Goal: Task Accomplishment & Management: Use online tool/utility

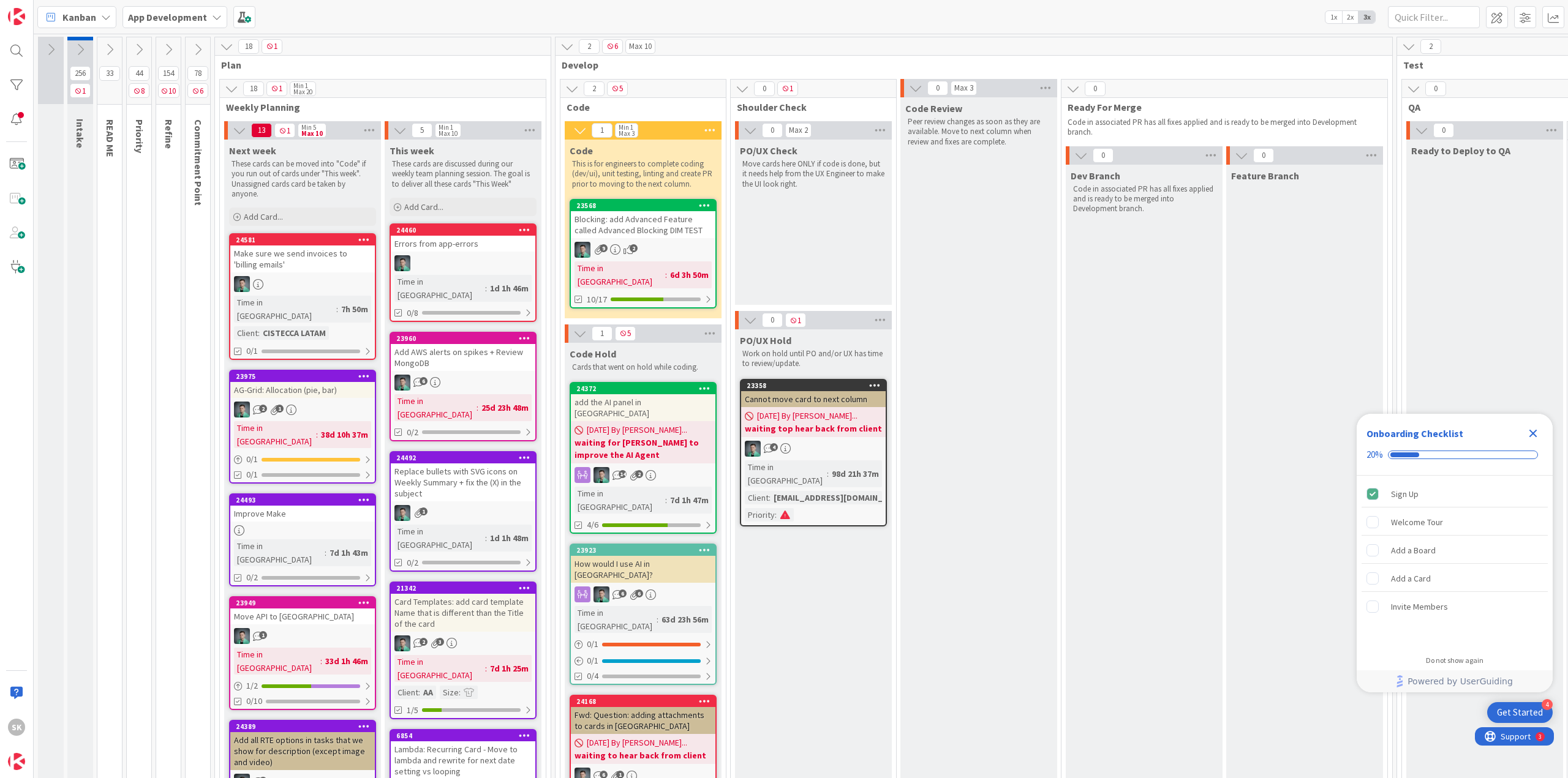
click at [1531, 705] on div "4 Get Started" at bounding box center [1519, 712] width 65 height 21
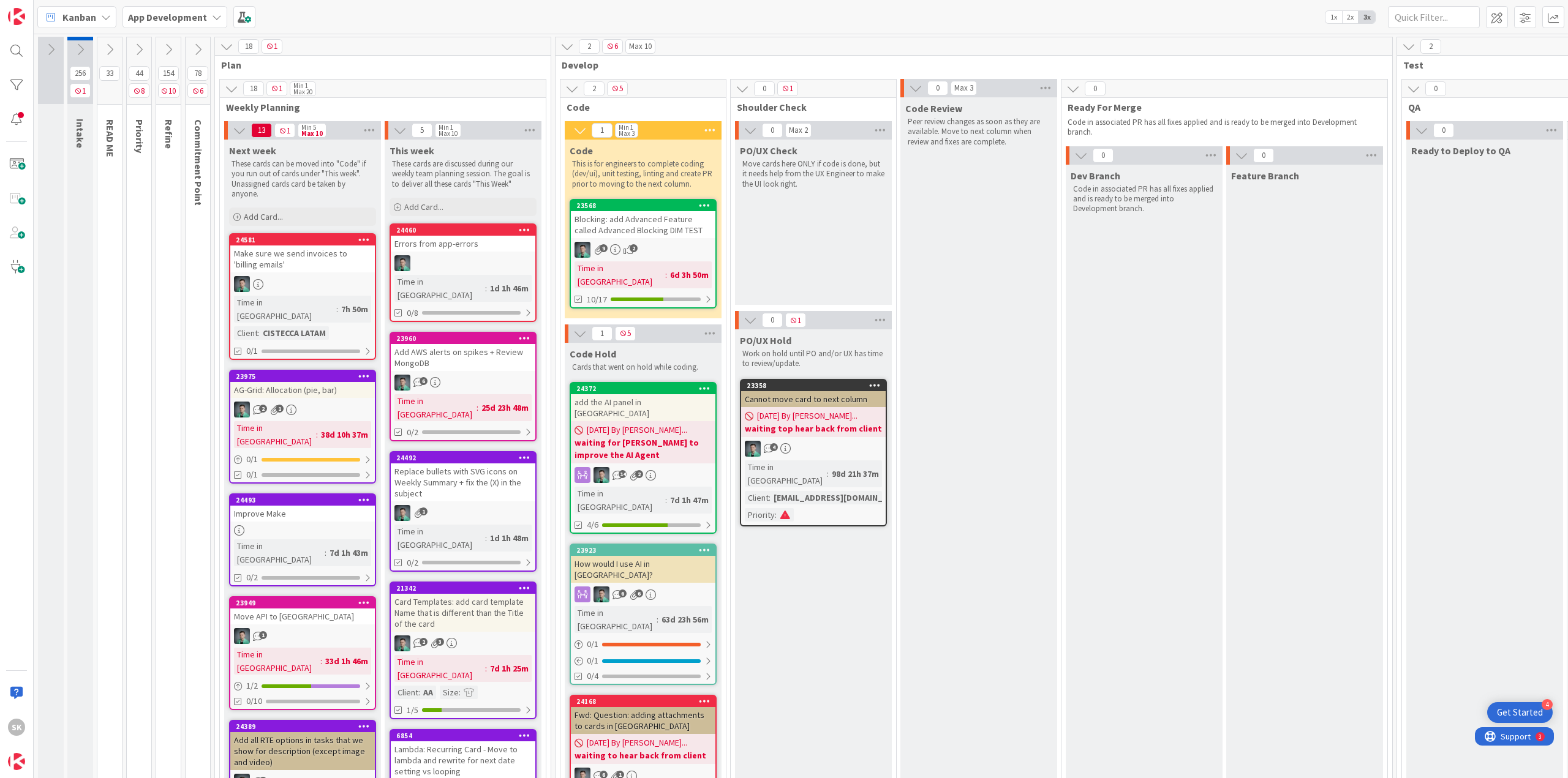
click at [195, 18] on b "App Development" at bounding box center [167, 17] width 79 height 12
click at [161, 11] on b "App Development" at bounding box center [167, 17] width 79 height 12
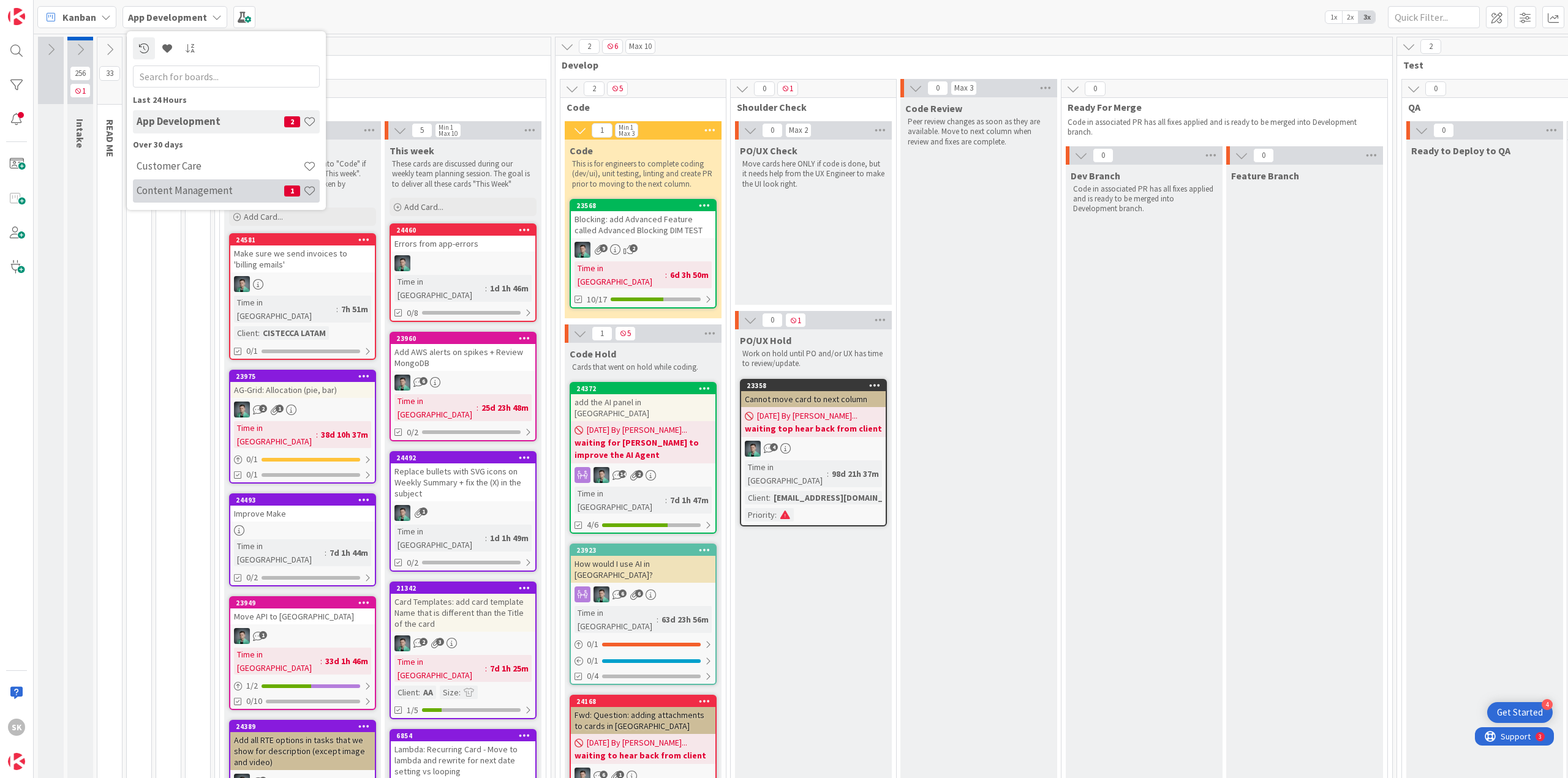
click at [200, 192] on h4 "Content Management" at bounding box center [210, 190] width 147 height 12
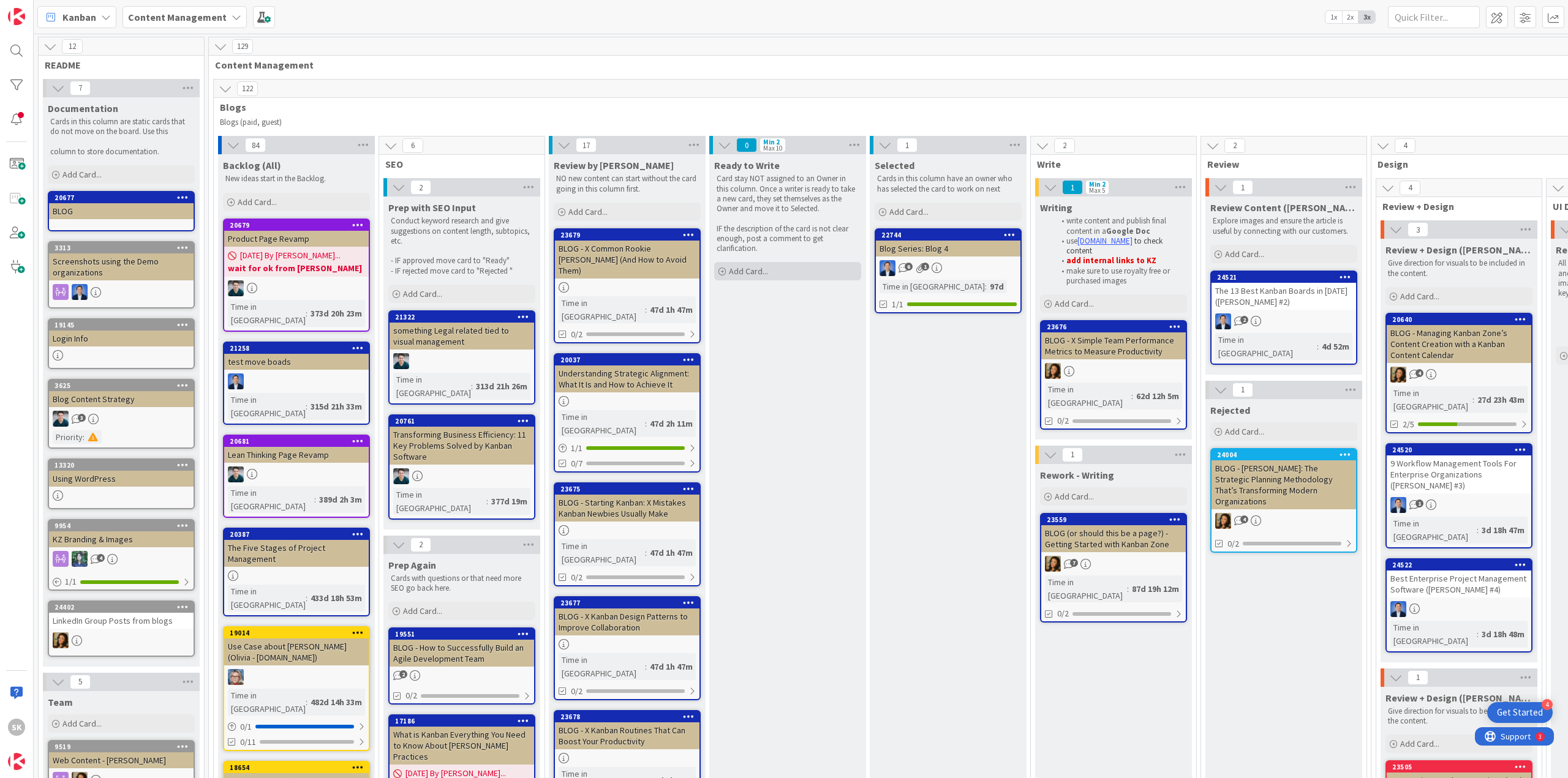
click at [761, 267] on span "Add Card..." at bounding box center [748, 271] width 39 height 11
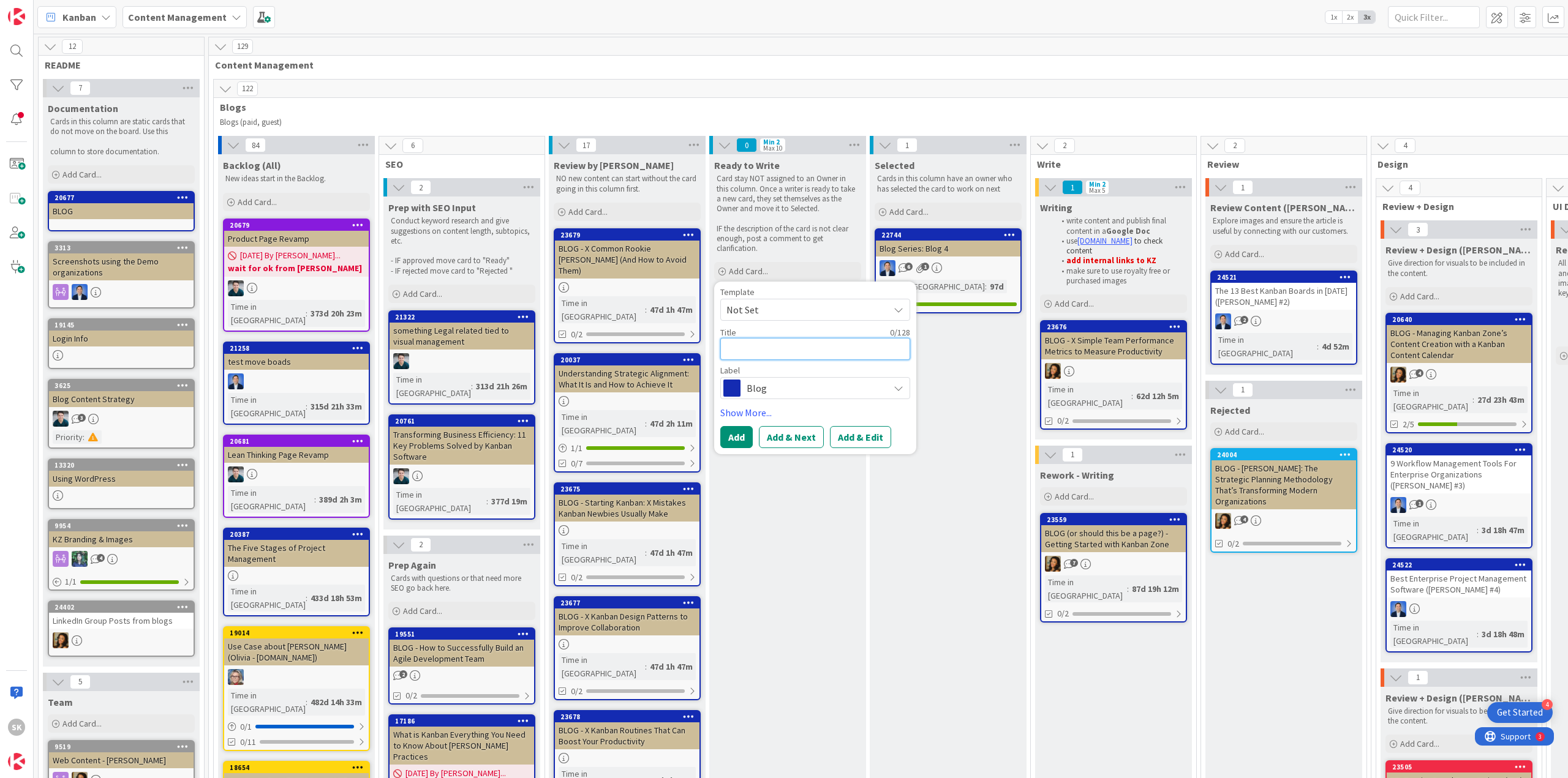
click at [780, 354] on textarea at bounding box center [815, 349] width 190 height 22
paste textarea "Main landing/pillar page to tie all the blogs together: Systems Thinking in Wor…"
type textarea "x"
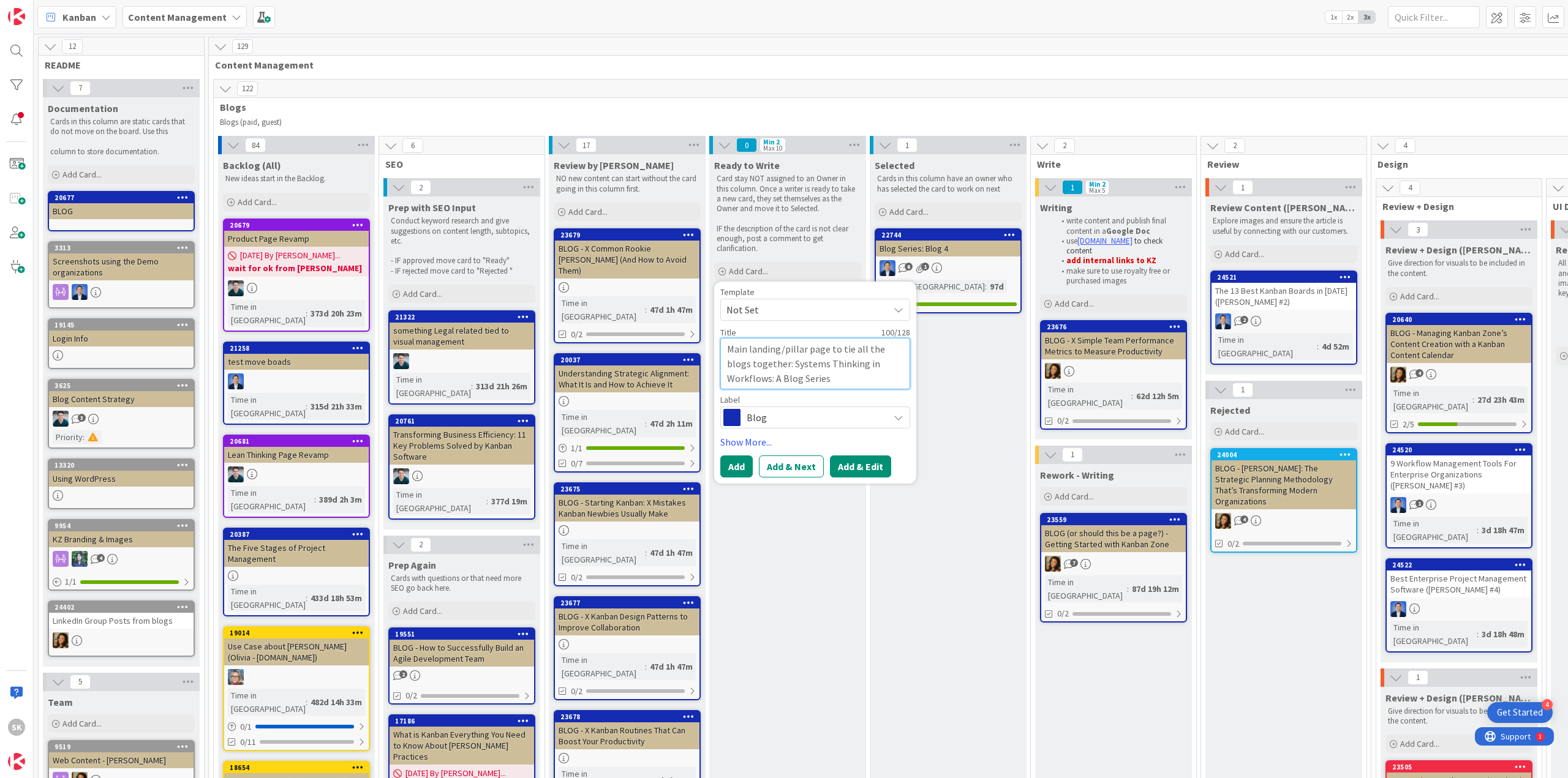
type textarea "Main landing/pillar page to tie all the blogs together: Systems Thinking in Wor…"
click at [850, 467] on button "Add & Edit" at bounding box center [861, 466] width 61 height 22
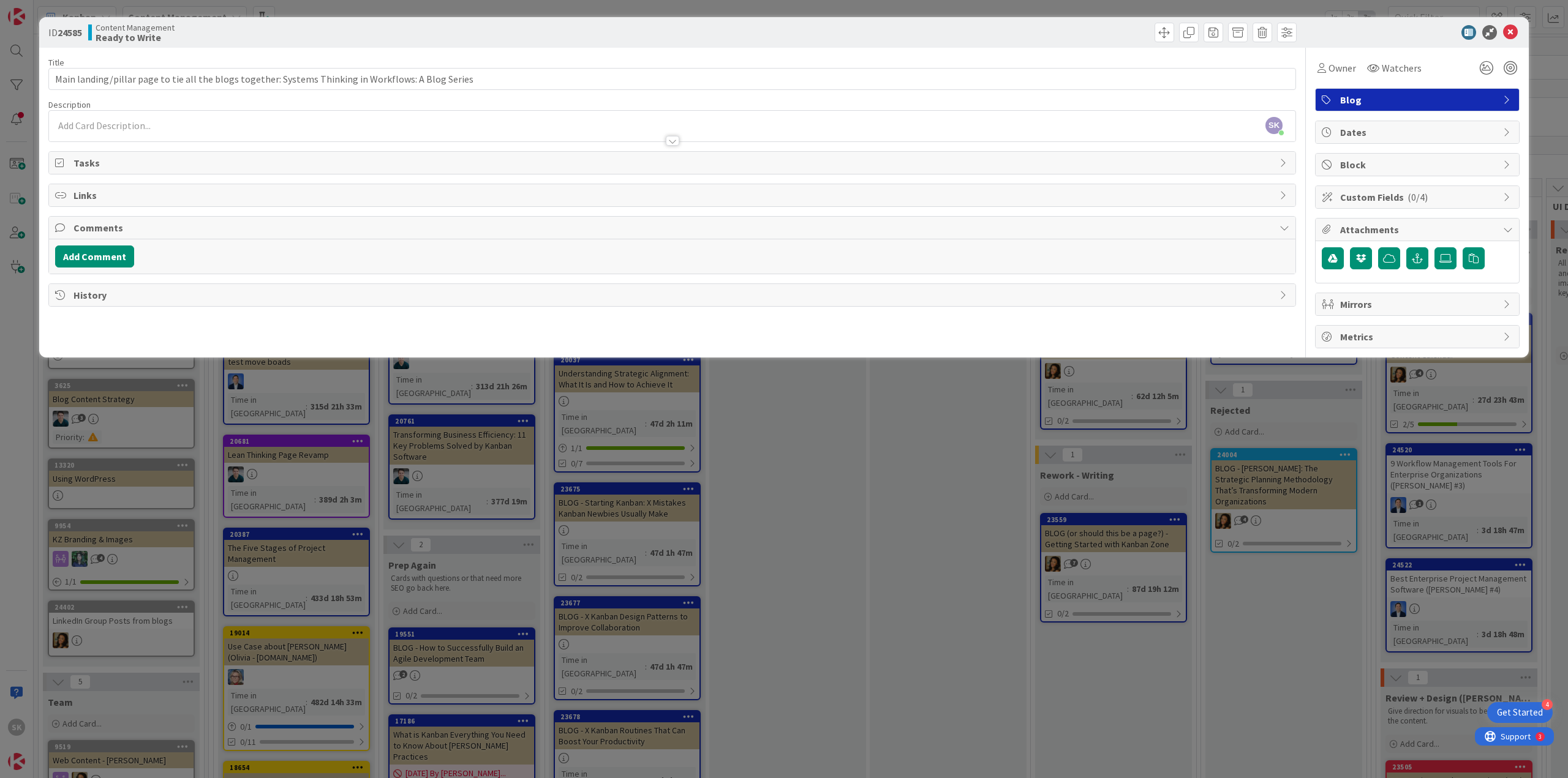
click at [116, 127] on div "SK Support Kanbanzone just joined" at bounding box center [672, 126] width 1246 height 30
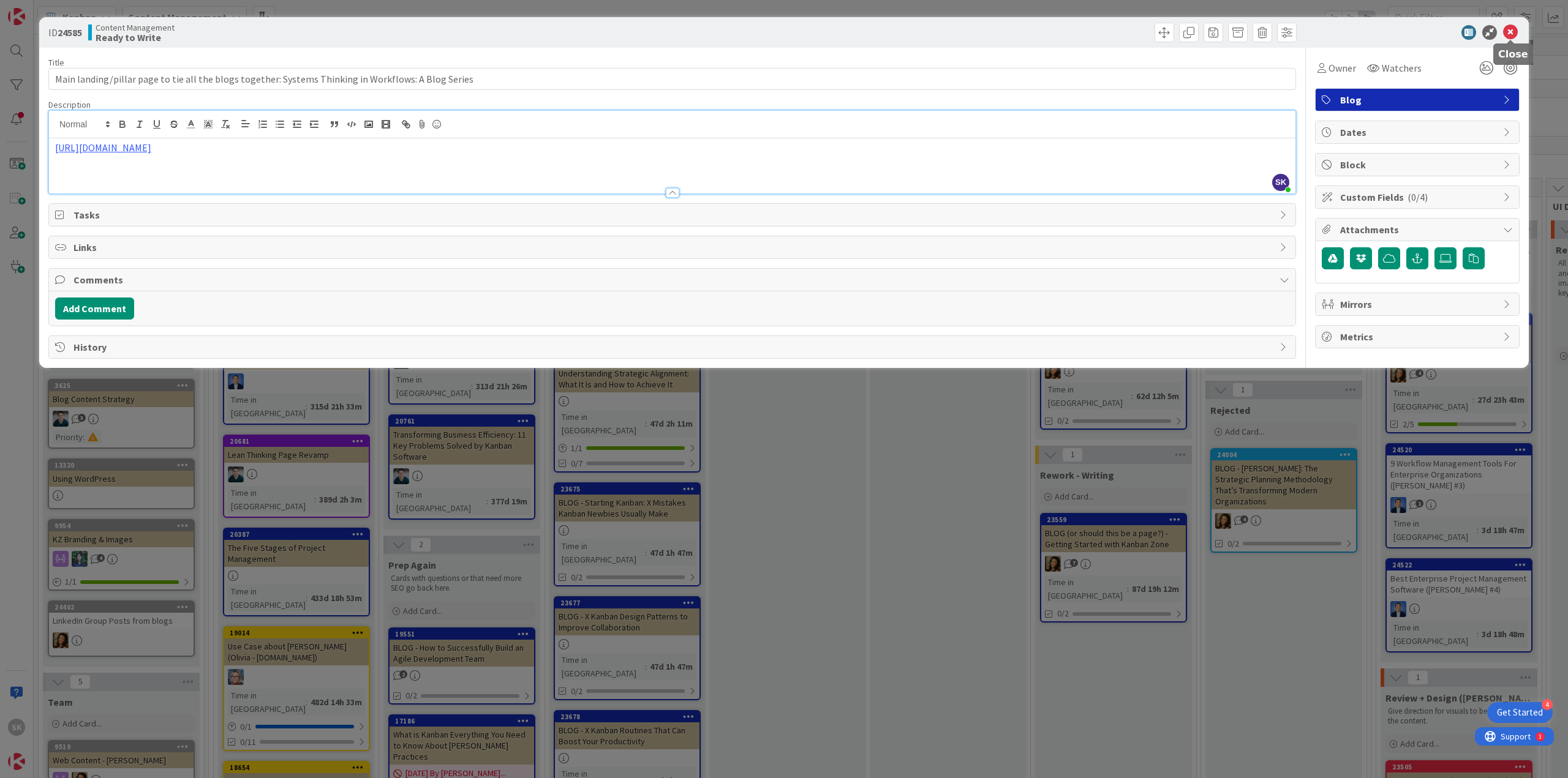
click at [1509, 35] on icon at bounding box center [1510, 32] width 14 height 14
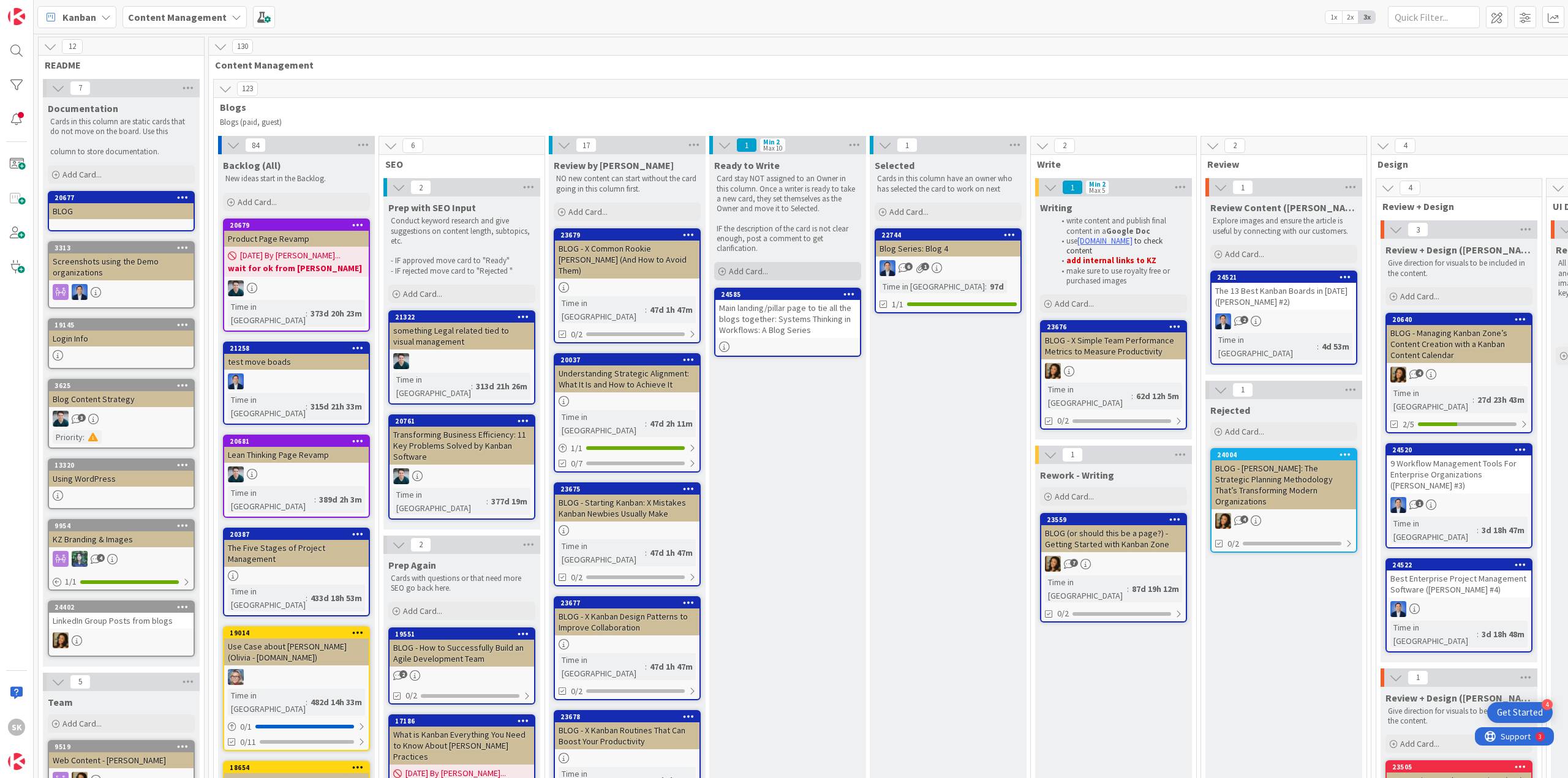
click at [753, 268] on span "Add Card..." at bounding box center [748, 271] width 39 height 11
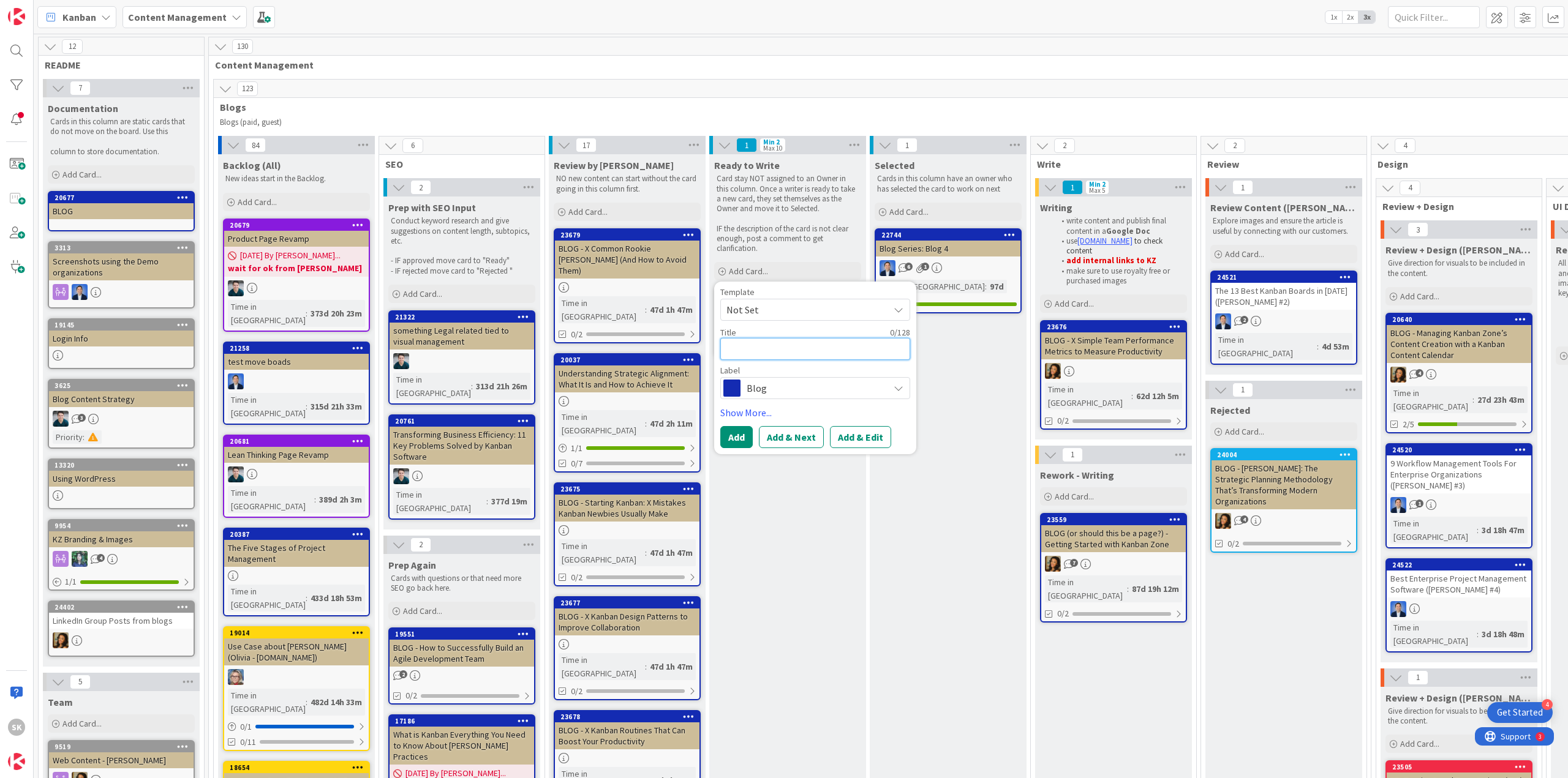
click at [778, 349] on textarea at bounding box center [815, 349] width 190 height 22
paste textarea "[PERSON_NAME] Fifth Discipline: Systems Thinking for Smarter Workflows"
type textarea "x"
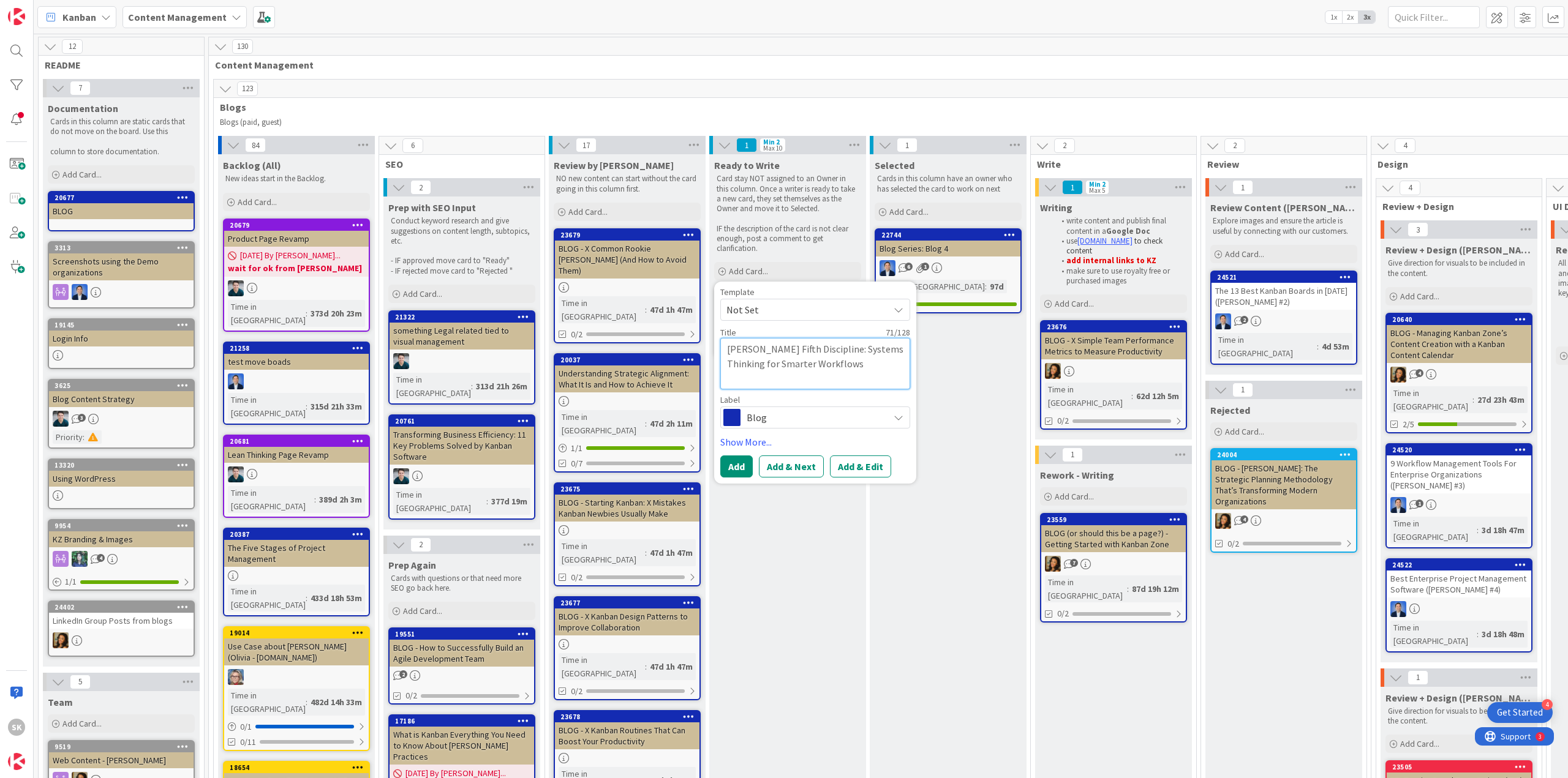
type textarea "[PERSON_NAME] Fifth Discipline: Systems Thinking for Smarter Workflows"
click at [865, 461] on button "Add & Edit" at bounding box center [861, 466] width 61 height 22
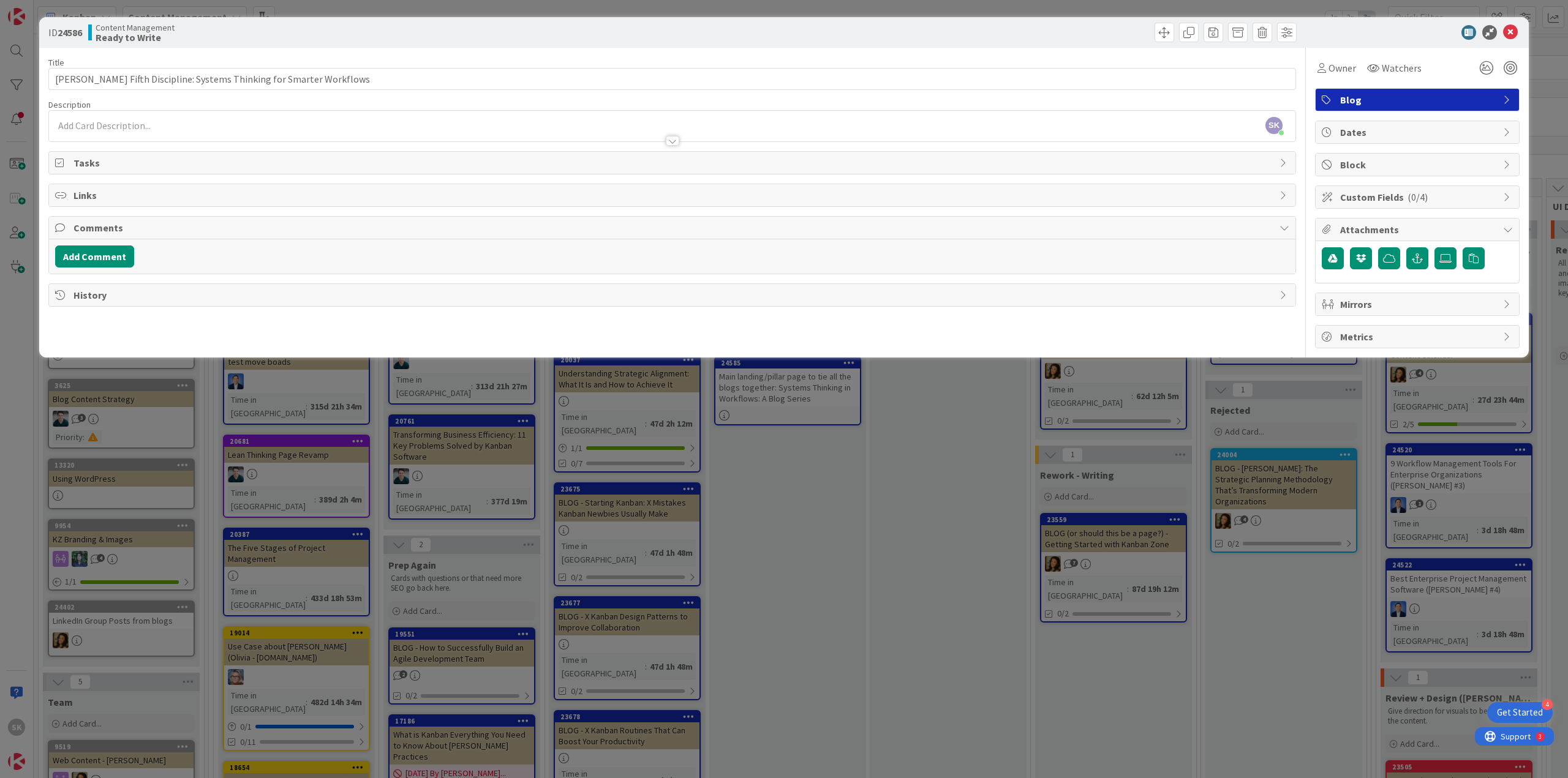
drag, startPoint x: 156, startPoint y: 119, endPoint x: 156, endPoint y: 124, distance: 5.0
click at [156, 119] on div "SK Support Kanbanzone just joined" at bounding box center [672, 126] width 1246 height 30
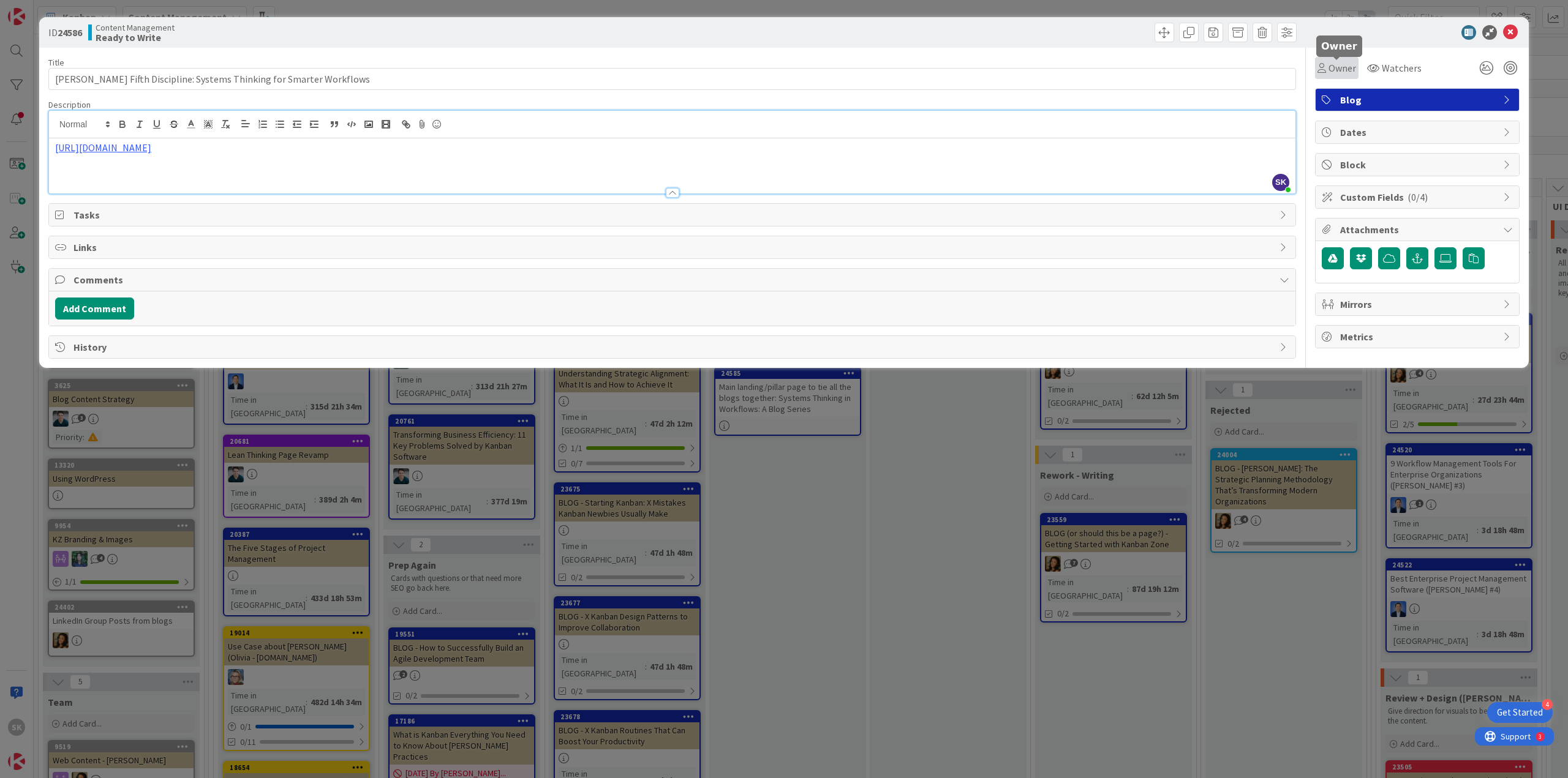
click at [1329, 68] on div "Owner" at bounding box center [1337, 68] width 39 height 14
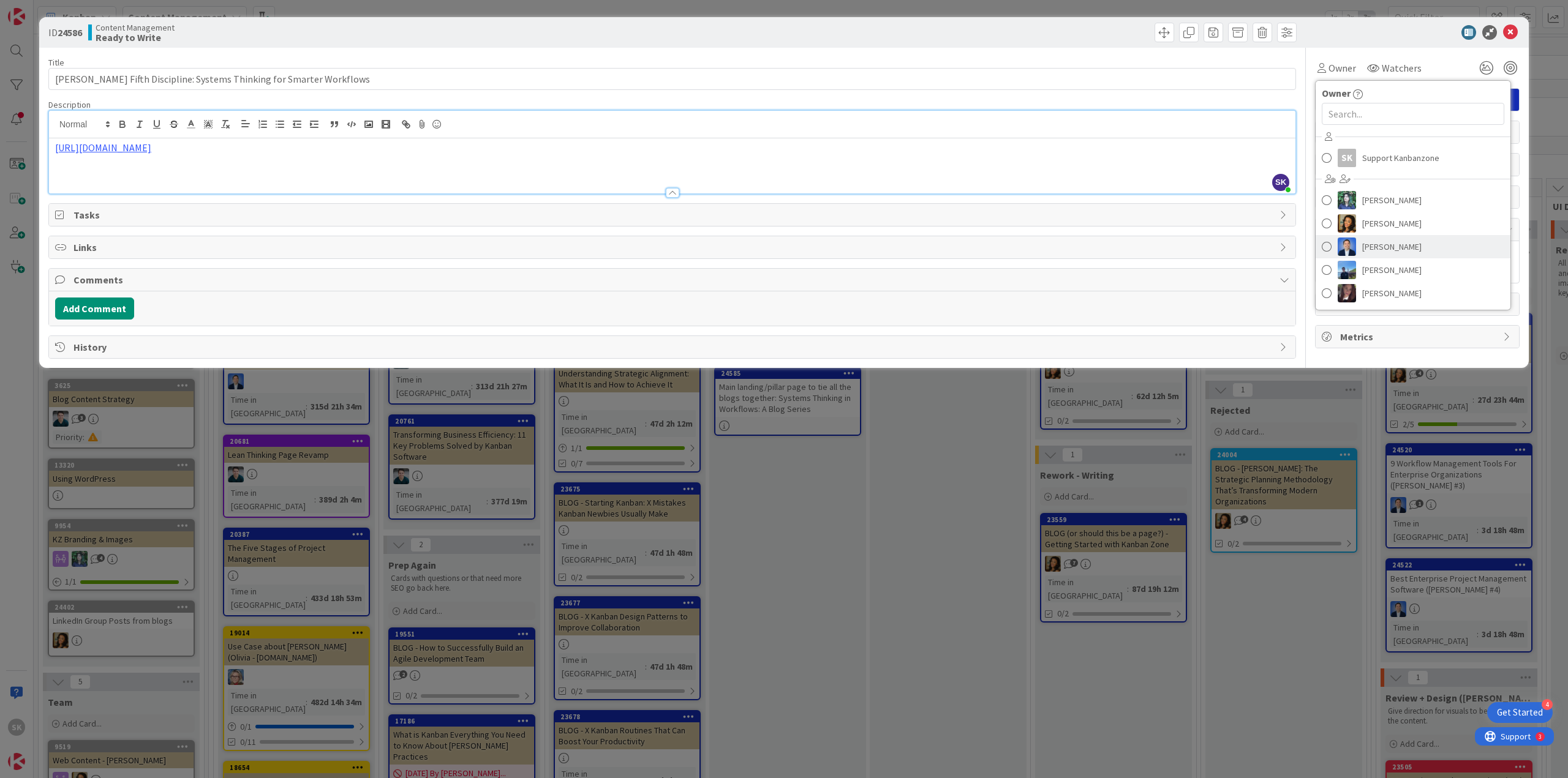
click at [1388, 242] on span "[PERSON_NAME]" at bounding box center [1392, 247] width 59 height 19
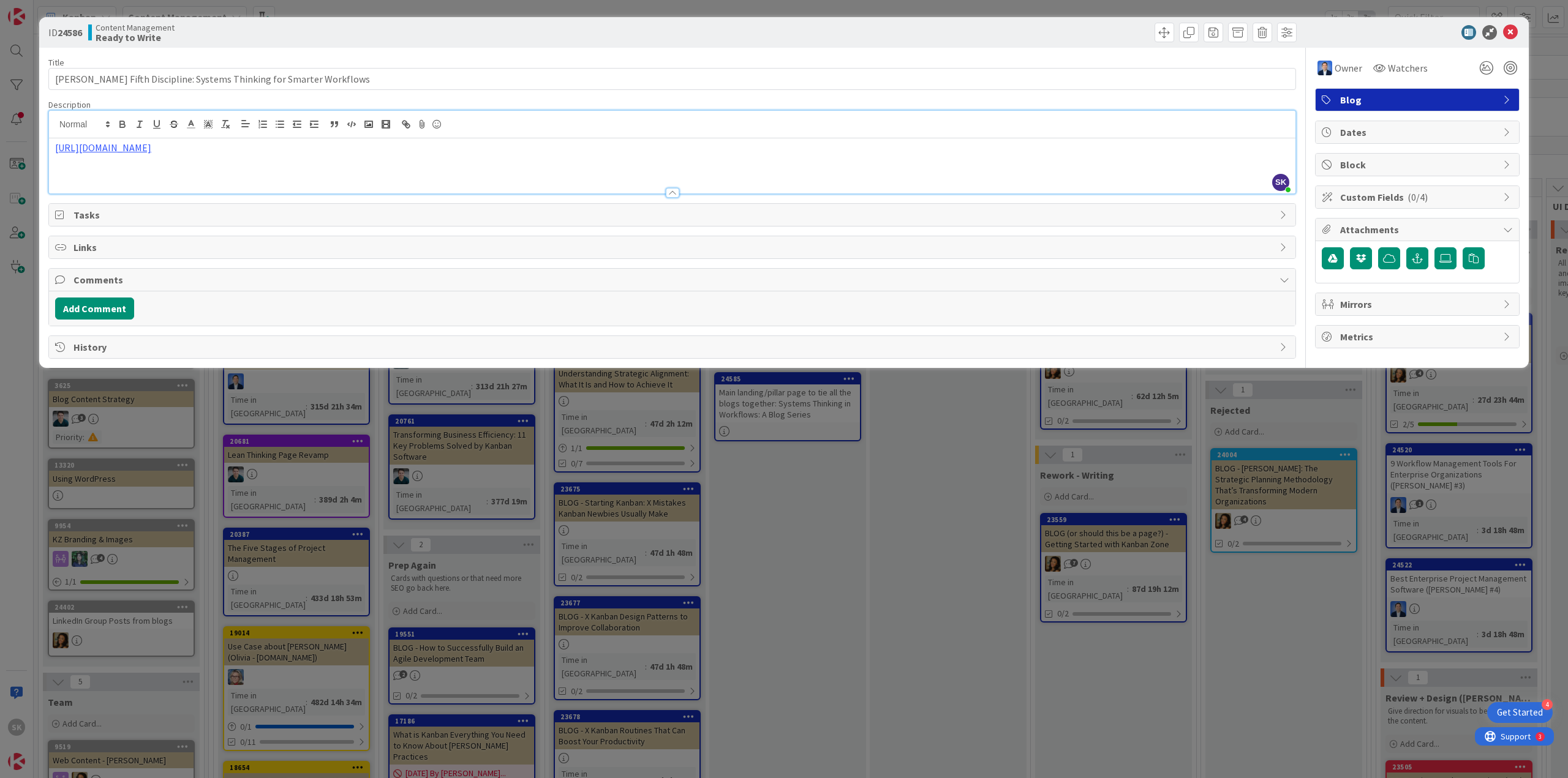
type input "[PERSON_NAME] Fifth Discipline: Systems Thinking for Smarter Workflows"
drag, startPoint x: 1507, startPoint y: 31, endPoint x: 1493, endPoint y: 39, distance: 16.1
click at [1507, 31] on icon at bounding box center [1510, 32] width 14 height 14
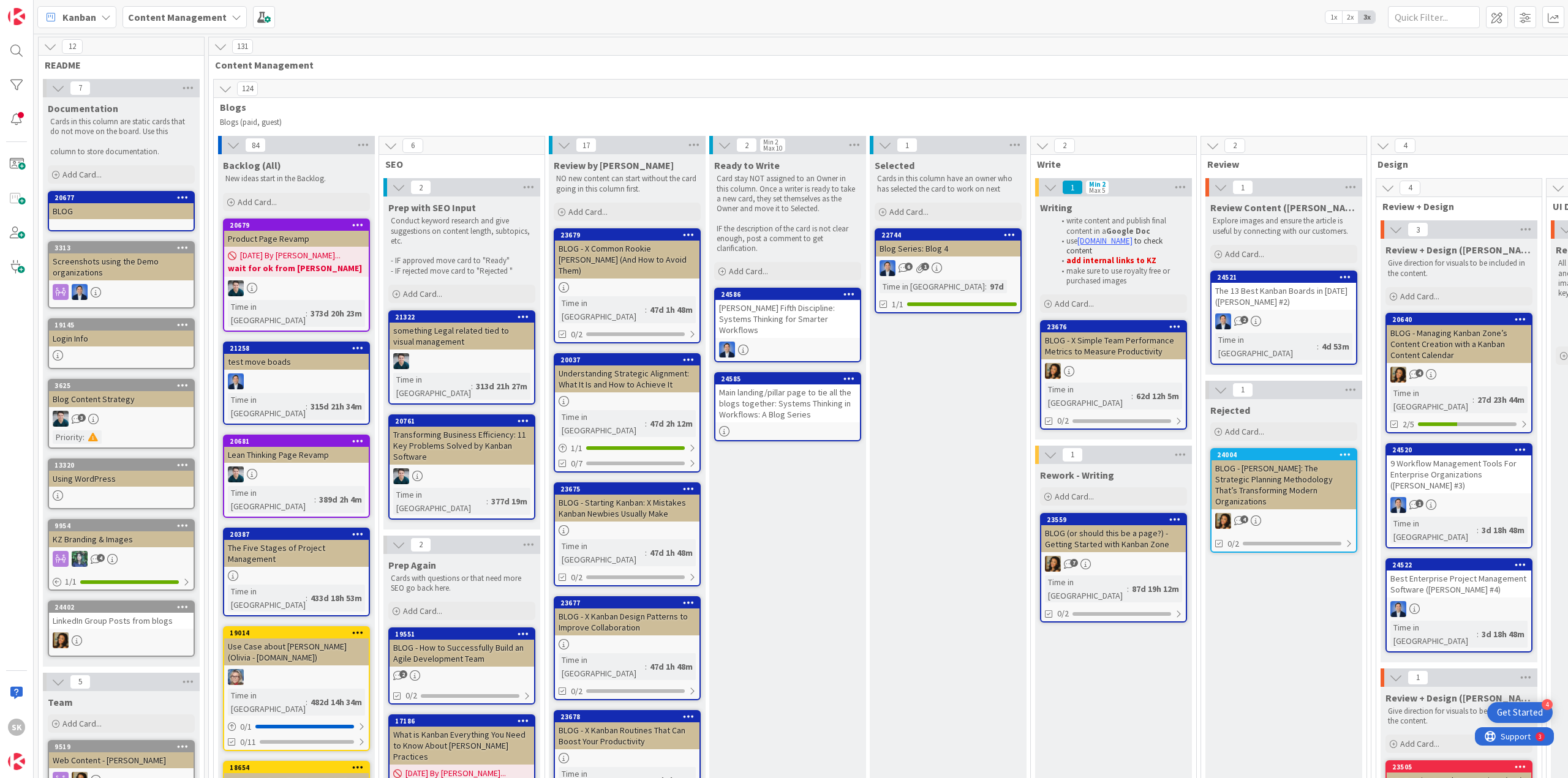
click at [800, 384] on div "Main landing/pillar page to tie all the blogs together: Systems Thinking in Wor…" at bounding box center [787, 403] width 145 height 38
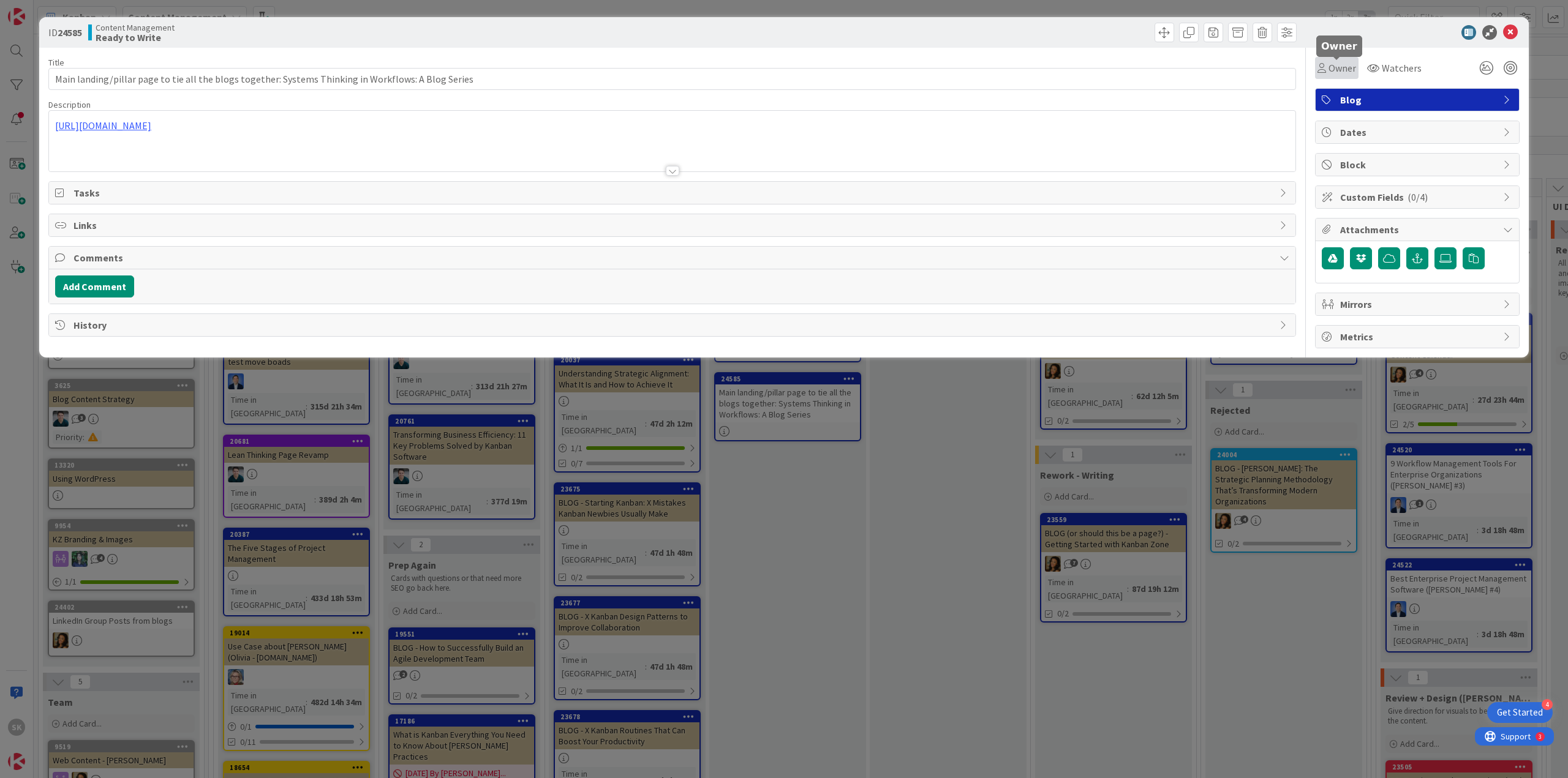
drag, startPoint x: 1351, startPoint y: 63, endPoint x: 1347, endPoint y: 74, distance: 11.7
click at [1351, 63] on span "Owner" at bounding box center [1342, 68] width 28 height 14
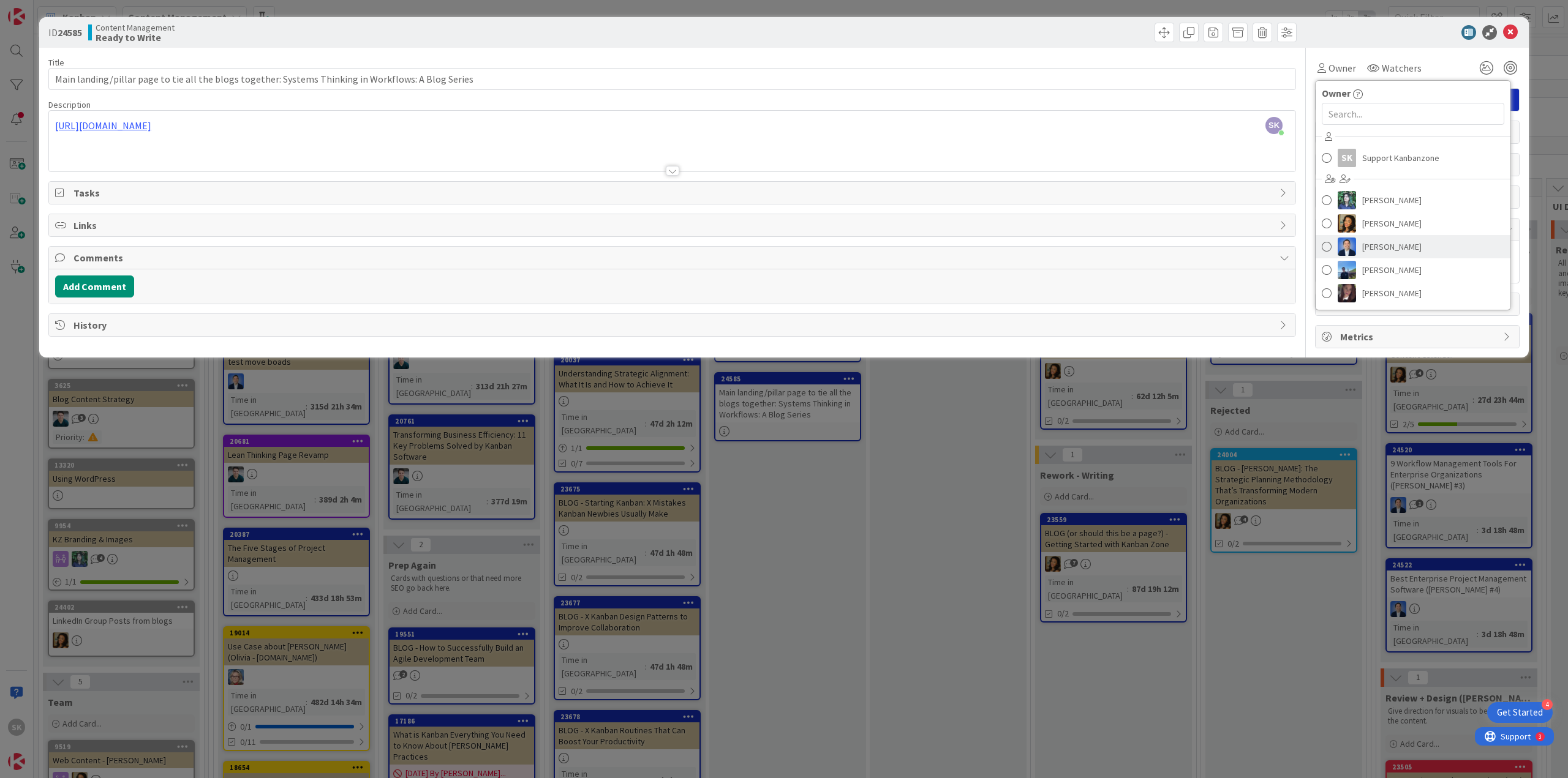
click at [1387, 246] on span "[PERSON_NAME]" at bounding box center [1392, 247] width 59 height 19
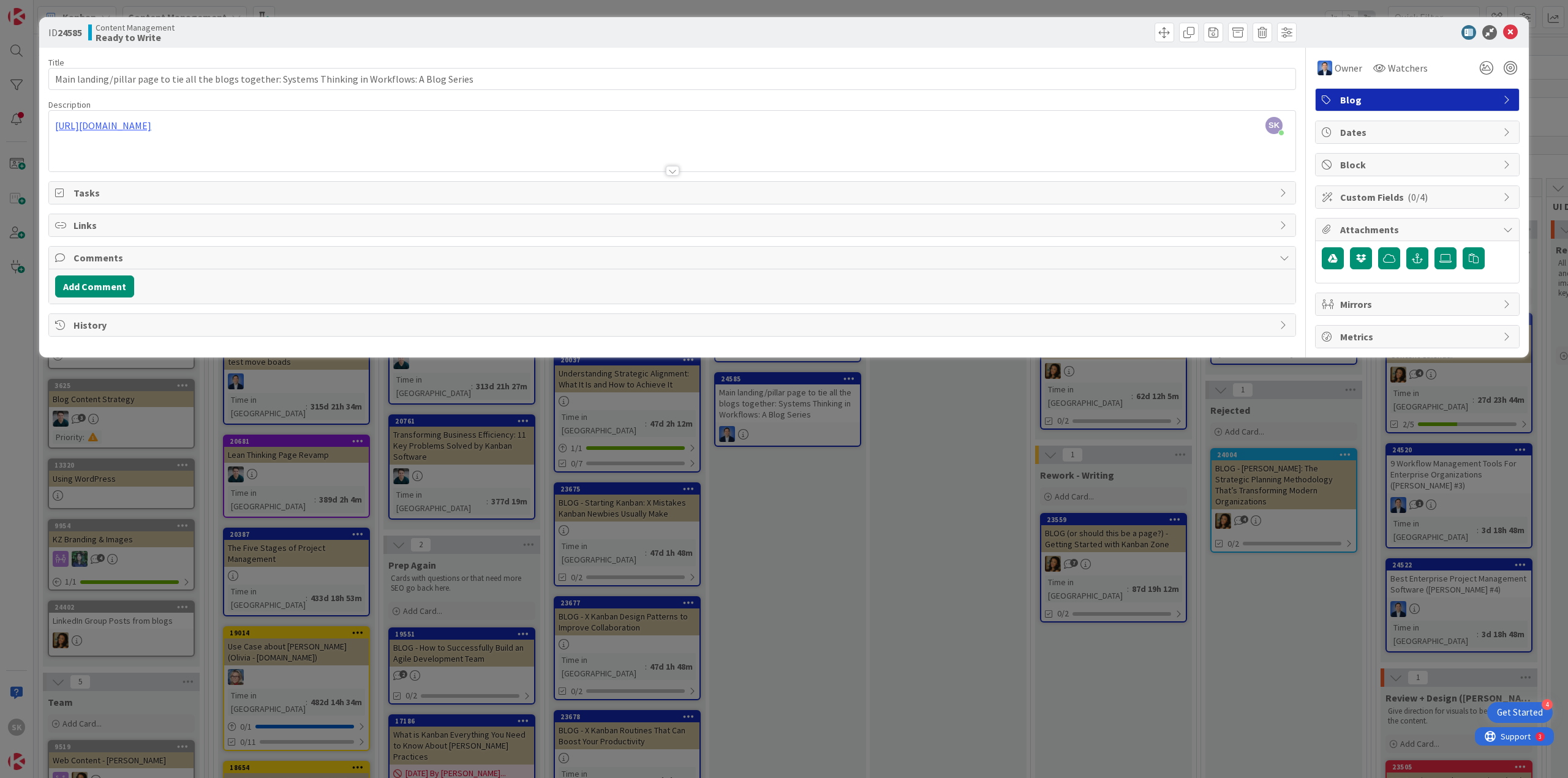
click at [90, 230] on span "Links" at bounding box center [673, 224] width 1200 height 14
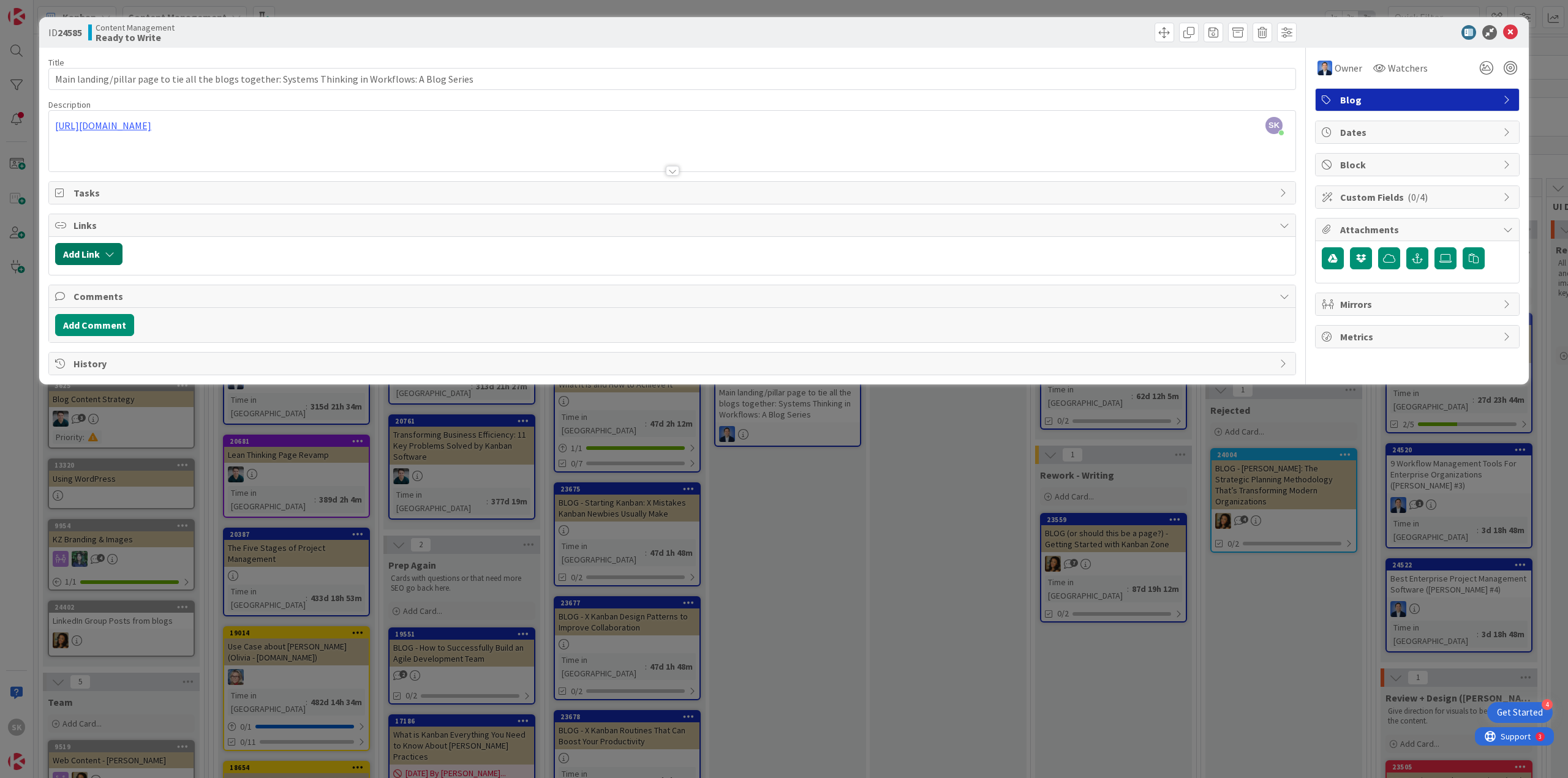
click at [108, 246] on button "Add Link" at bounding box center [89, 254] width 68 height 22
click at [141, 352] on input "text" at bounding box center [147, 358] width 171 height 22
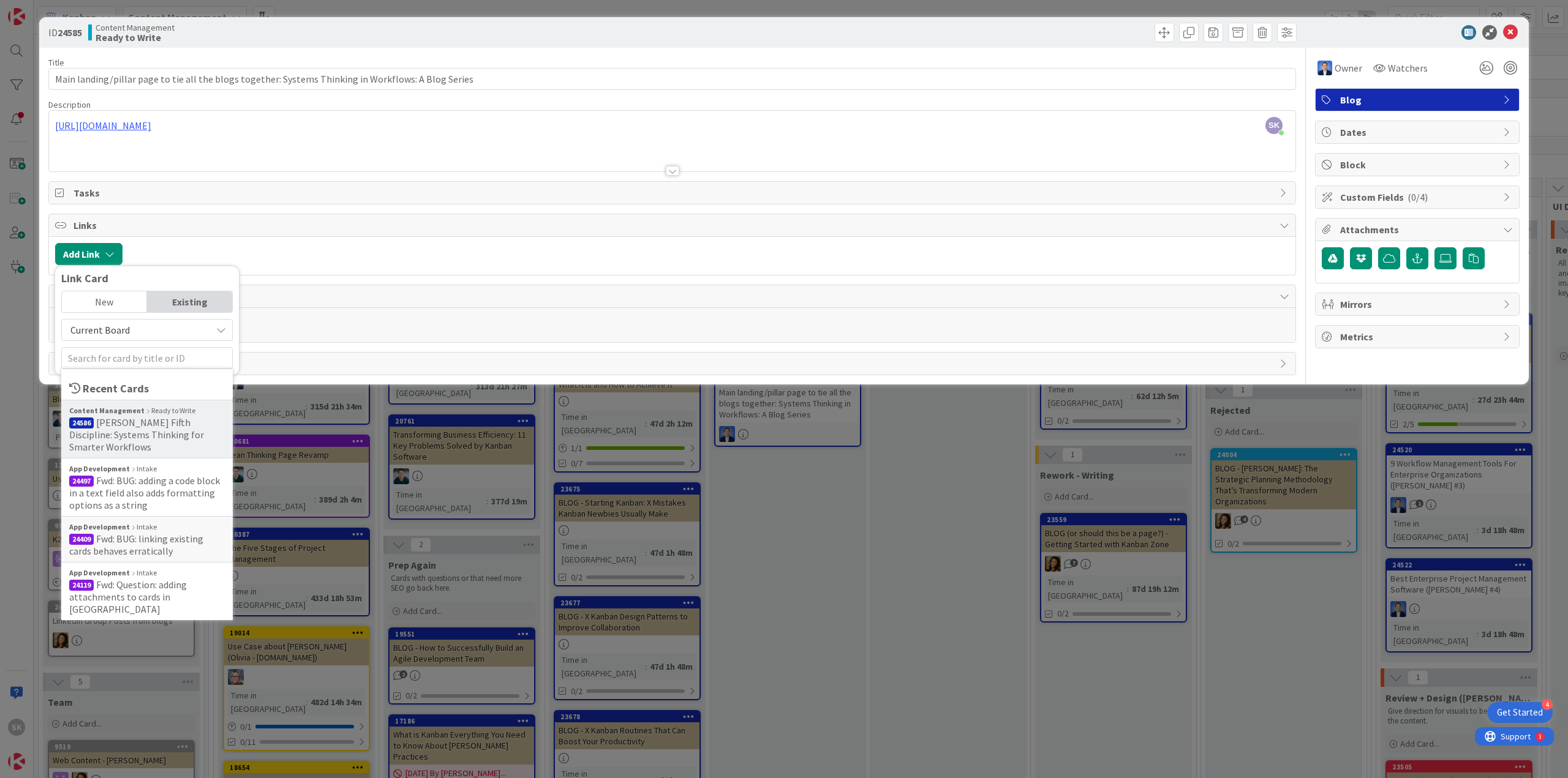
click at [158, 422] on span "[PERSON_NAME] Fifth Discipline: Systems Thinking for Smarter Workflows" at bounding box center [136, 434] width 135 height 36
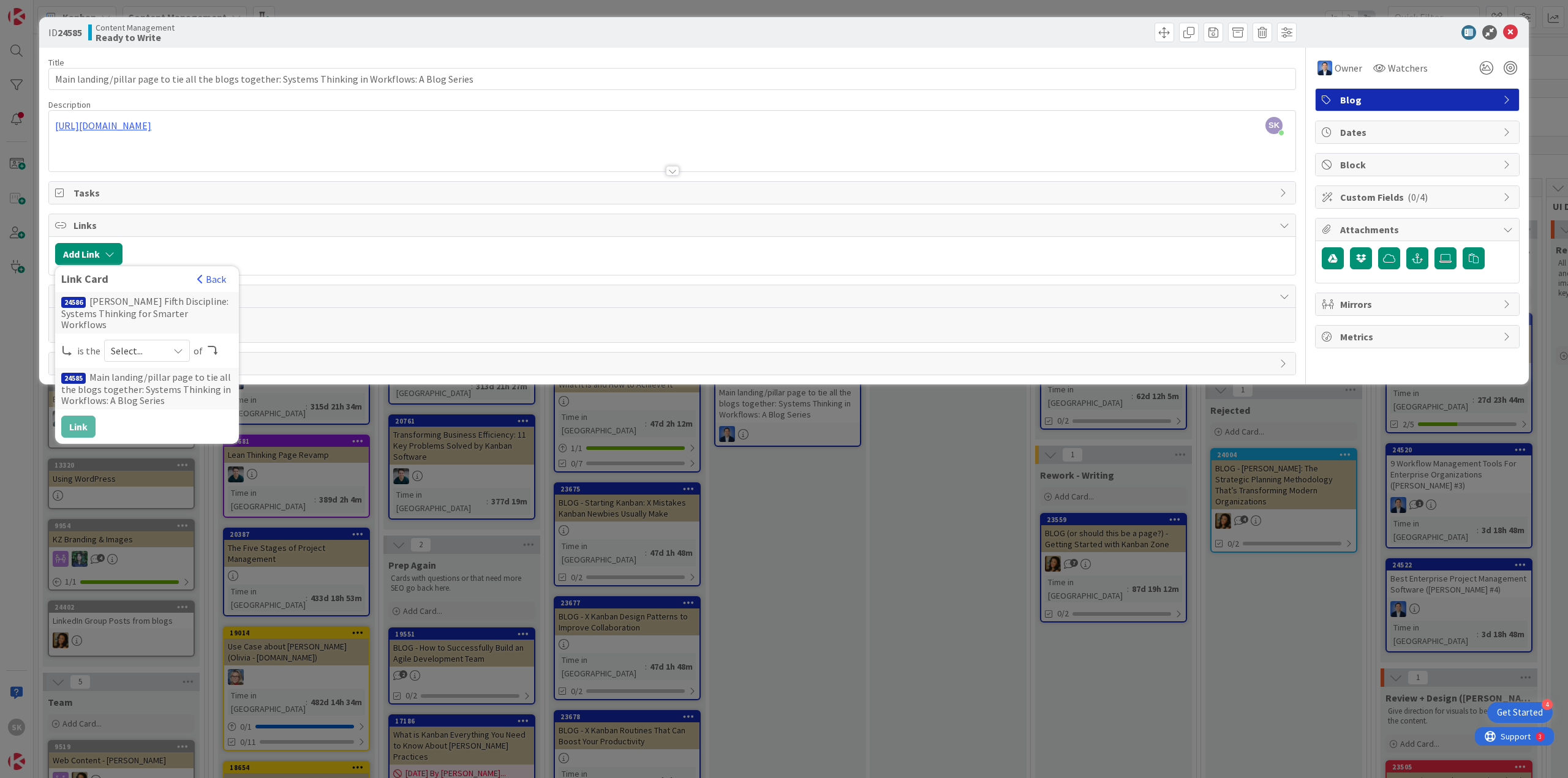
click at [151, 342] on span "Select..." at bounding box center [136, 350] width 52 height 17
click at [165, 392] on span "child" at bounding box center [211, 401] width 138 height 19
click at [83, 417] on button "Link" at bounding box center [78, 427] width 34 height 22
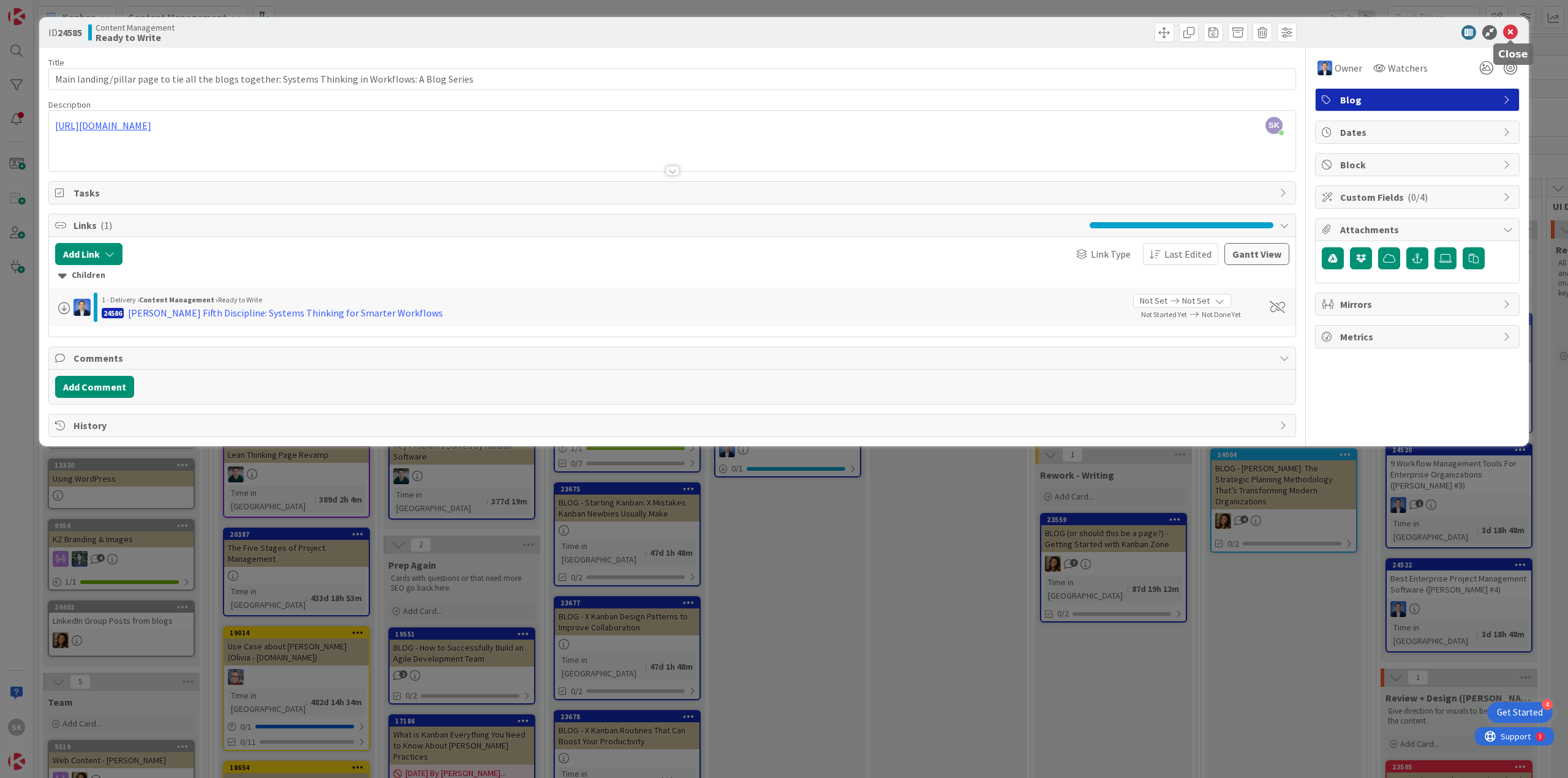
click at [1510, 32] on icon at bounding box center [1510, 32] width 14 height 14
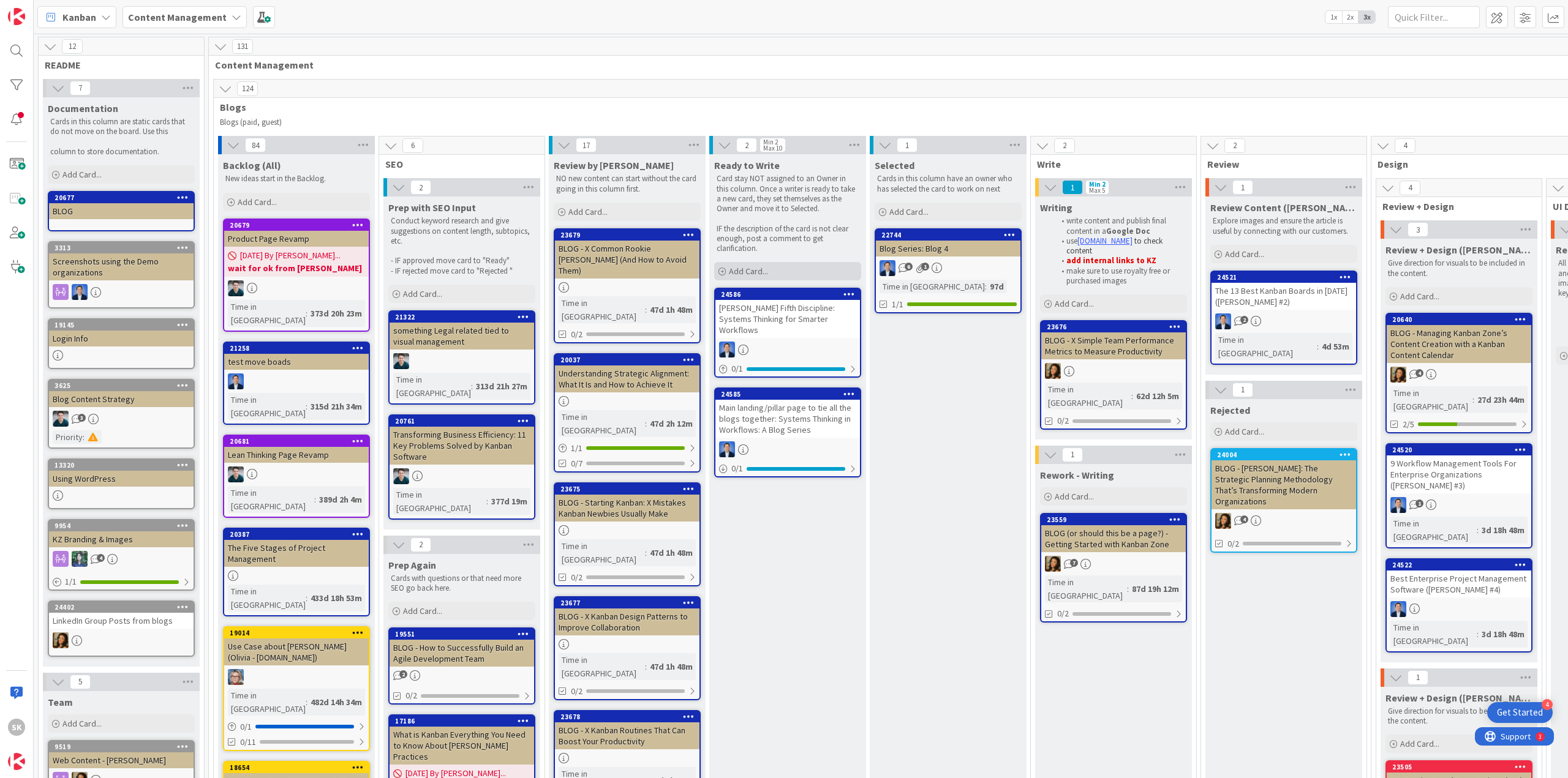
click at [726, 273] on div "Add Card..." at bounding box center [788, 271] width 147 height 19
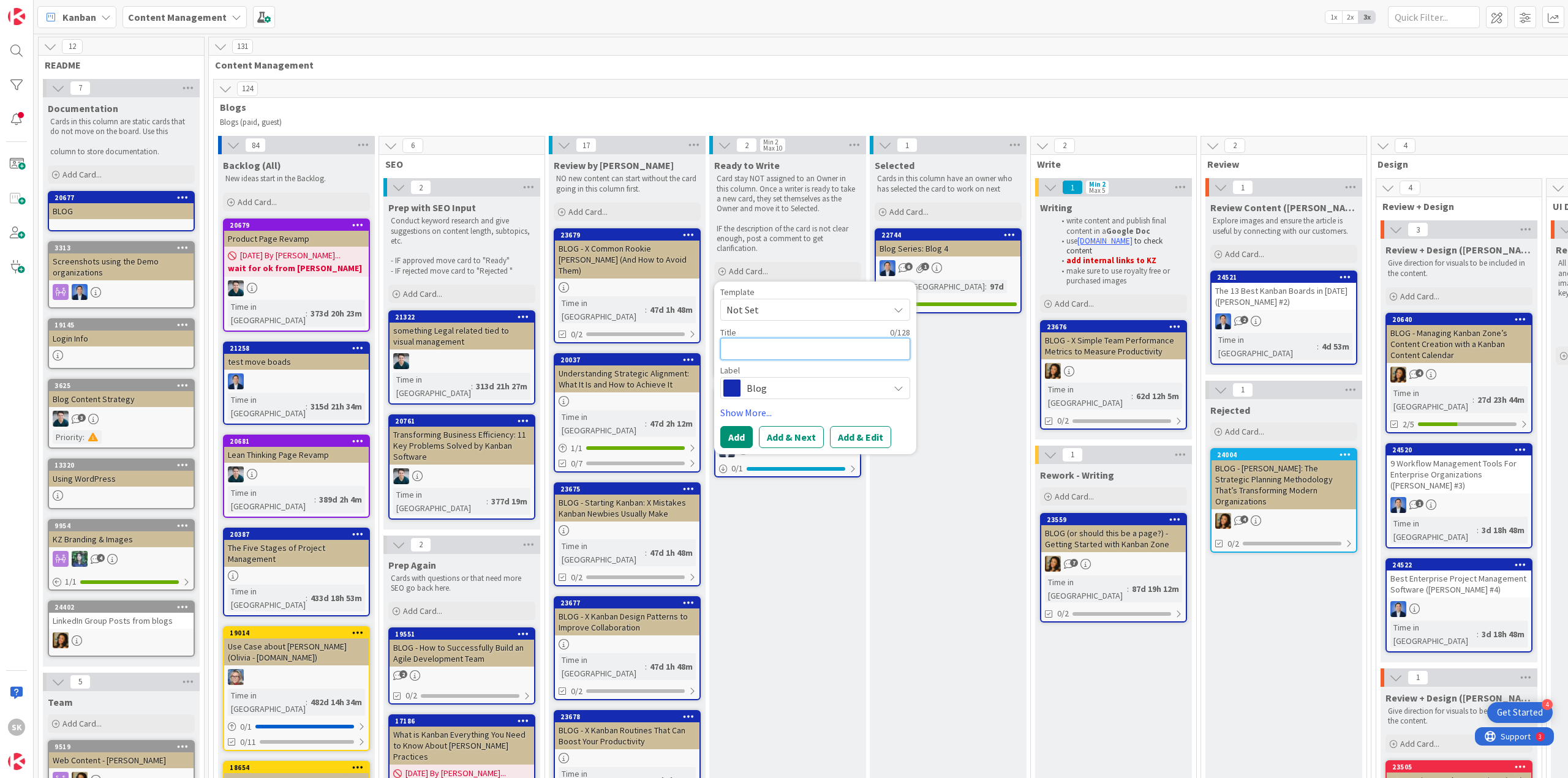
paste textarea "[PERSON_NAME]’ Thinking in Systems: A Guide to Smarter Workflows"
type textarea "x"
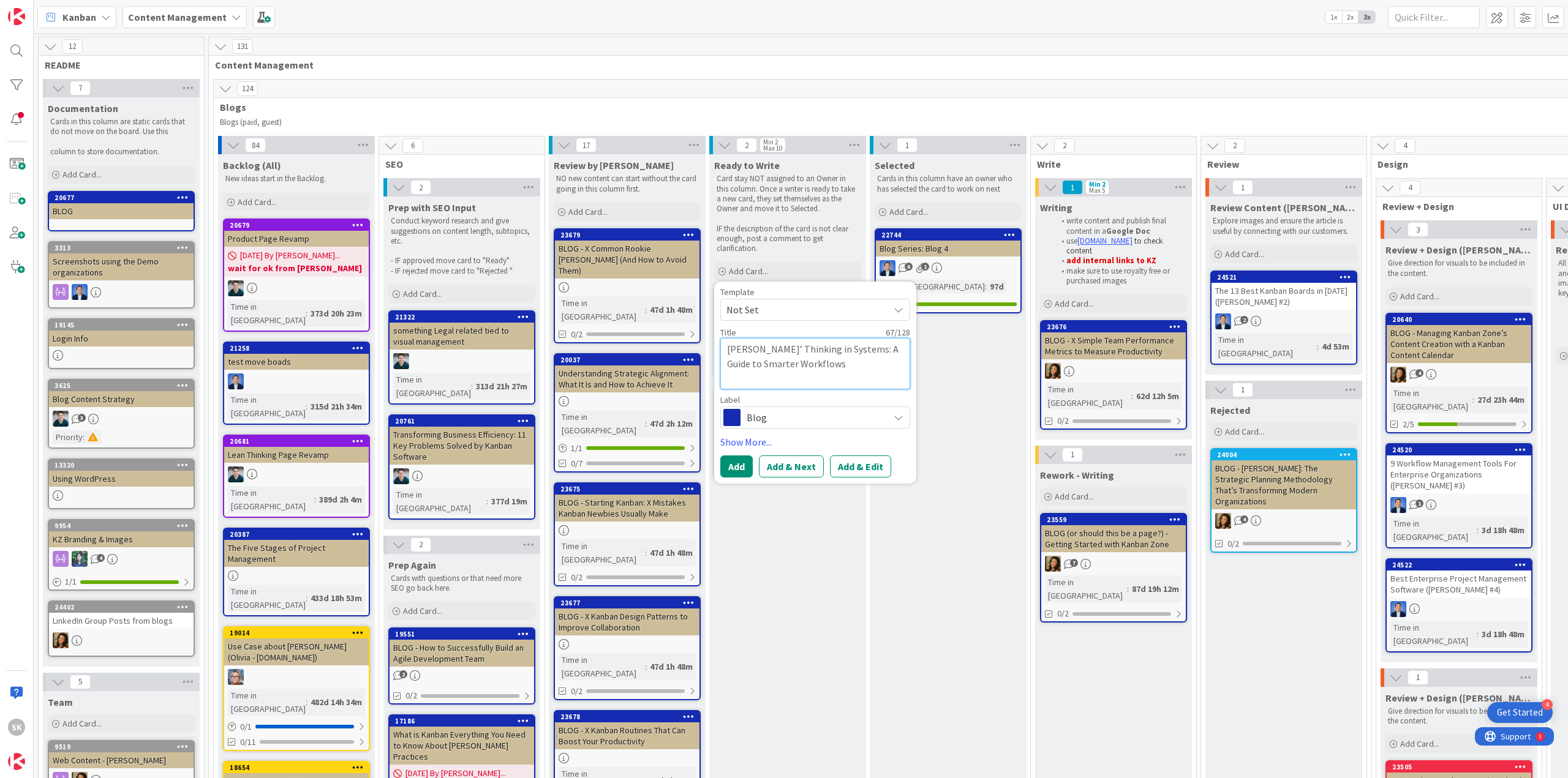
type textarea "[PERSON_NAME]’ Thinking in Systems: A Guide to Smarter Workflows"
click at [863, 454] on div "Template Not Set Title 67 / 128 [PERSON_NAME]’ Thinking in Systems: A Guide to …" at bounding box center [815, 383] width 190 height 190
drag, startPoint x: 857, startPoint y: 459, endPoint x: 850, endPoint y: 461, distance: 7.3
click at [856, 459] on button "Add & Edit" at bounding box center [861, 466] width 61 height 22
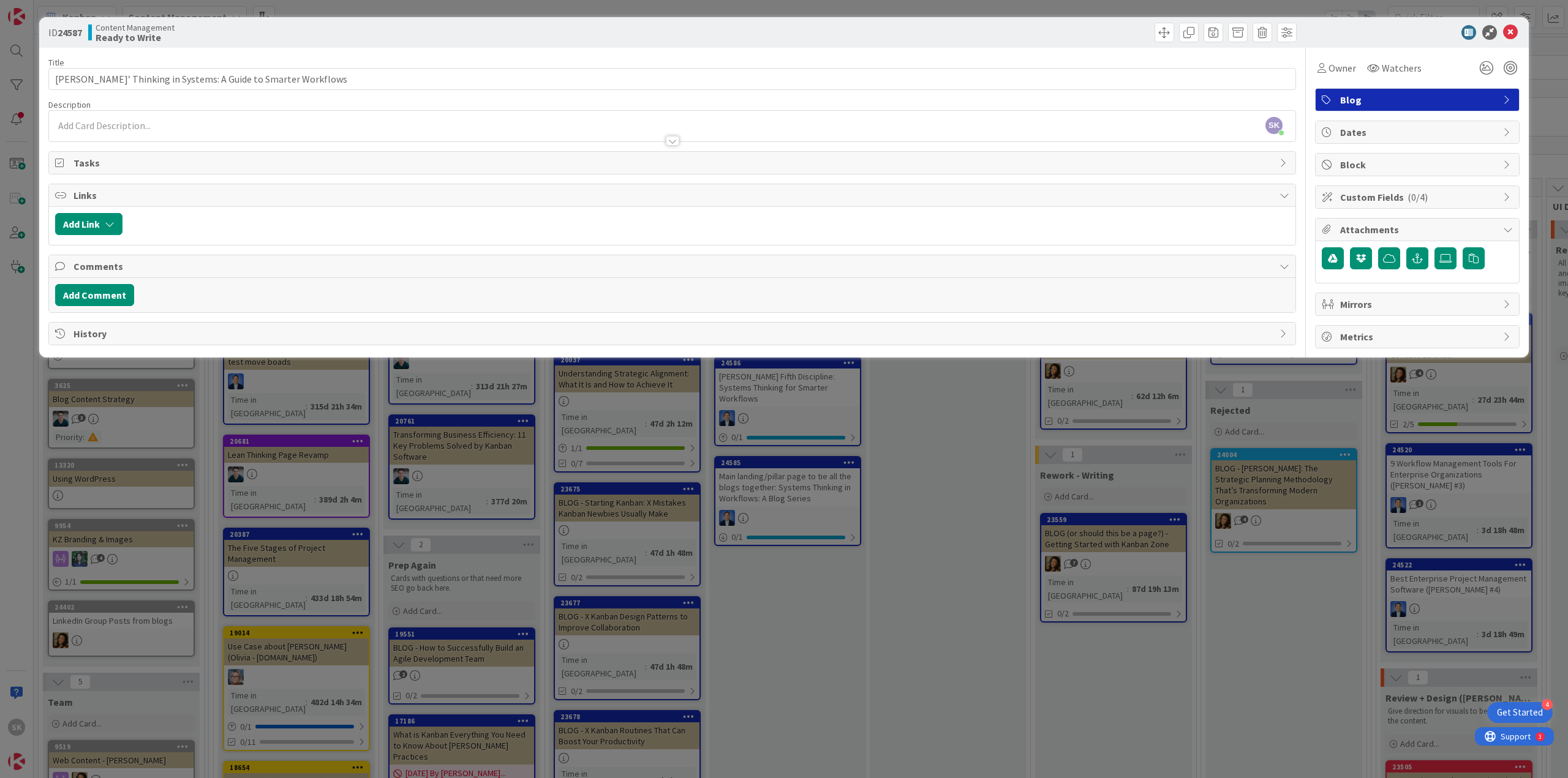
click at [175, 126] on div "SK Support Kanbanzone just joined" at bounding box center [672, 126] width 1246 height 30
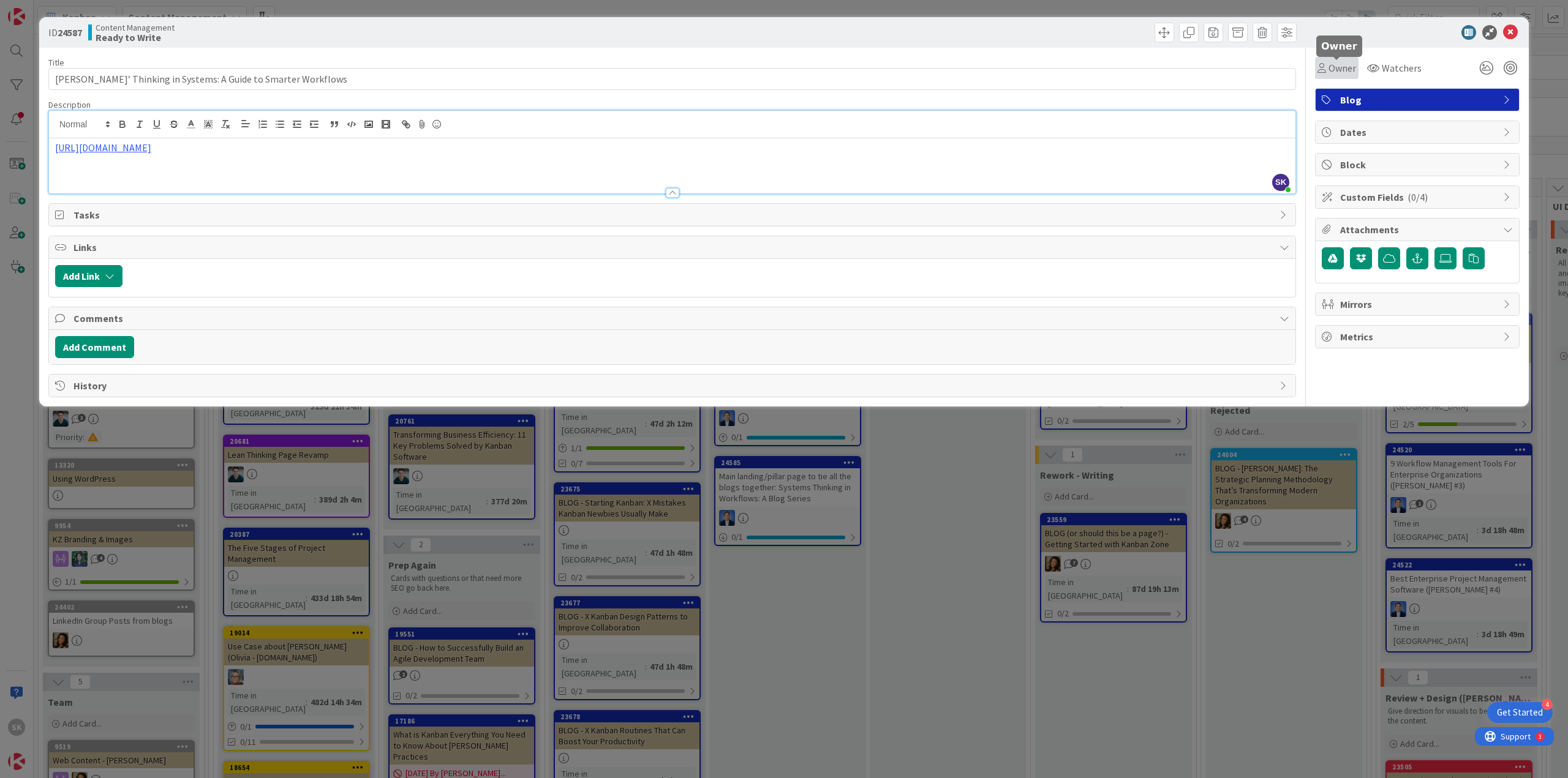
click at [1345, 73] on span "Owner" at bounding box center [1342, 68] width 28 height 14
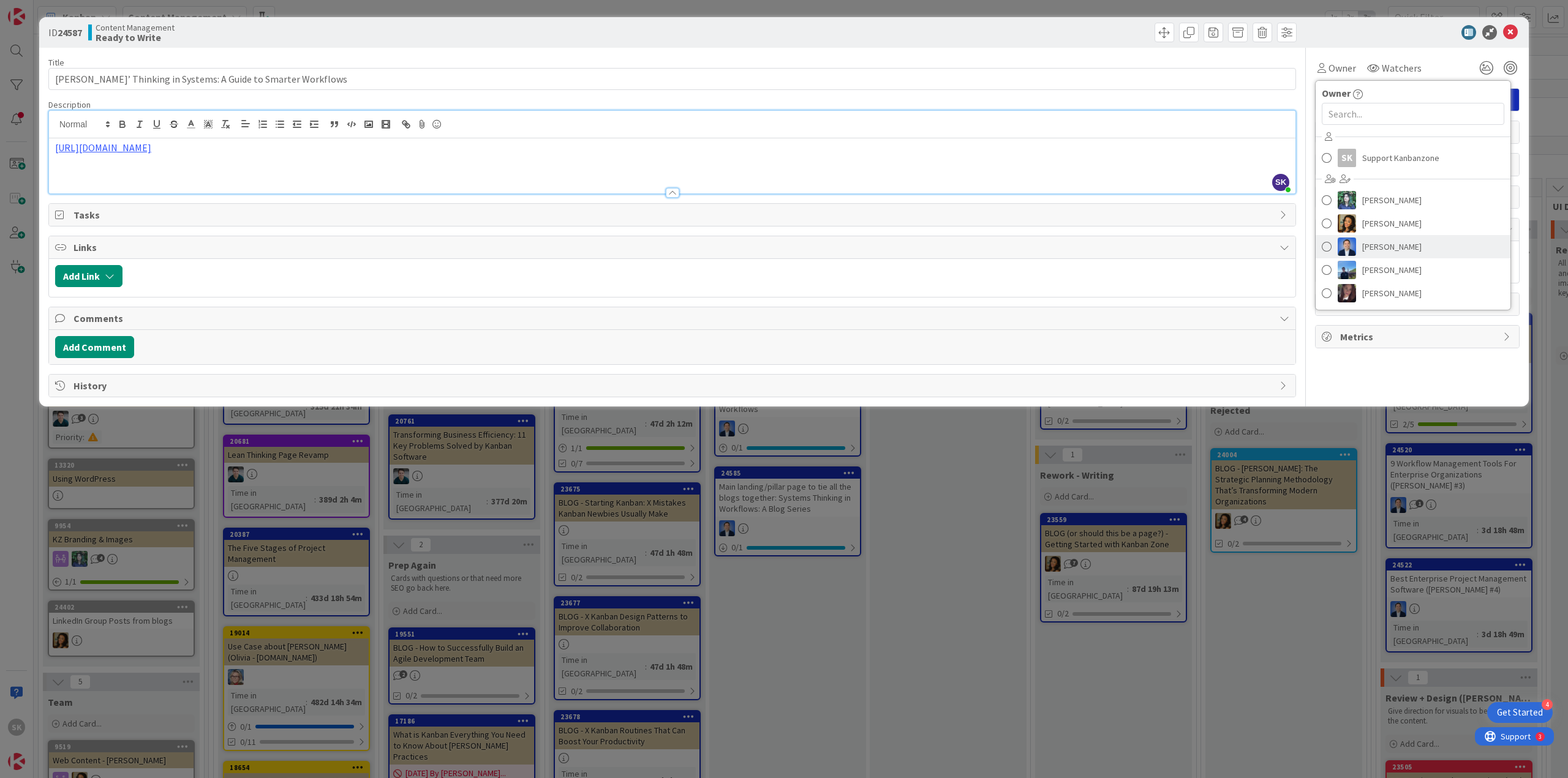
click at [1392, 251] on span "[PERSON_NAME]" at bounding box center [1392, 247] width 59 height 19
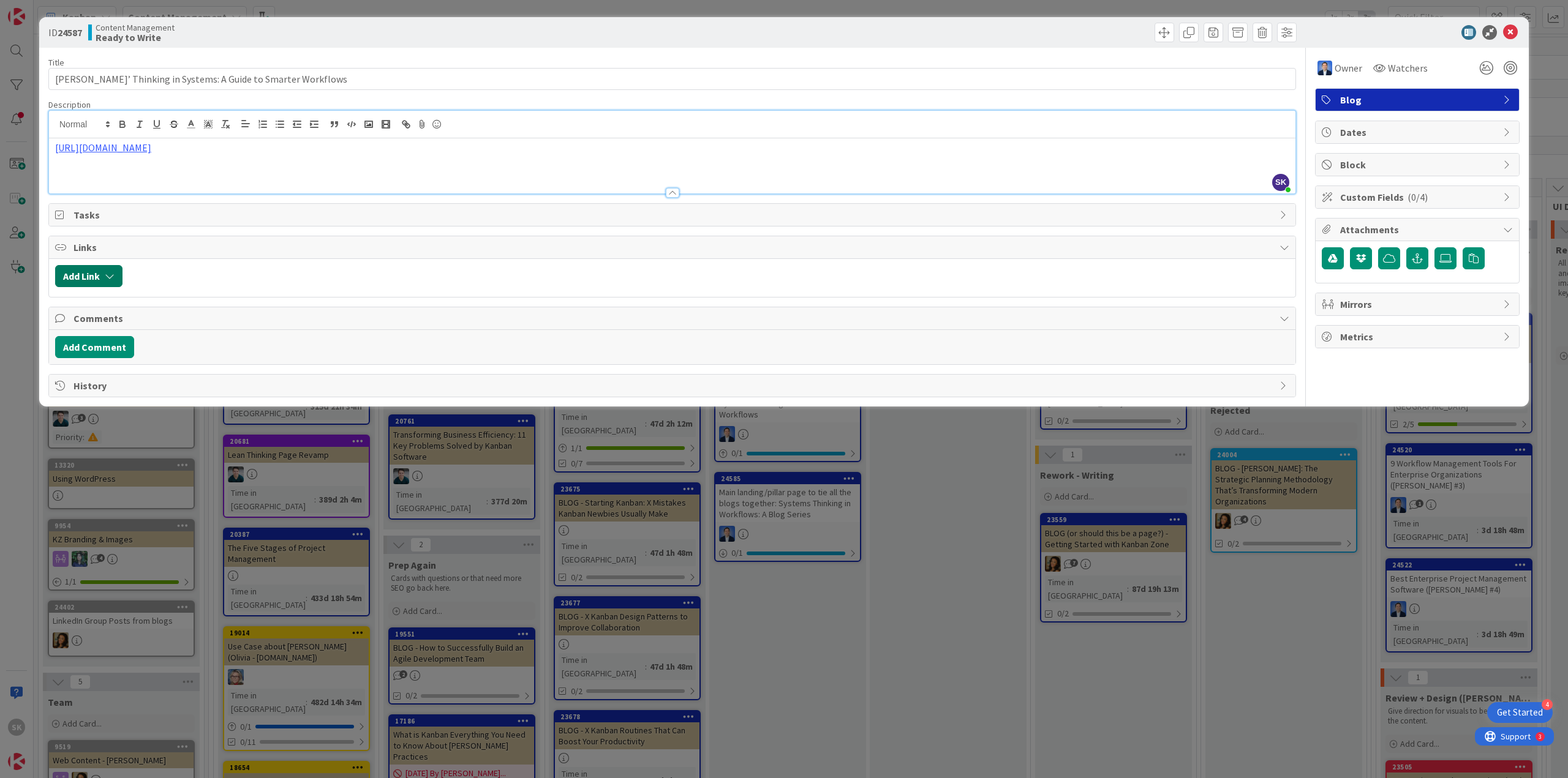
click at [79, 275] on button "Add Link" at bounding box center [89, 276] width 68 height 22
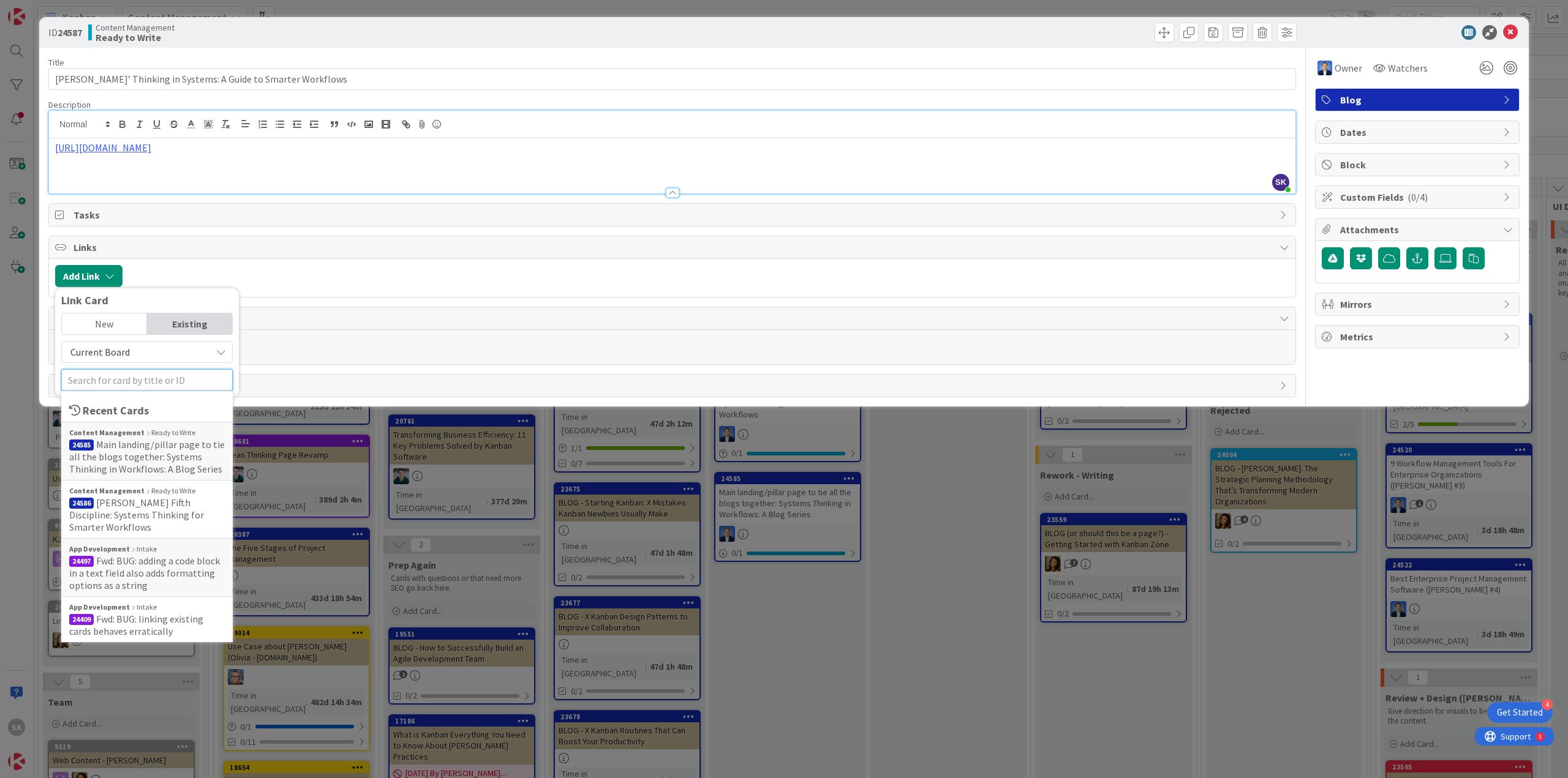
click at [152, 379] on input "text" at bounding box center [147, 380] width 171 height 22
click at [164, 441] on span "Main landing/pillar page to tie all the blogs together: Systems Thinking in Wor…" at bounding box center [147, 456] width 156 height 36
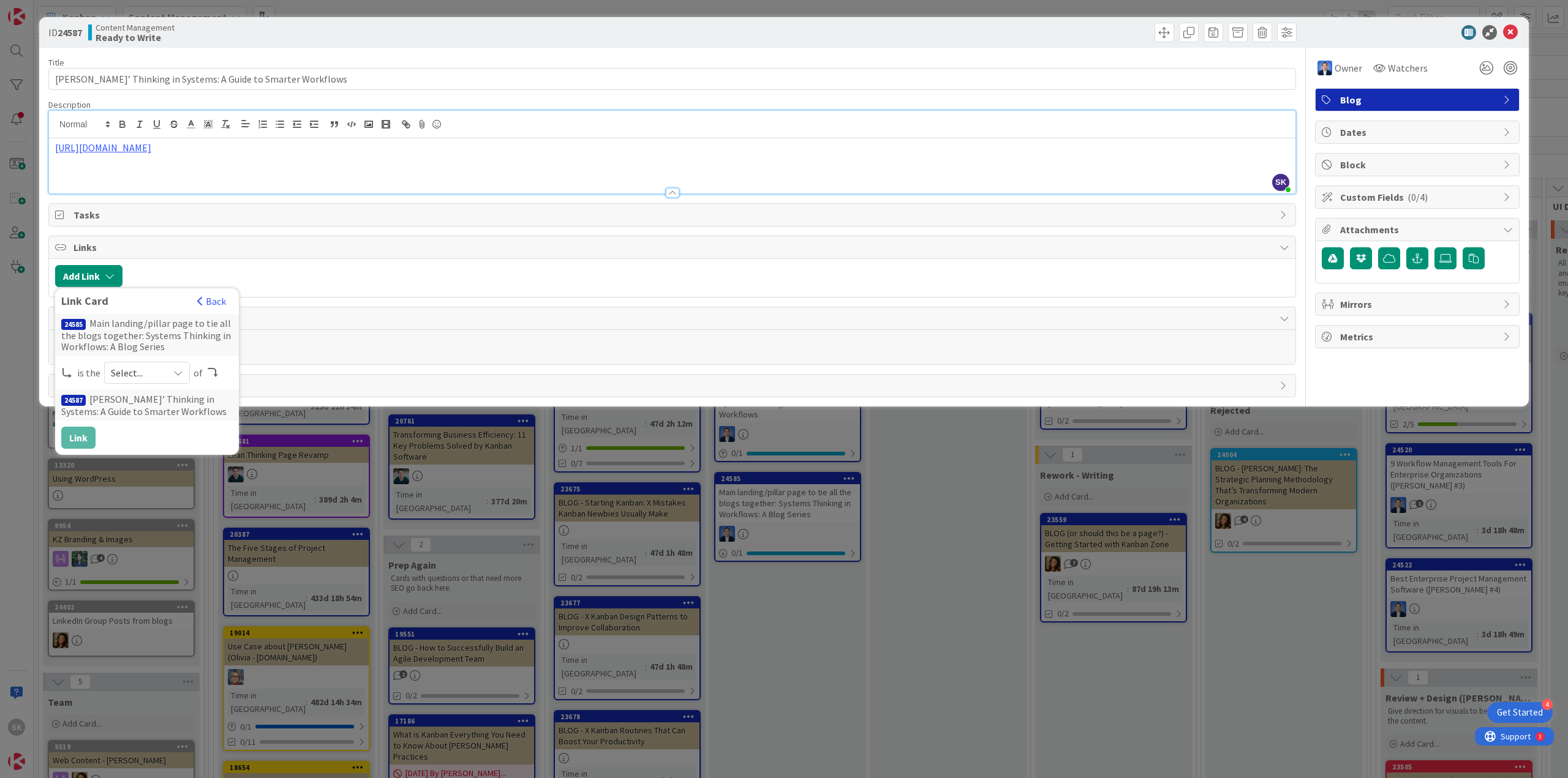
click at [138, 366] on span "Select..." at bounding box center [136, 372] width 52 height 17
click at [156, 407] on span "parent" at bounding box center [211, 401] width 138 height 19
click at [85, 437] on button "Link" at bounding box center [78, 438] width 34 height 22
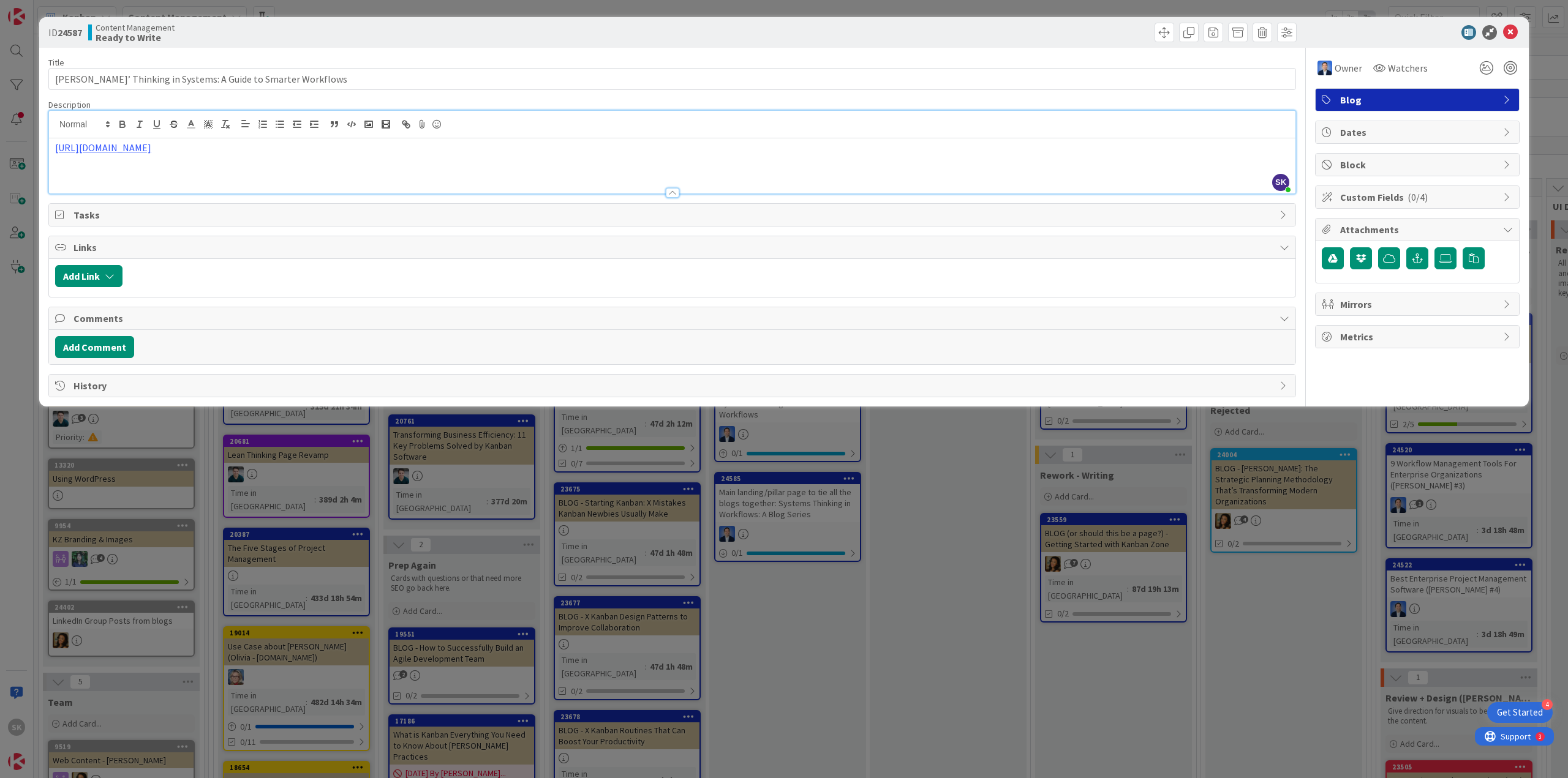
type input "[PERSON_NAME]’ Thinking in Systems: A Guide to Smarter Workflows"
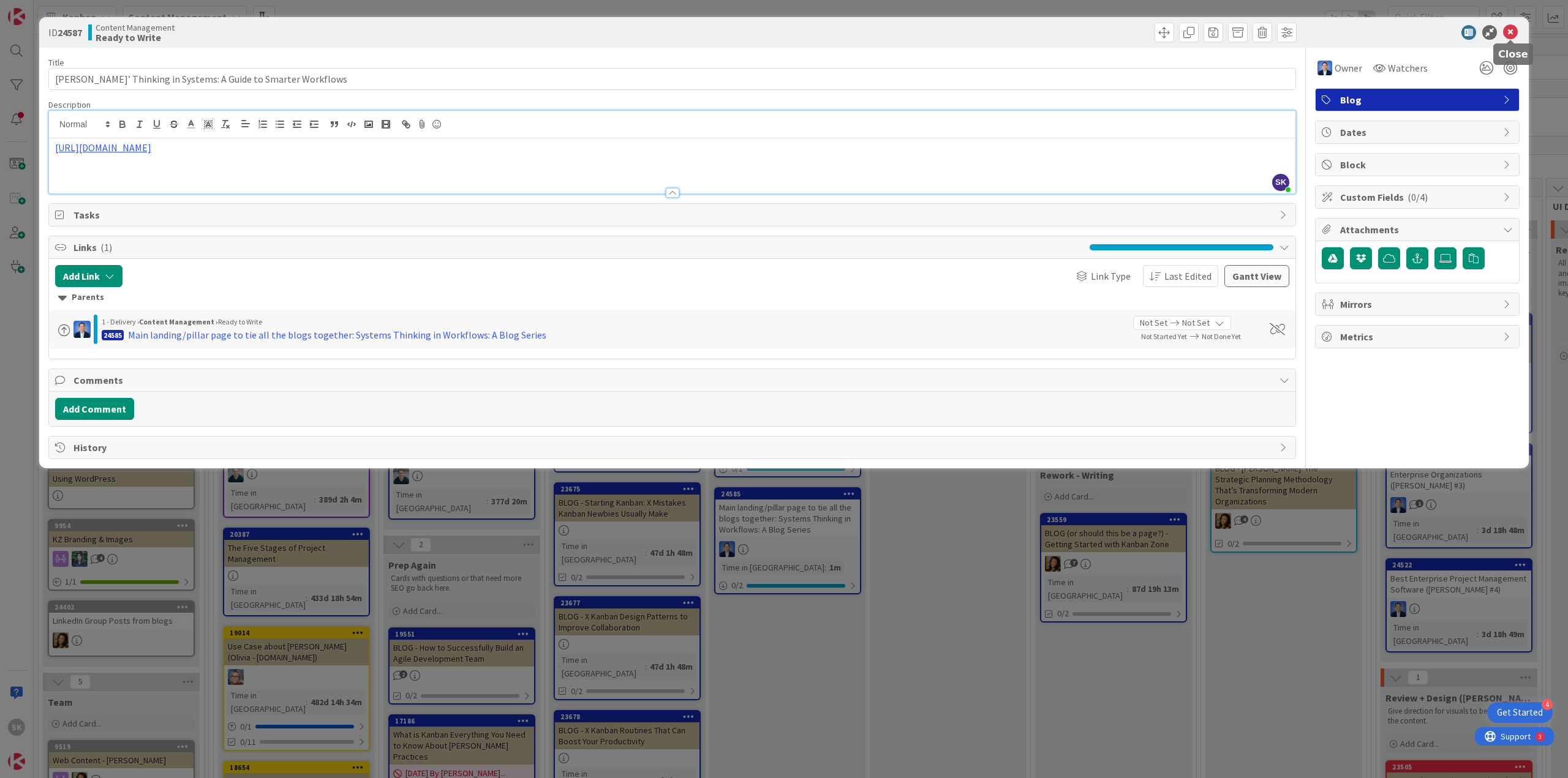
click at [1513, 30] on icon at bounding box center [1510, 32] width 14 height 14
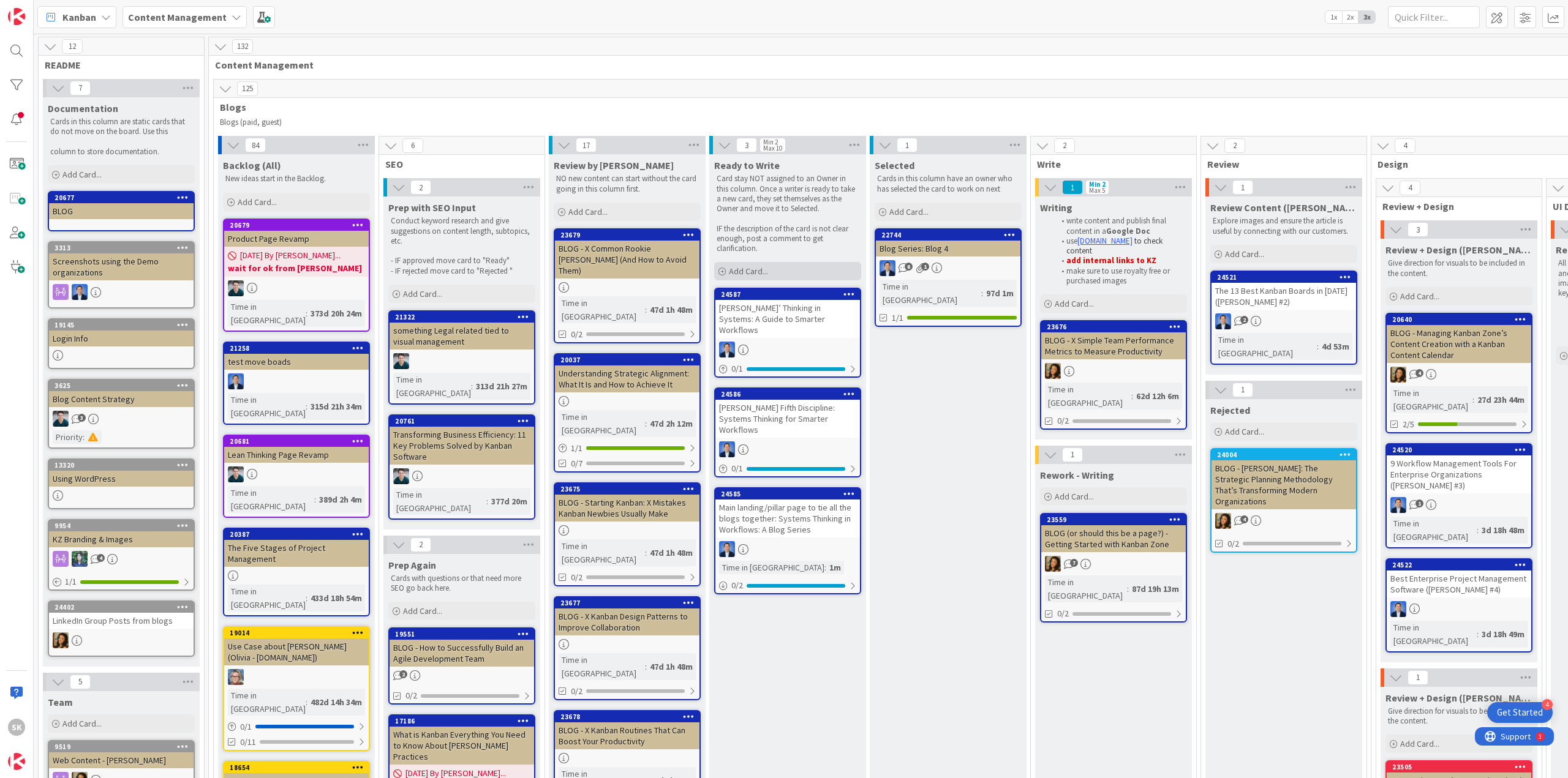
click at [750, 268] on span "Add Card..." at bounding box center [748, 271] width 39 height 11
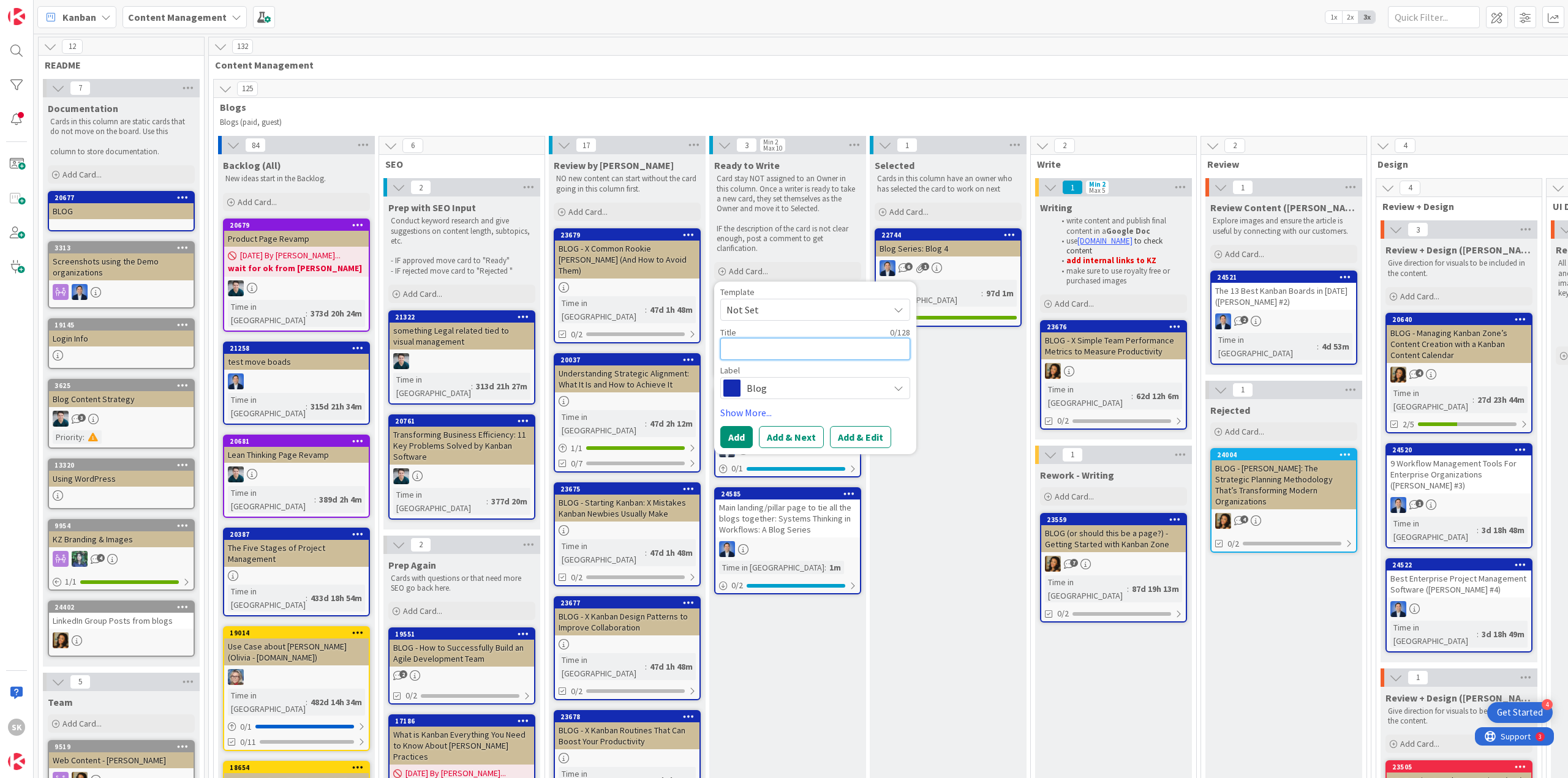
paste textarea "[PERSON_NAME] An Introduction to General Systems Thinking: Seeing Patterns in W…"
type textarea "x"
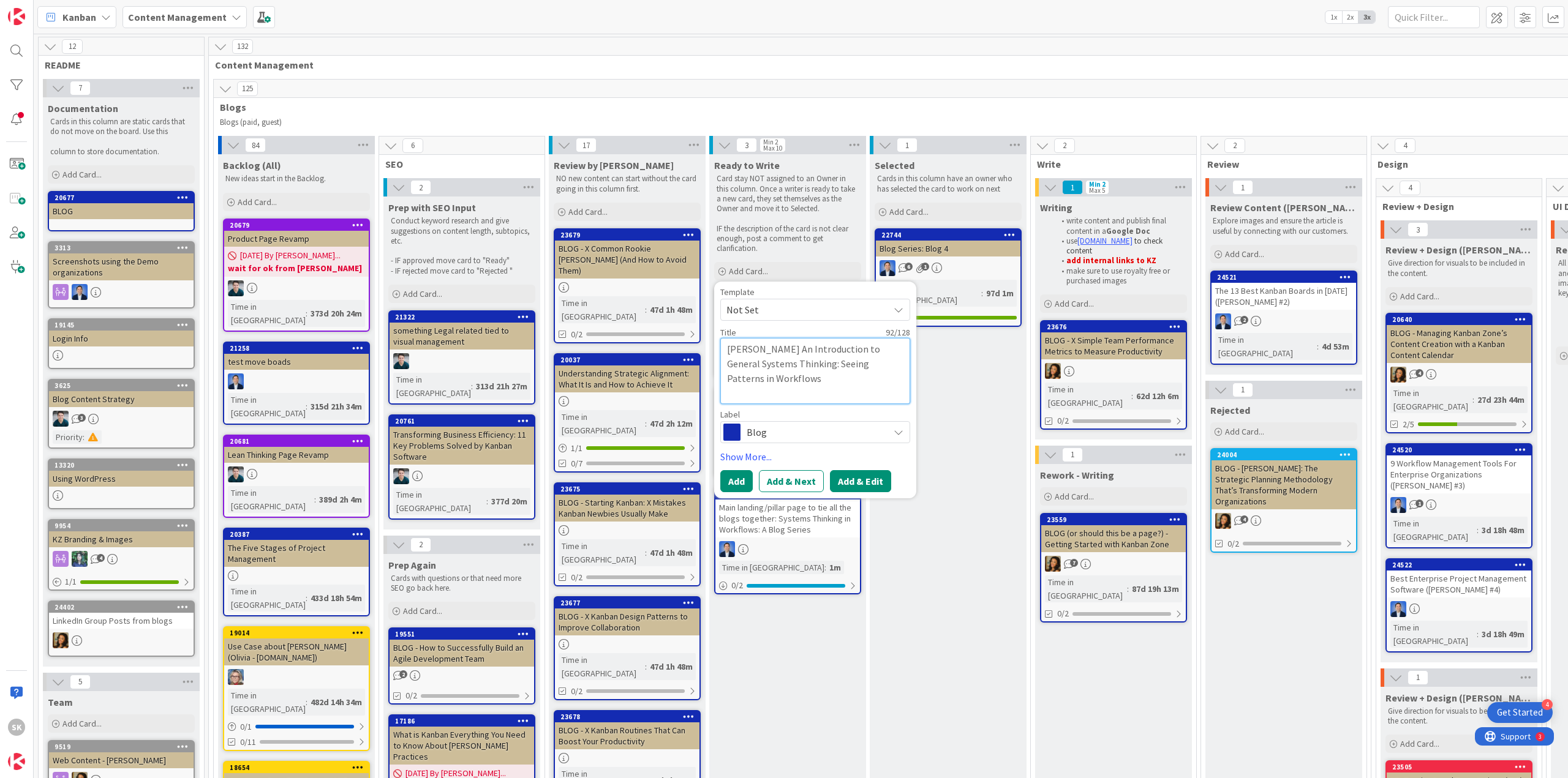
type textarea "[PERSON_NAME] An Introduction to General Systems Thinking: Seeing Patterns in W…"
click at [863, 476] on button "Add & Edit" at bounding box center [861, 481] width 61 height 22
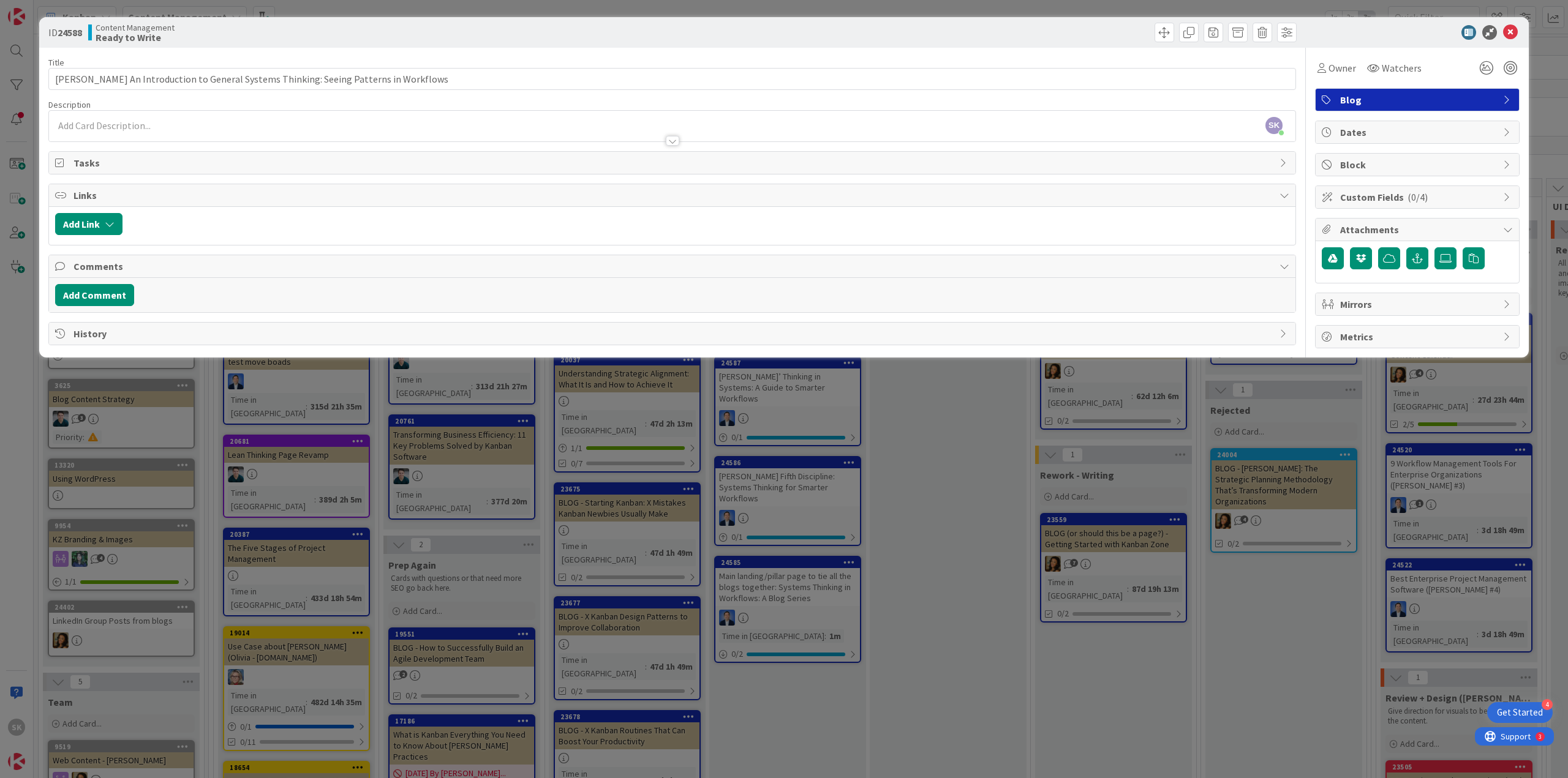
drag, startPoint x: 193, startPoint y: 123, endPoint x: 197, endPoint y: 131, distance: 8.9
click at [193, 123] on div "SK Support Kanbanzone just joined" at bounding box center [672, 126] width 1246 height 30
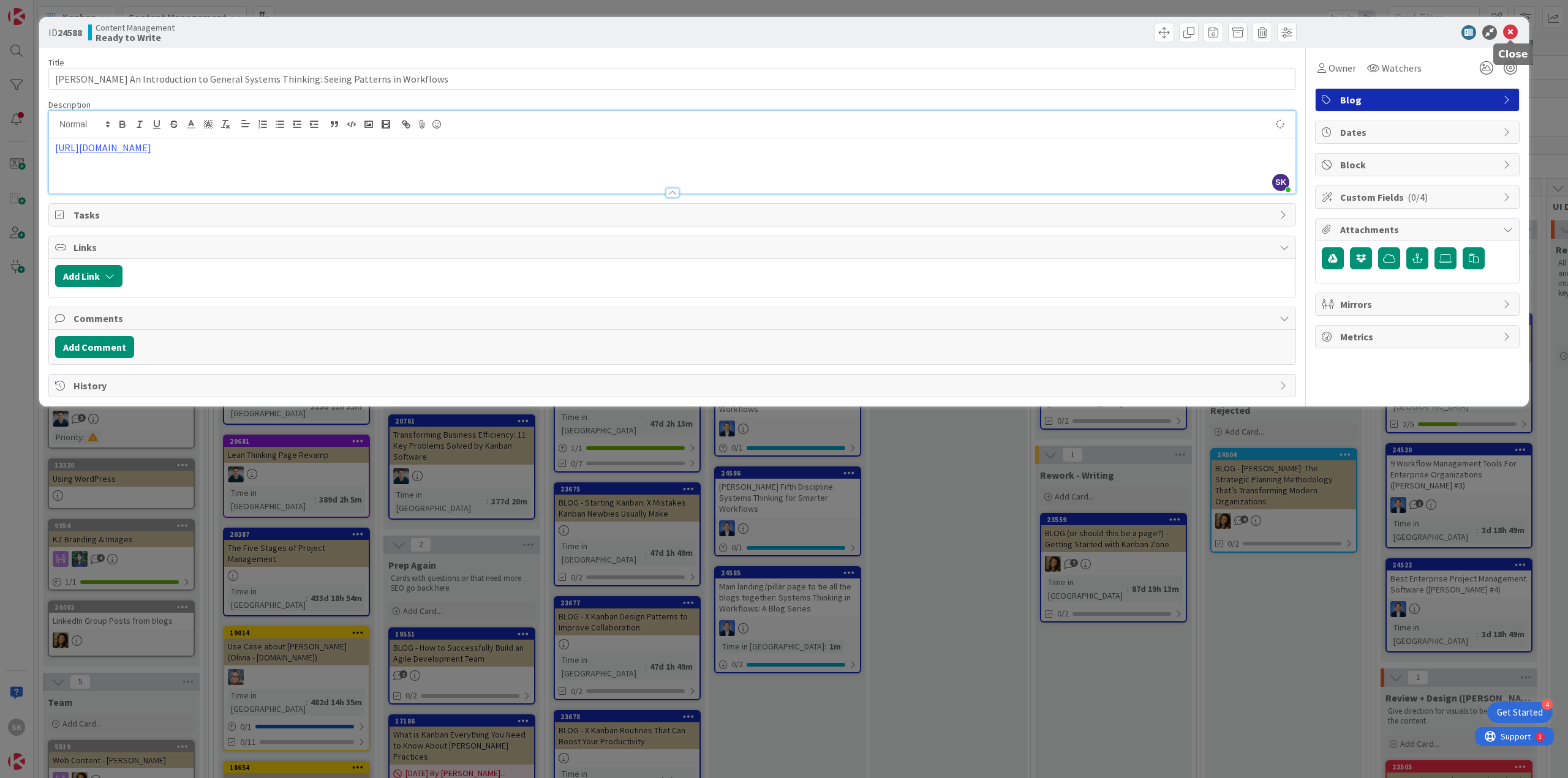
type input "[PERSON_NAME] An Introduction to General Systems Thinking: Seeing Patterns in W…"
click at [1508, 32] on icon at bounding box center [1510, 32] width 14 height 14
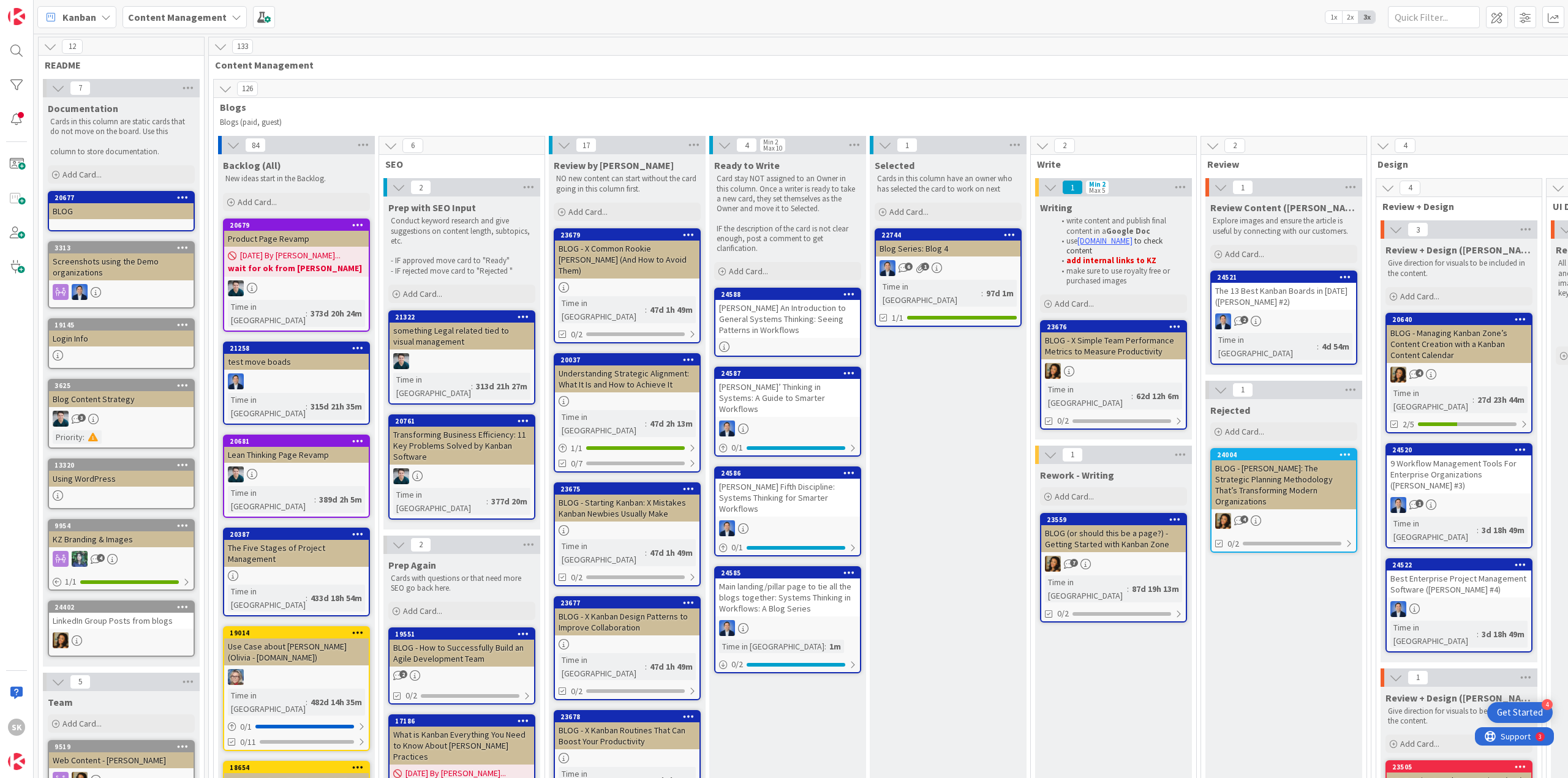
click at [755, 326] on div "[PERSON_NAME] An Introduction to General Systems Thinking: Seeing Patterns in W…" at bounding box center [787, 318] width 145 height 38
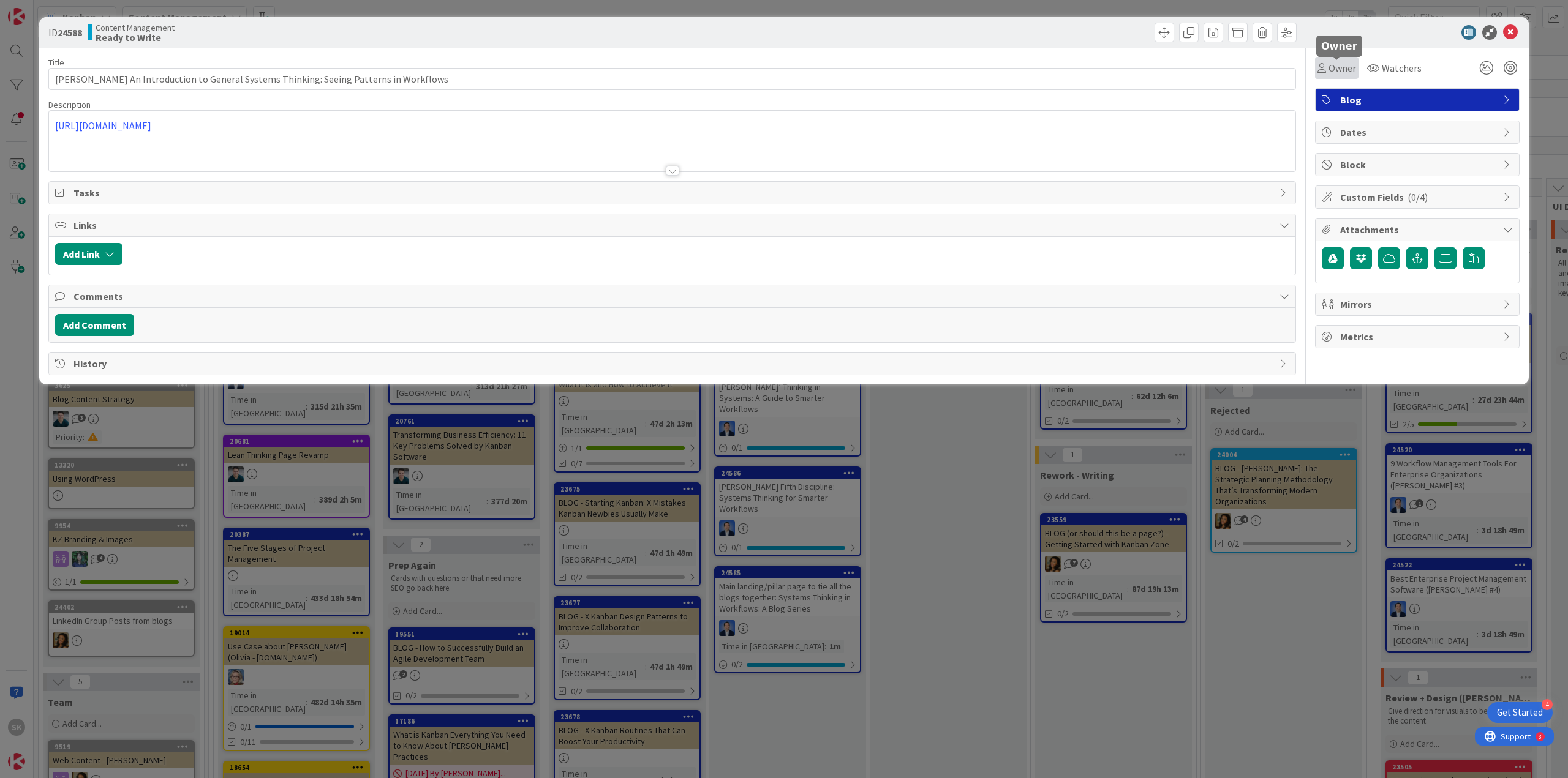
click at [1337, 73] on span "Owner" at bounding box center [1342, 68] width 28 height 14
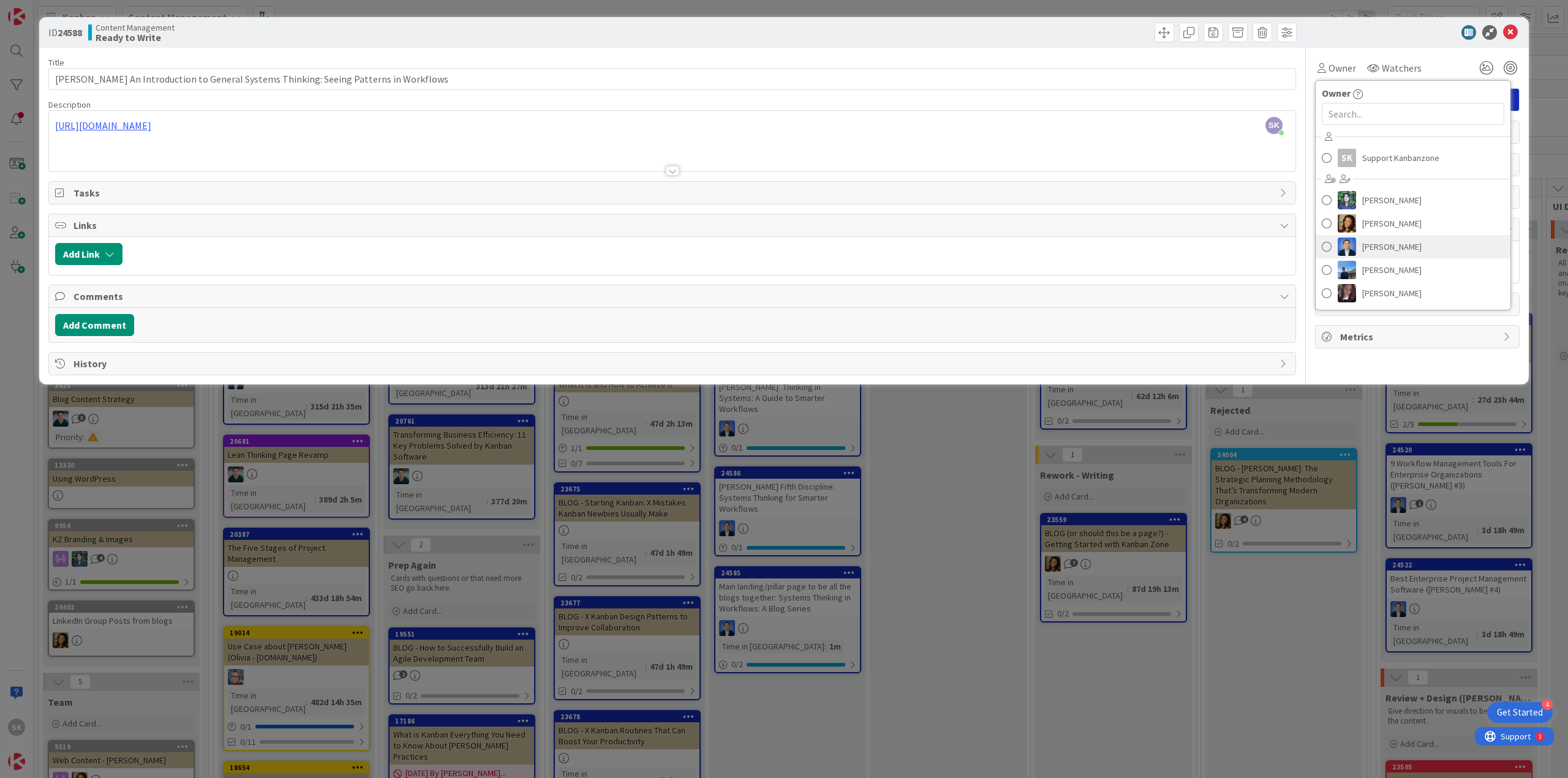
click at [1376, 253] on span "[PERSON_NAME]" at bounding box center [1392, 247] width 59 height 19
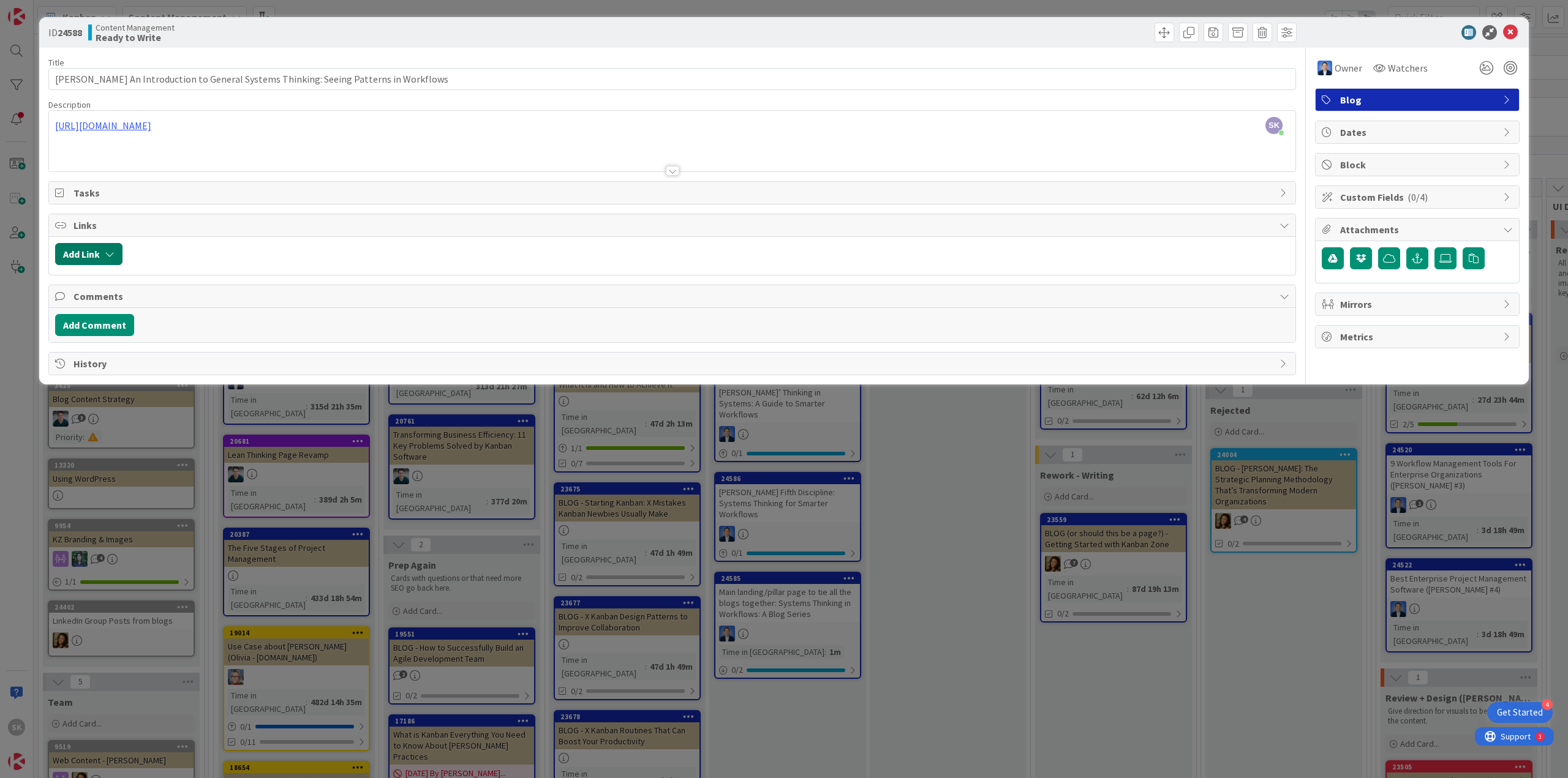
click at [99, 251] on button "Add Link" at bounding box center [89, 254] width 68 height 22
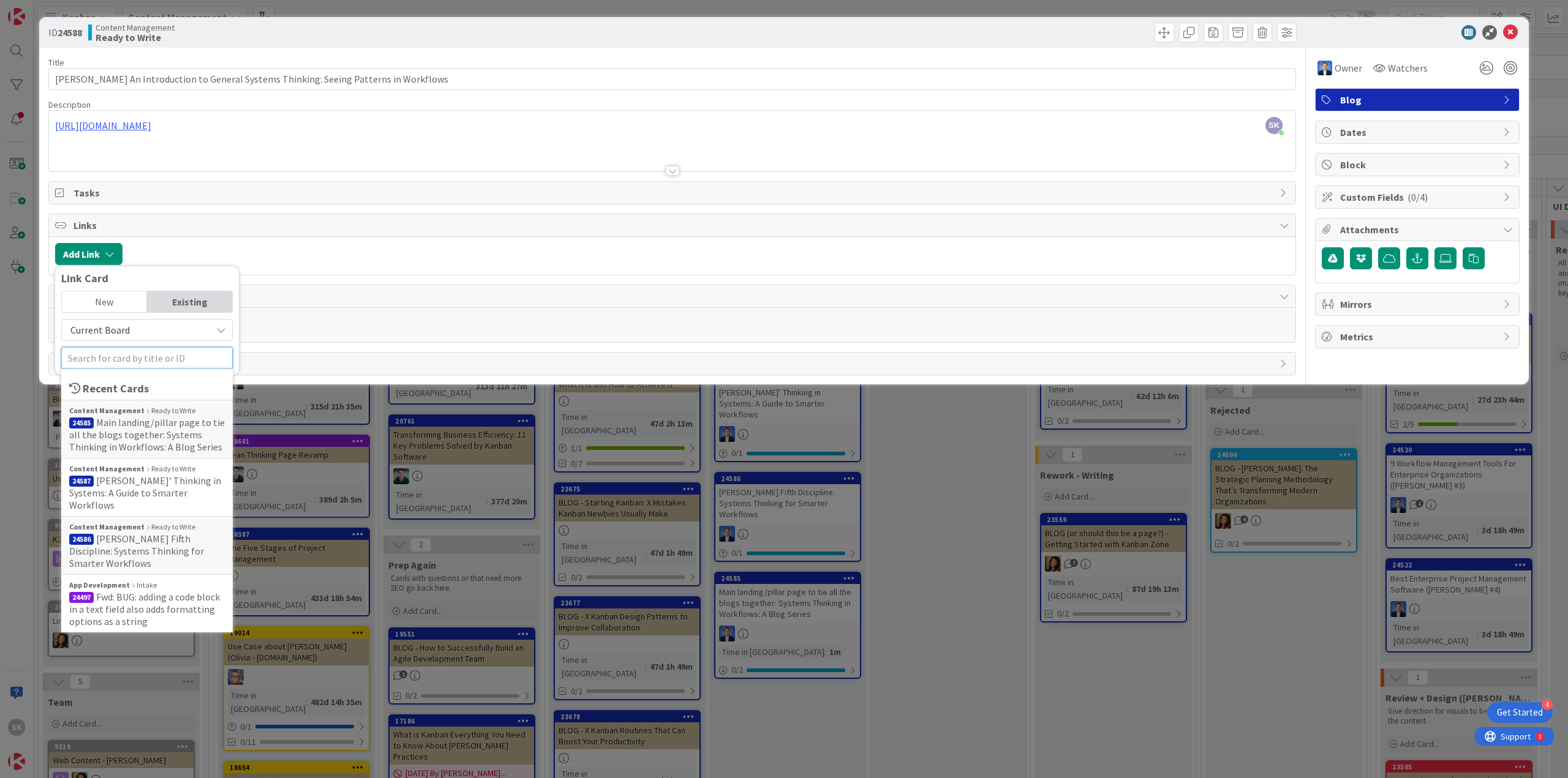
click at [125, 350] on input "text" at bounding box center [147, 358] width 171 height 22
click at [132, 433] on span "Main landing/pillar page to tie all the blogs together: Systems Thinking in Wor…" at bounding box center [147, 434] width 156 height 36
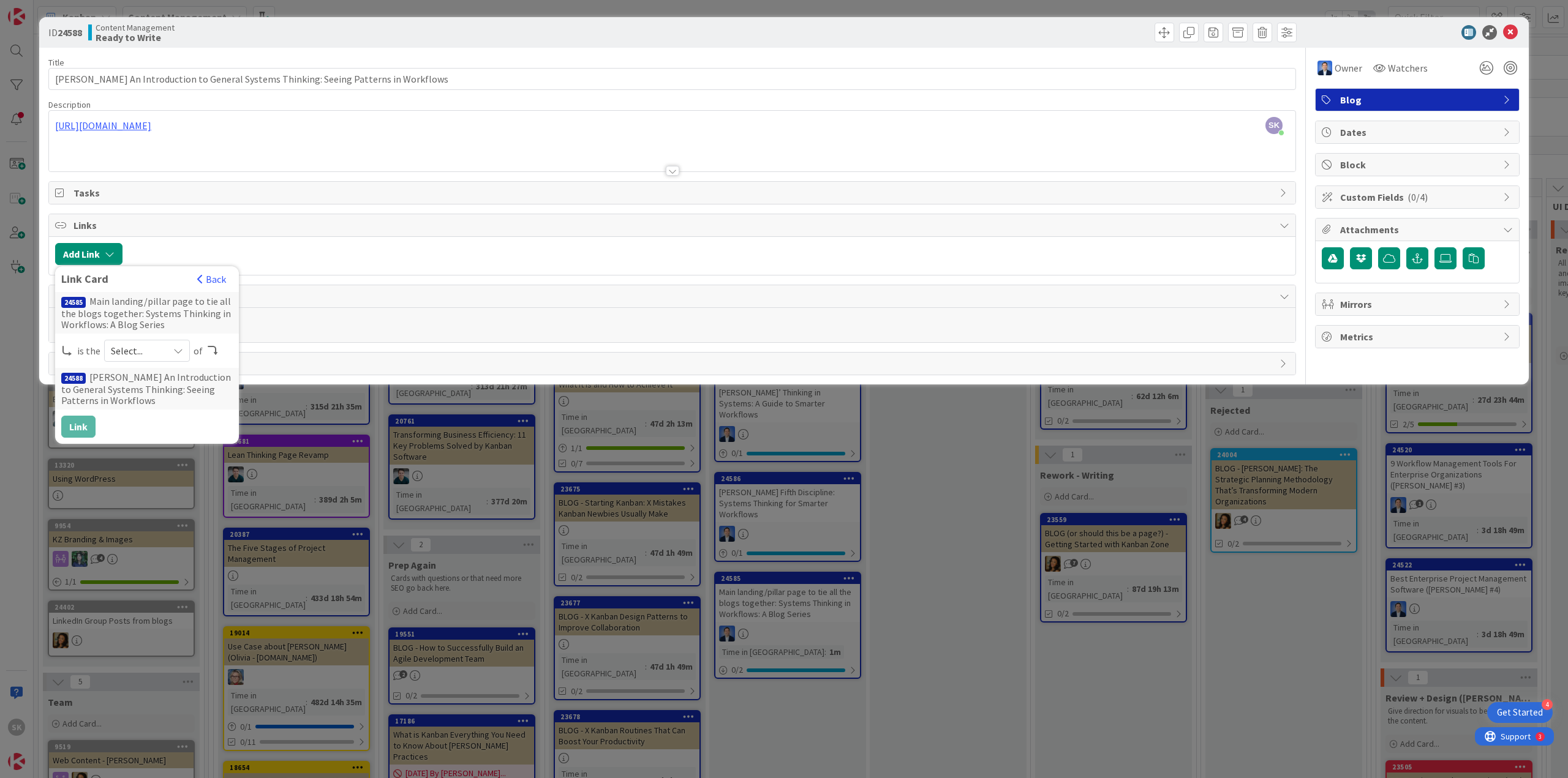
click at [153, 353] on span "Select..." at bounding box center [136, 350] width 52 height 17
click at [162, 378] on span "parent" at bounding box center [211, 379] width 138 height 19
click at [80, 413] on div "24585 Main landing/pillar page to tie all the blogs together: Systems Thinking …" at bounding box center [147, 365] width 171 height 146
click at [81, 422] on button "Link" at bounding box center [78, 427] width 34 height 22
type input "[PERSON_NAME] An Introduction to General Systems Thinking: Seeing Patterns in W…"
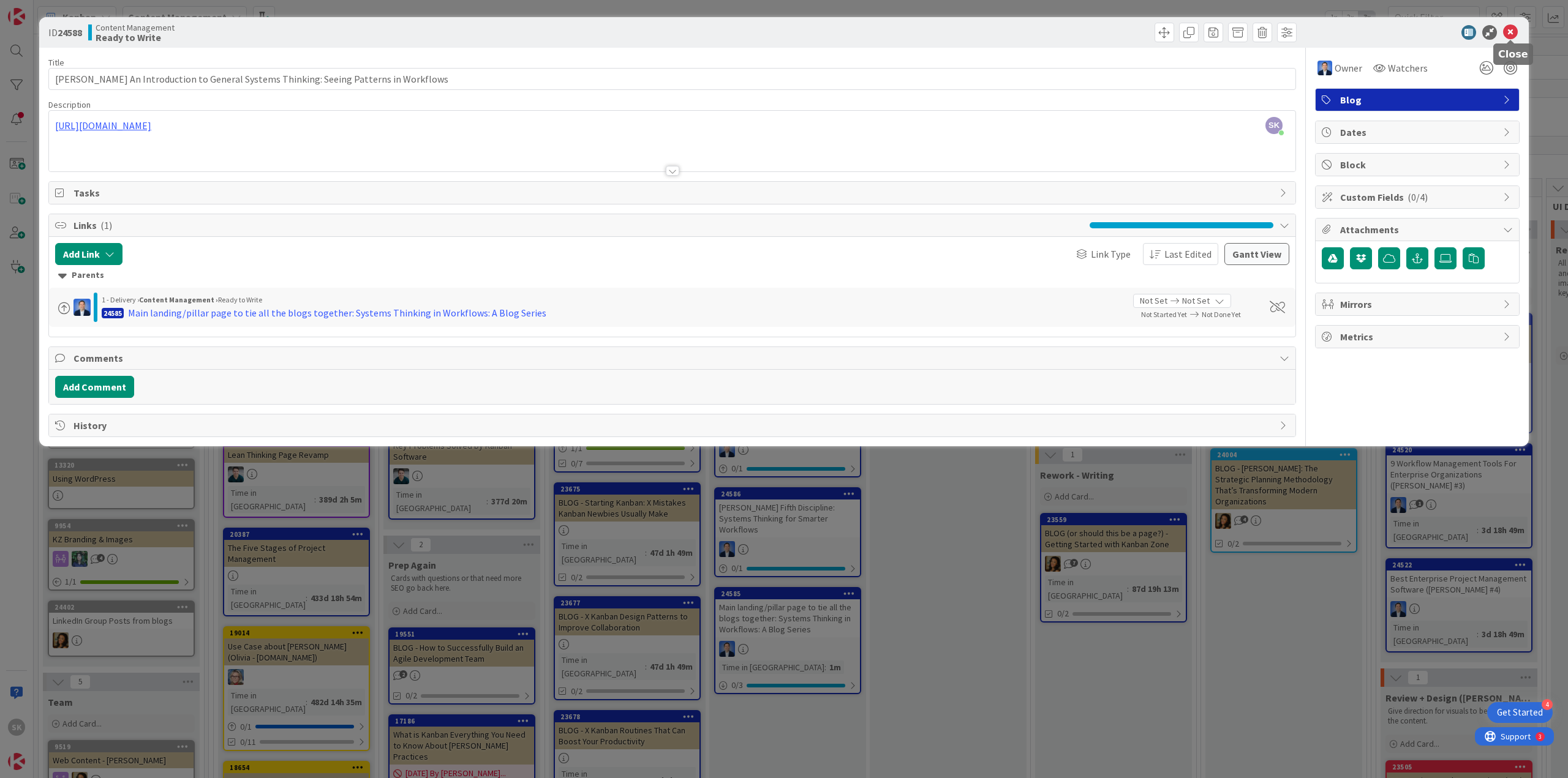
click at [1507, 25] on icon at bounding box center [1510, 32] width 14 height 14
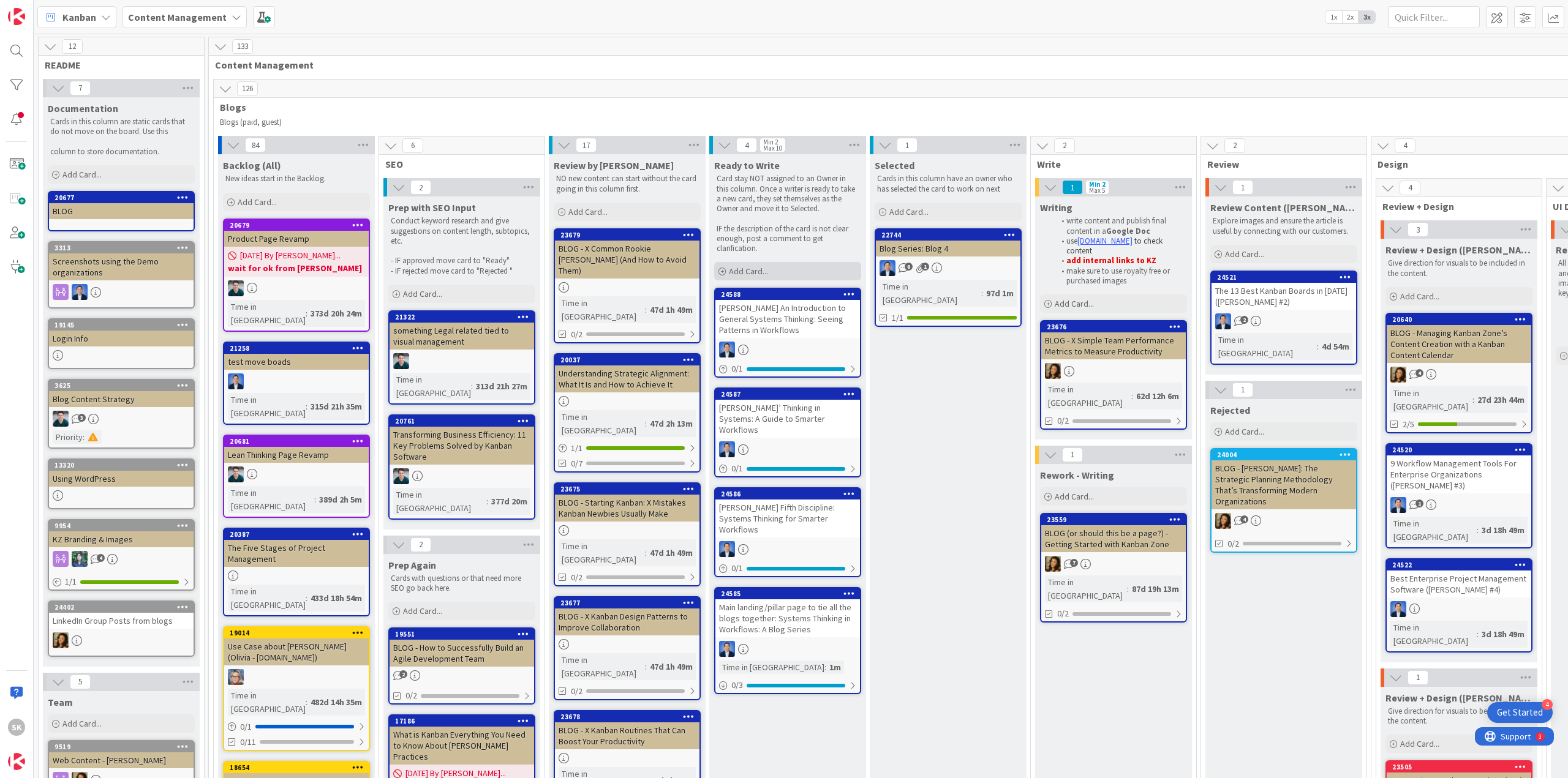
click at [740, 268] on span "Add Card..." at bounding box center [748, 271] width 39 height 11
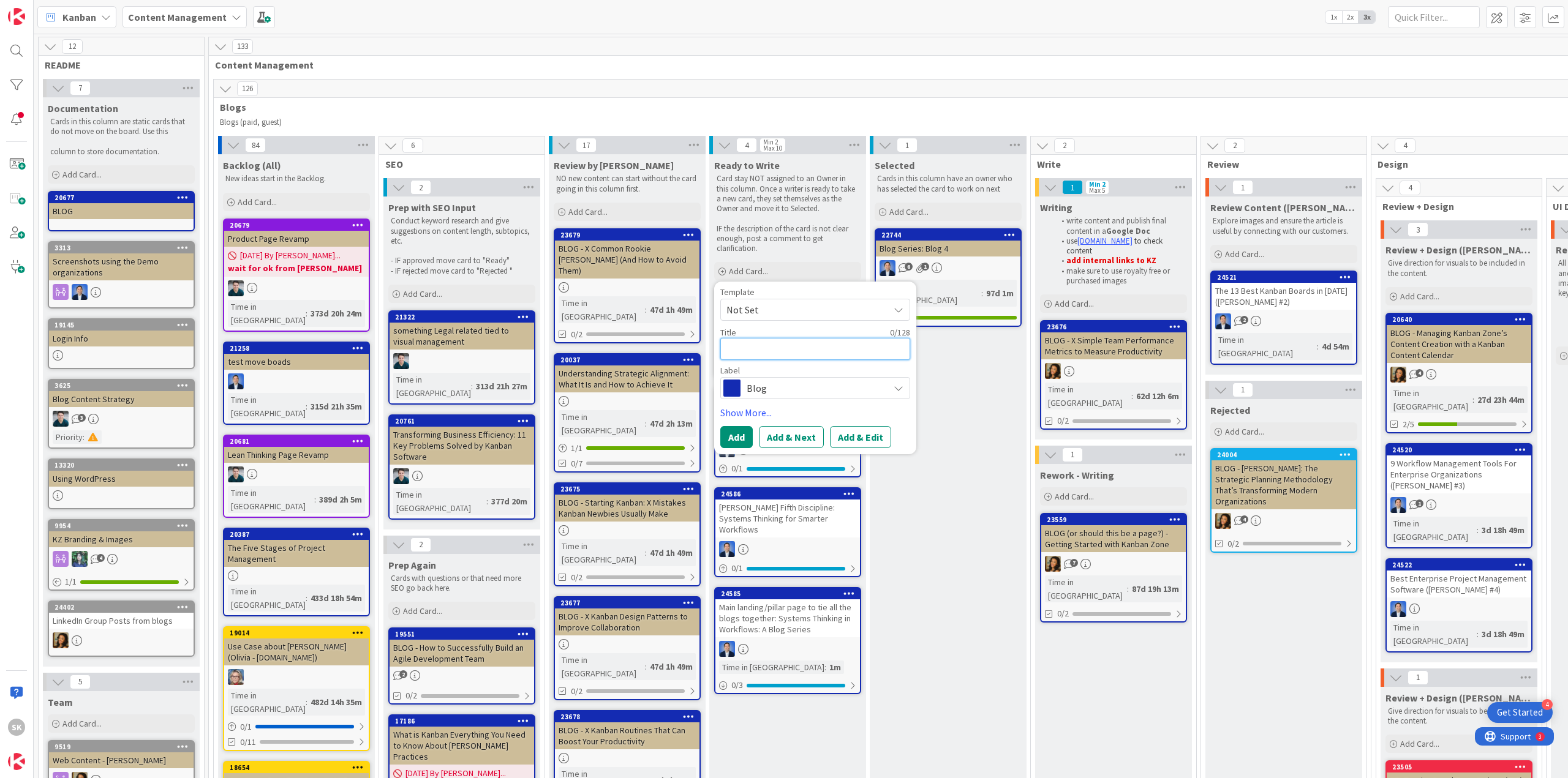
paste textarea "[PERSON_NAME] Re-Creating the Corporation: Designing Organizations as Systems"
type textarea "x"
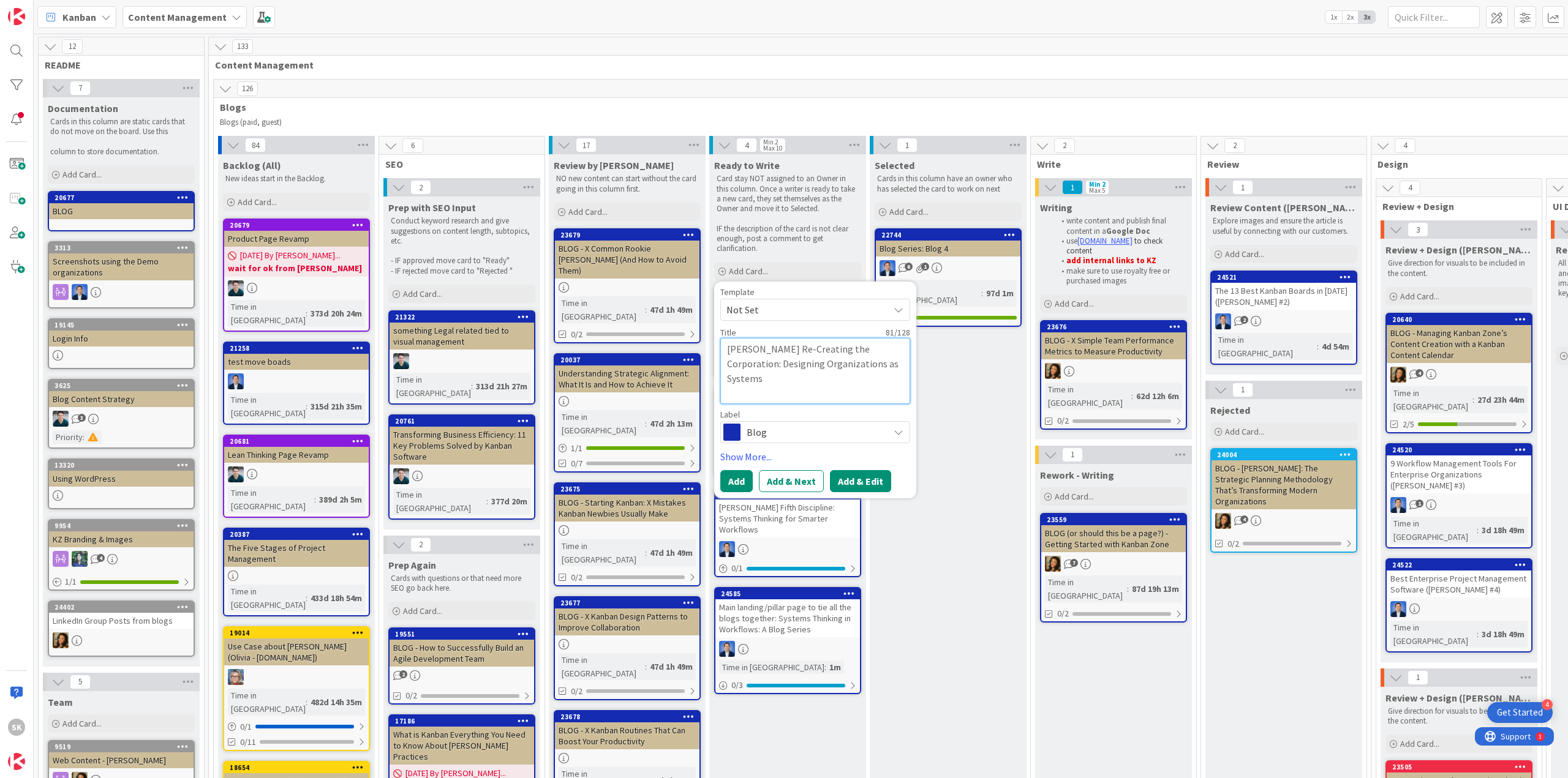
type textarea "[PERSON_NAME] Re-Creating the Corporation: Designing Organizations as Systems"
click at [867, 483] on button "Add & Edit" at bounding box center [861, 481] width 61 height 22
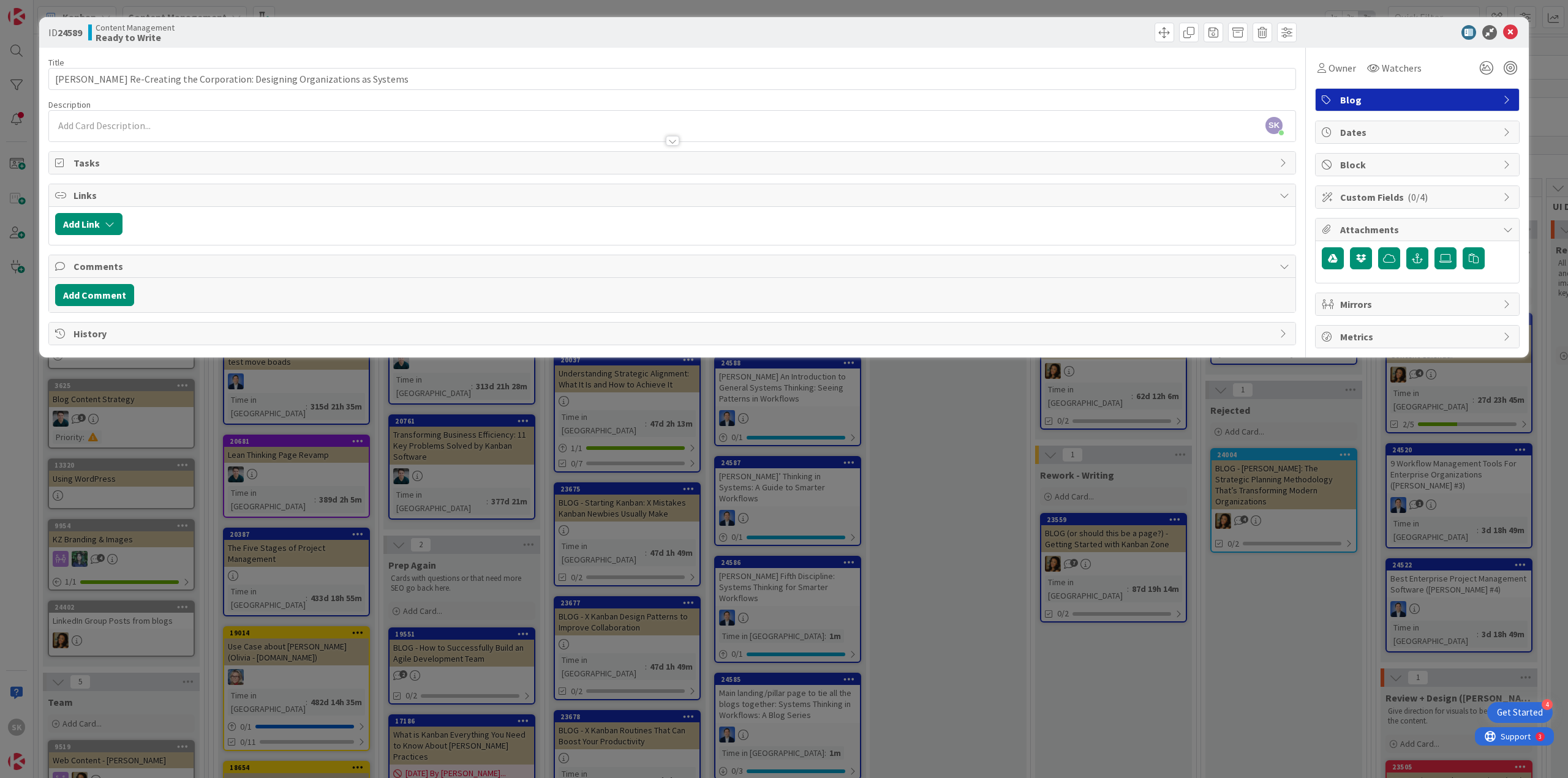
click at [198, 123] on div "SK Support Kanbanzone just joined" at bounding box center [672, 126] width 1246 height 30
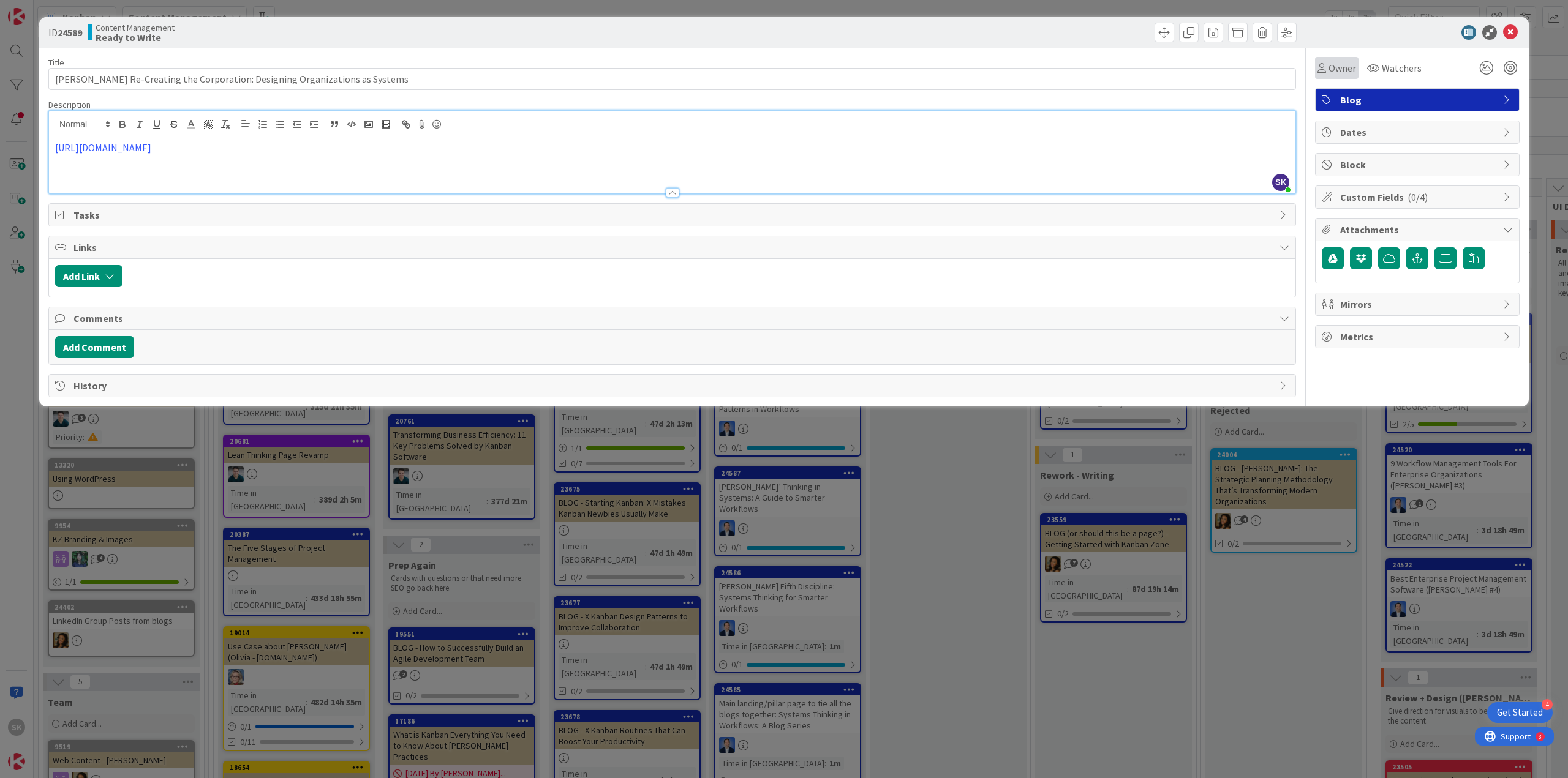
drag, startPoint x: 1337, startPoint y: 58, endPoint x: 1337, endPoint y: 68, distance: 10.0
click at [1337, 58] on div "Owner" at bounding box center [1336, 68] width 43 height 22
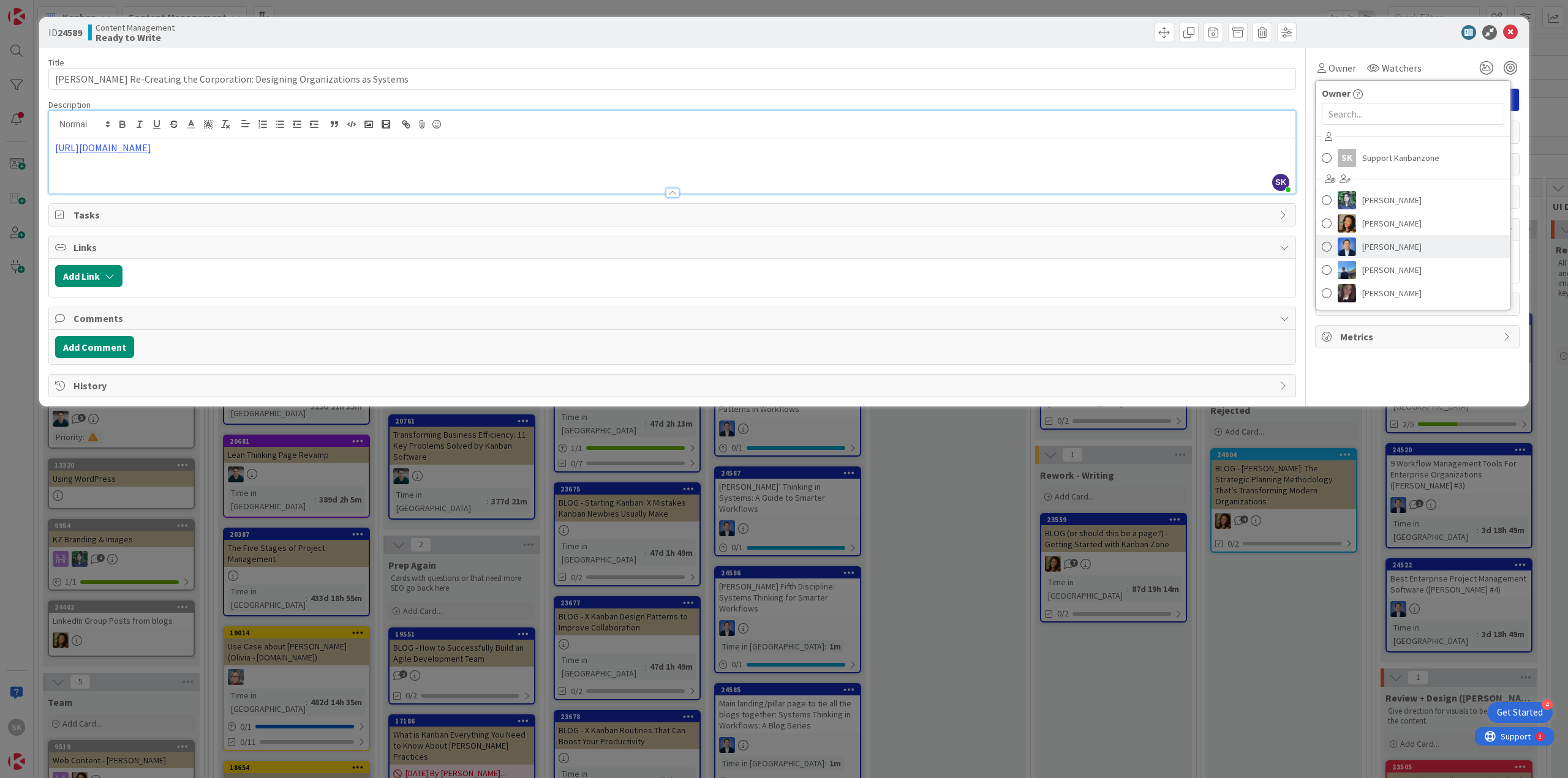
click at [1383, 251] on span "[PERSON_NAME]" at bounding box center [1392, 247] width 59 height 19
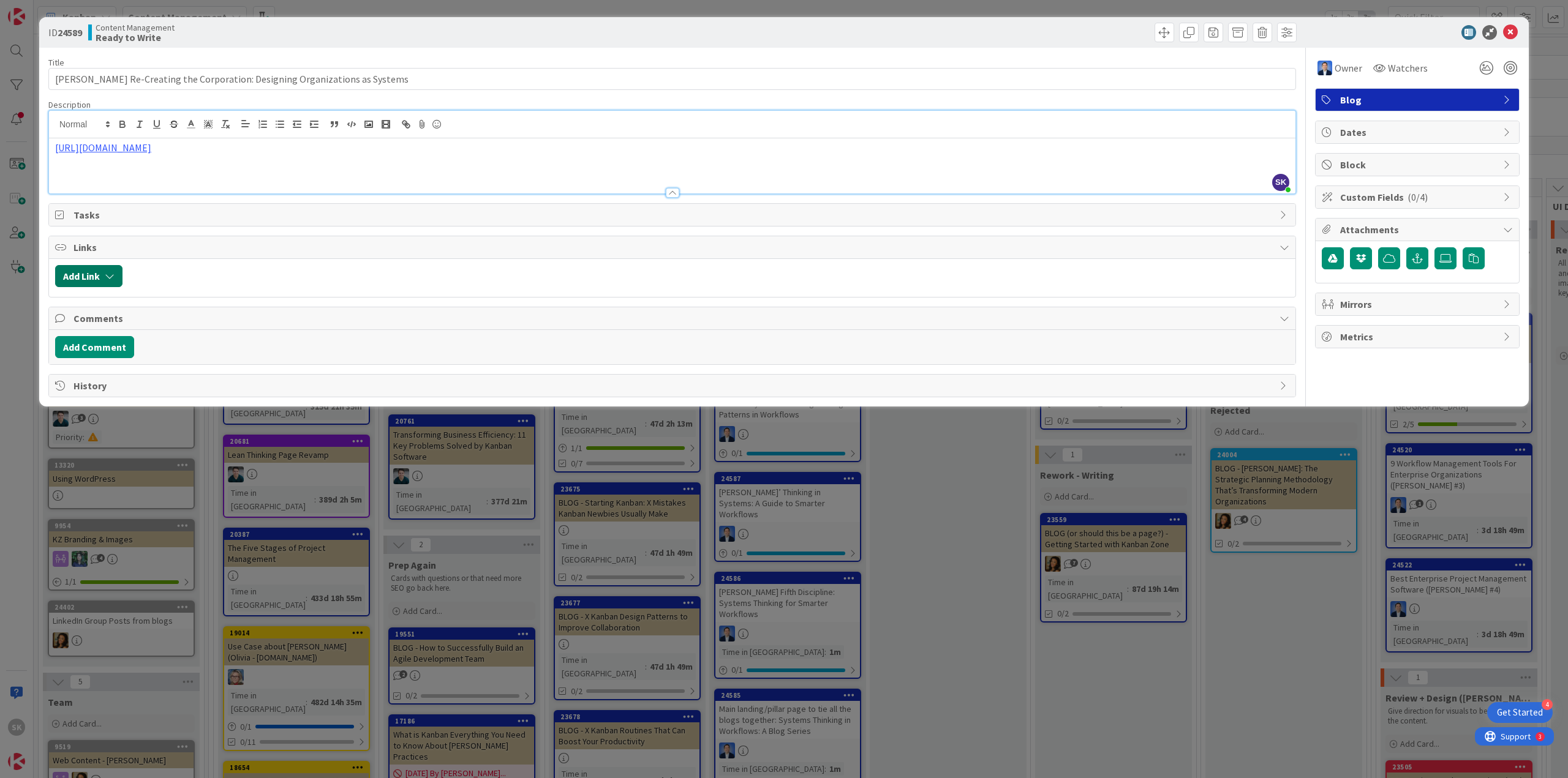
click at [84, 273] on button "Add Link" at bounding box center [89, 276] width 68 height 22
click at [130, 380] on input "text" at bounding box center [147, 380] width 171 height 22
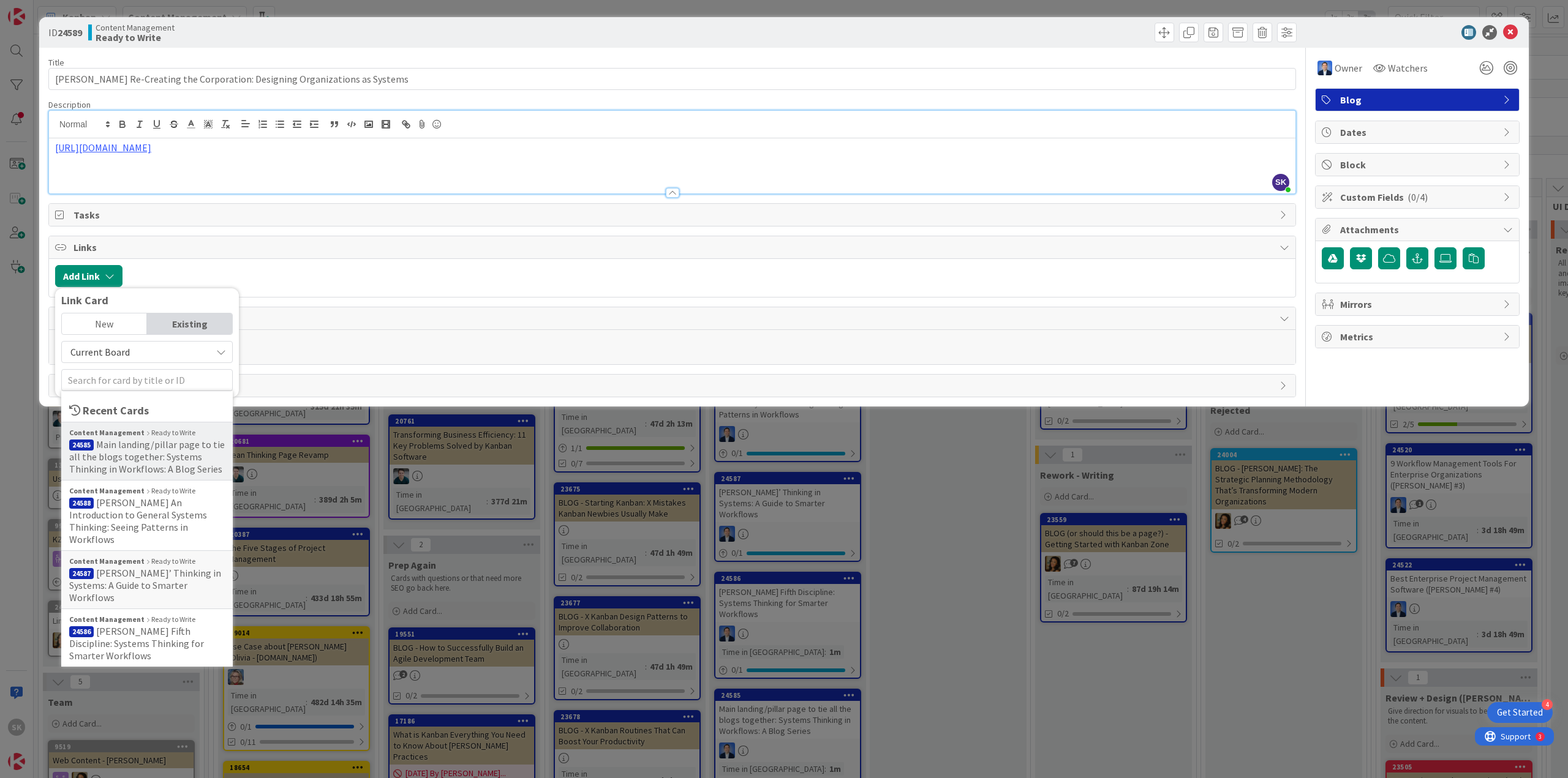
click at [143, 448] on span "Main landing/pillar page to tie all the blogs together: Systems Thinking in Wor…" at bounding box center [147, 456] width 156 height 36
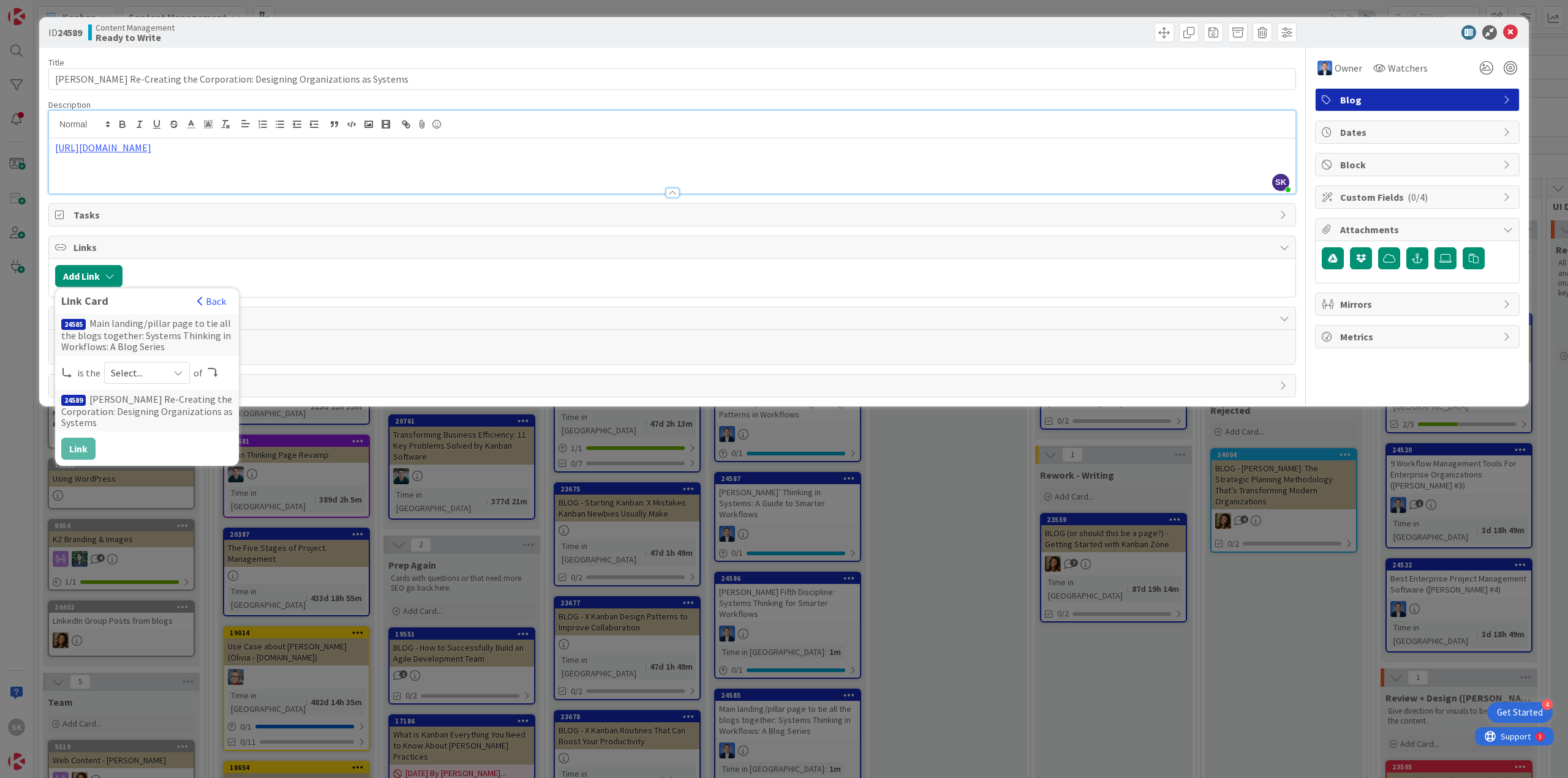
click at [127, 374] on span "Select..." at bounding box center [136, 372] width 52 height 17
click at [158, 400] on span "parent" at bounding box center [211, 401] width 138 height 19
click at [85, 450] on button "Link" at bounding box center [78, 449] width 34 height 22
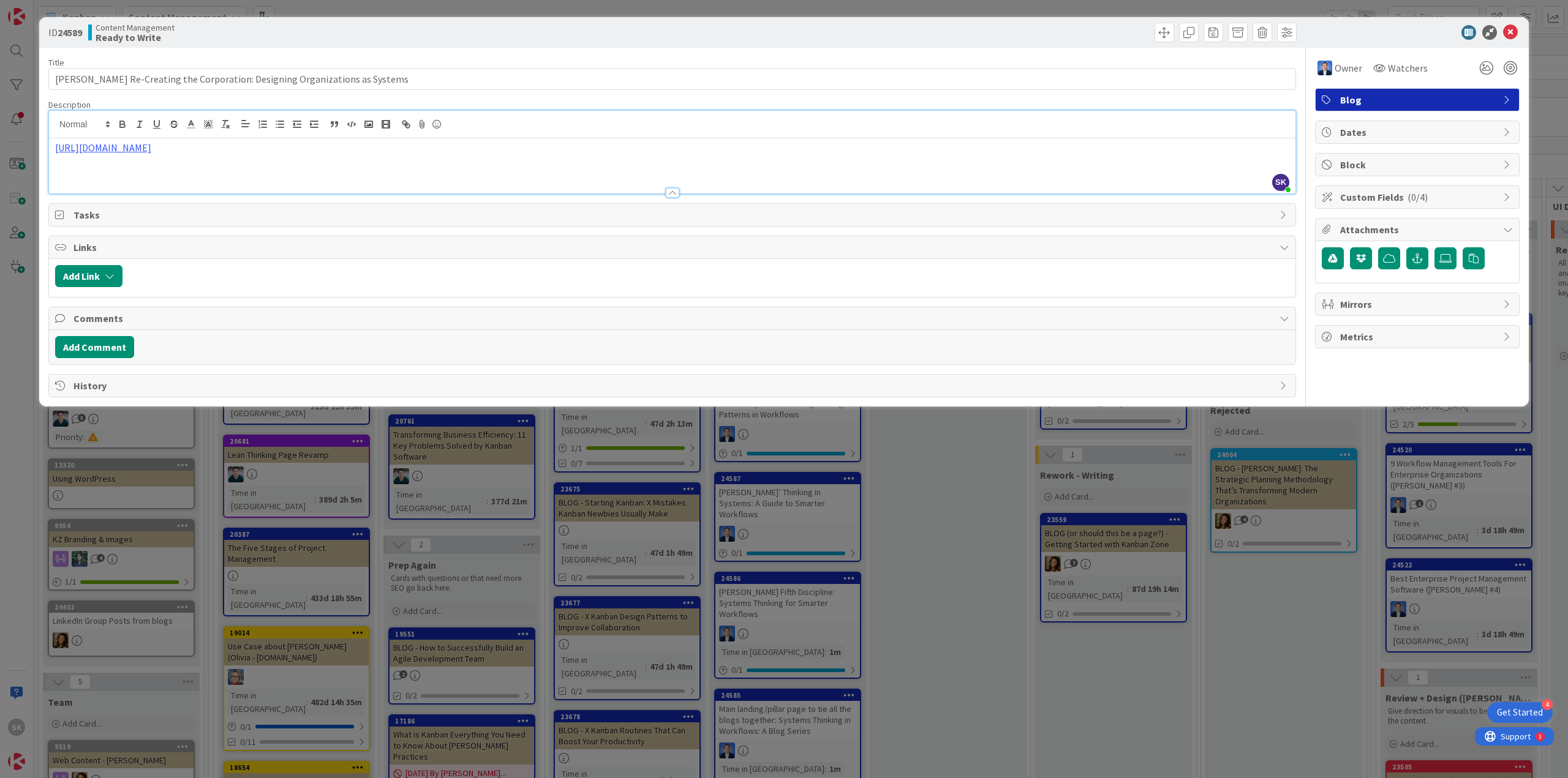
type input "[PERSON_NAME] Re-Creating the Corporation: Designing Organizations as Systems"
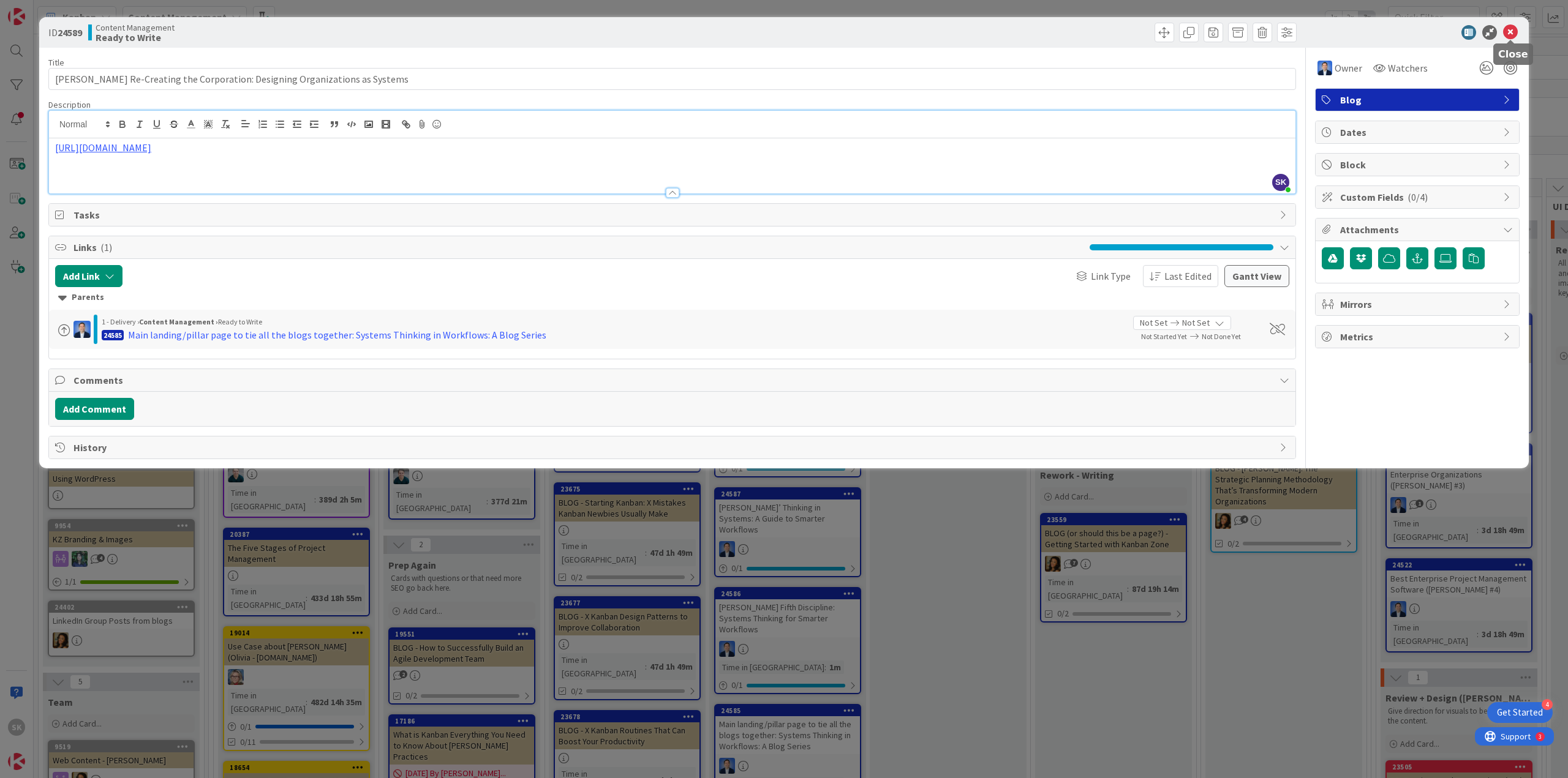
click at [1504, 33] on icon at bounding box center [1510, 32] width 14 height 14
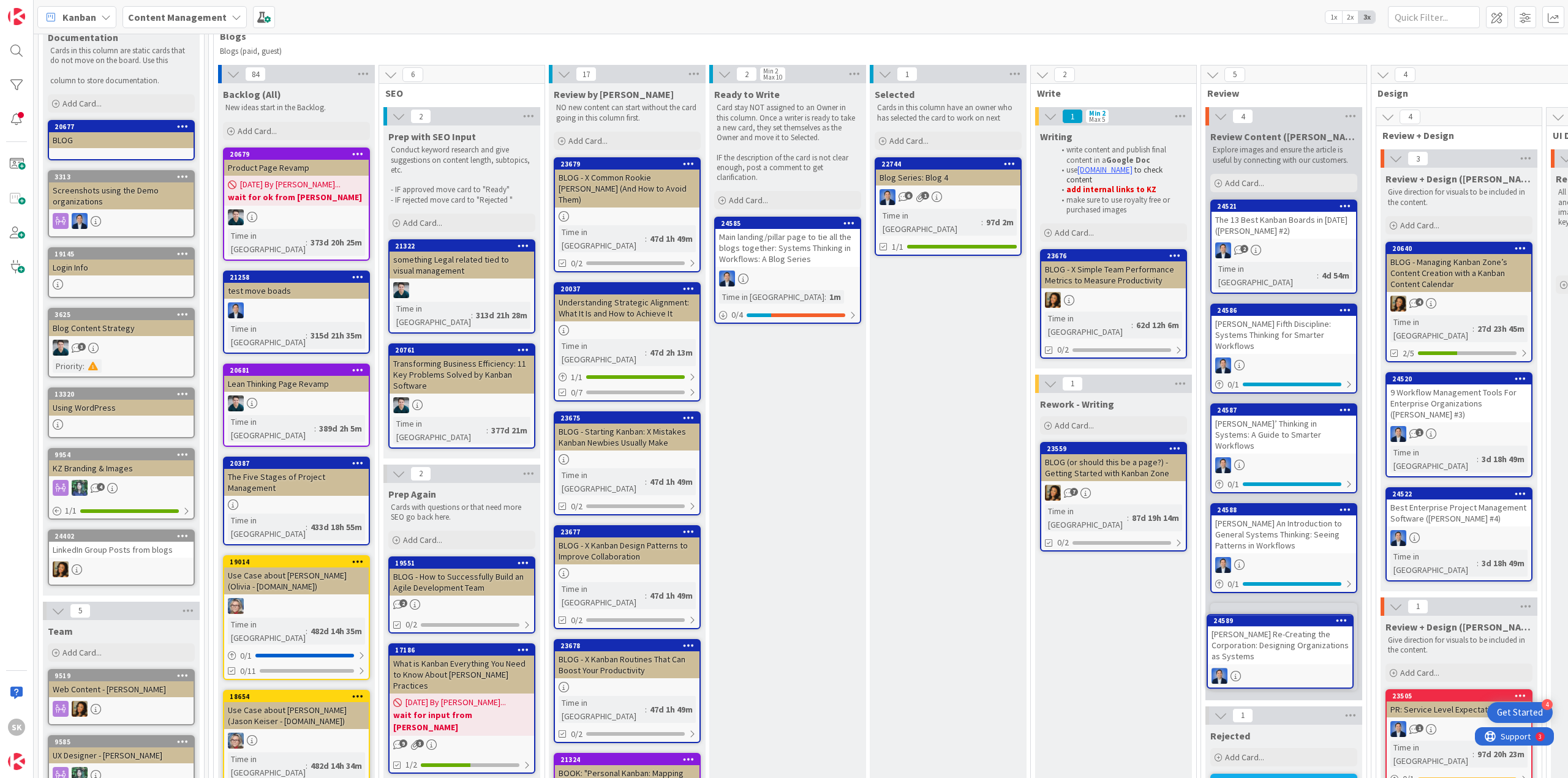
scroll to position [77, 0]
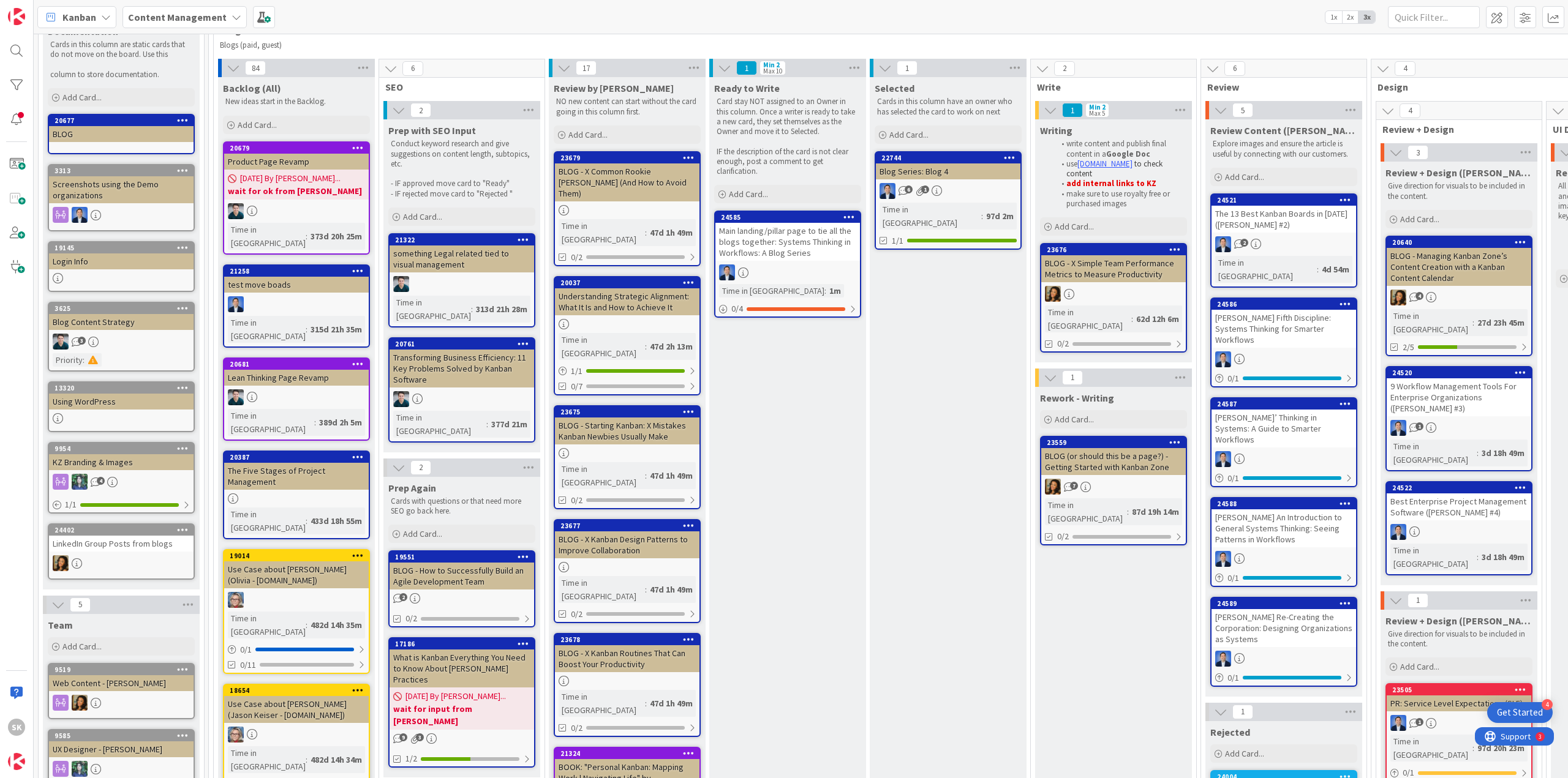
click at [1267, 310] on div "[PERSON_NAME] Fifth Discipline: Systems Thinking for Smarter Workflows" at bounding box center [1283, 328] width 145 height 38
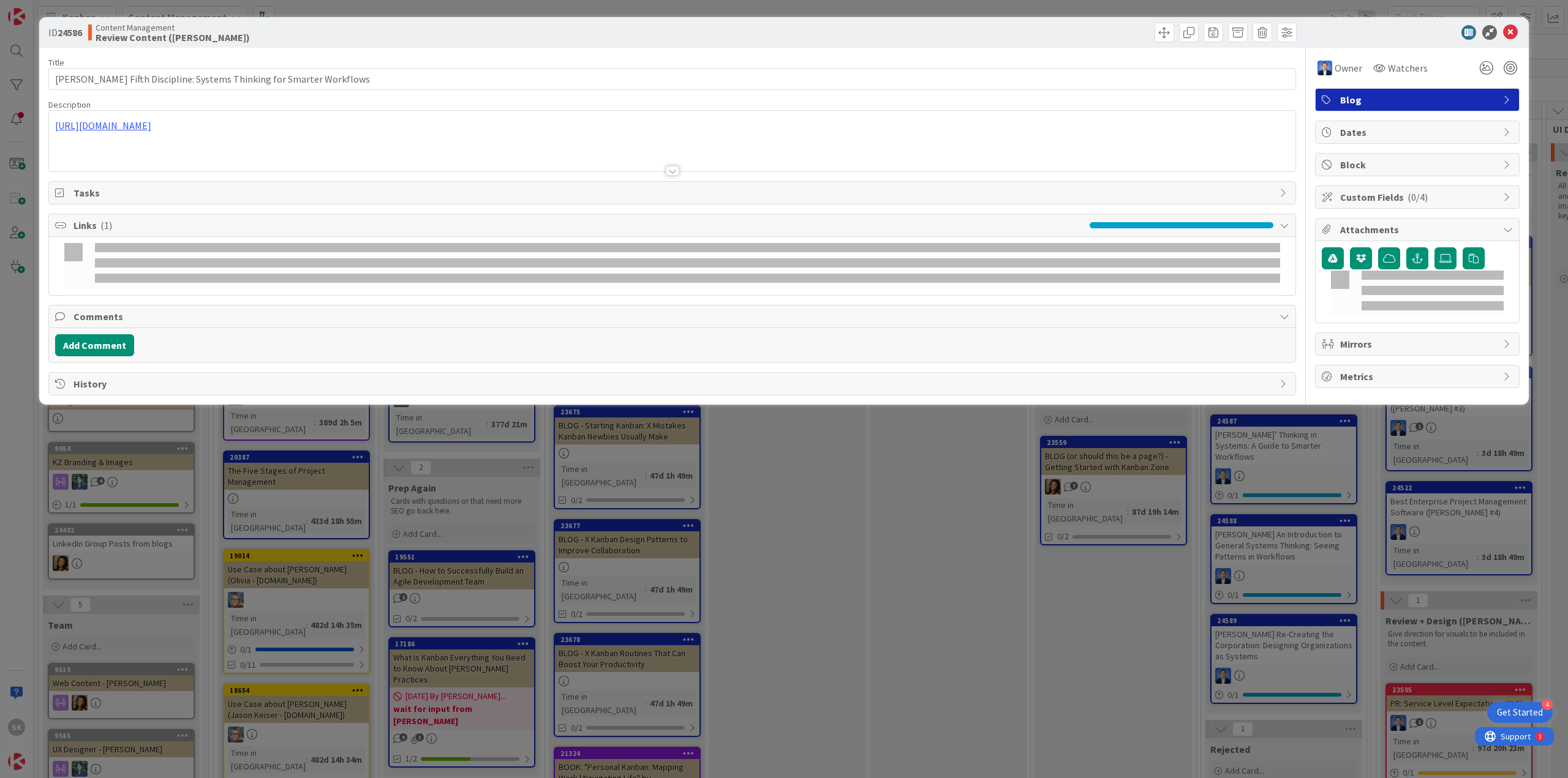
type input "[PERSON_NAME] Fifth Discipline: Systems Thinking for Smarter Workflows"
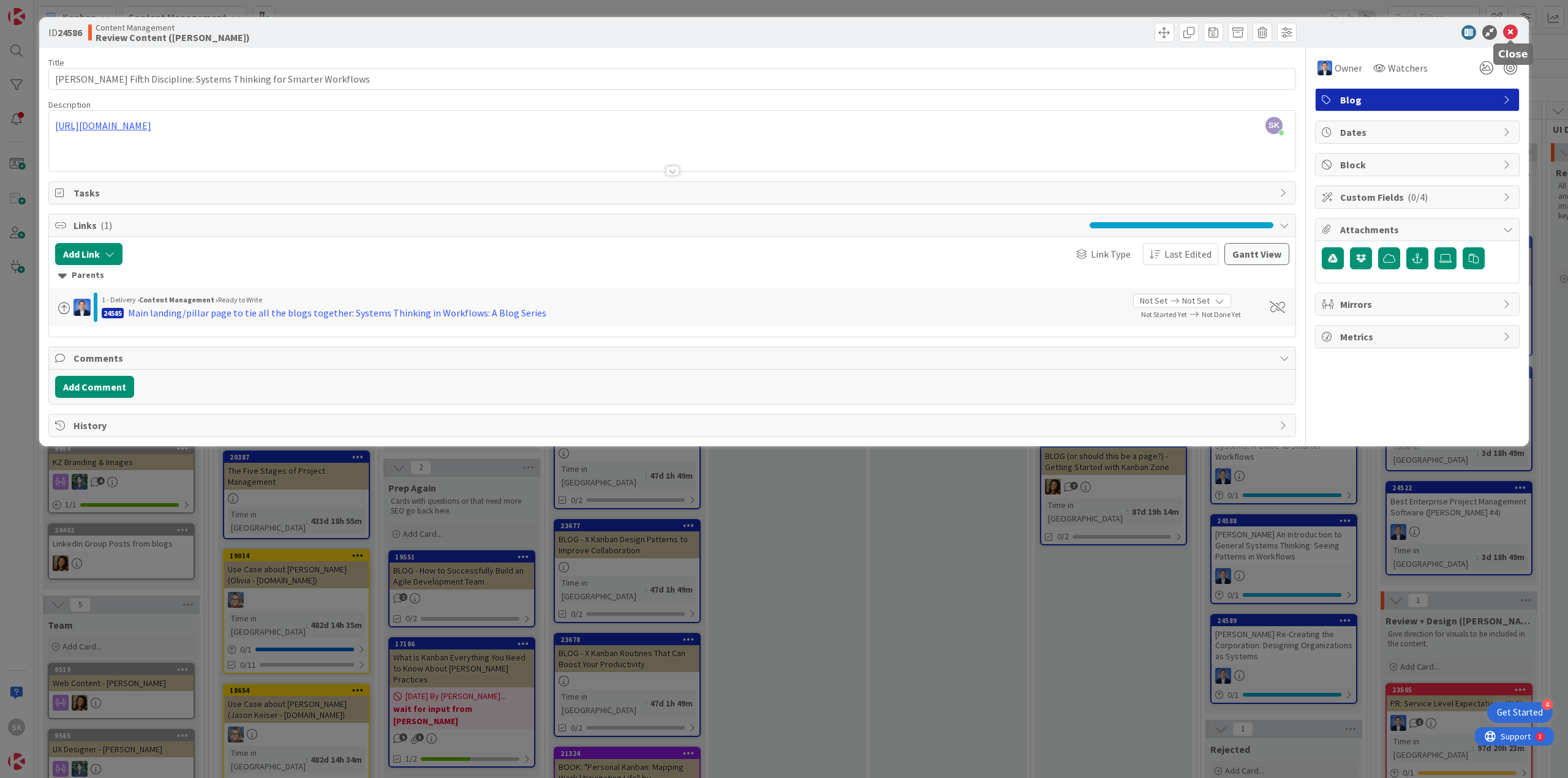
click at [1510, 30] on icon at bounding box center [1510, 32] width 14 height 14
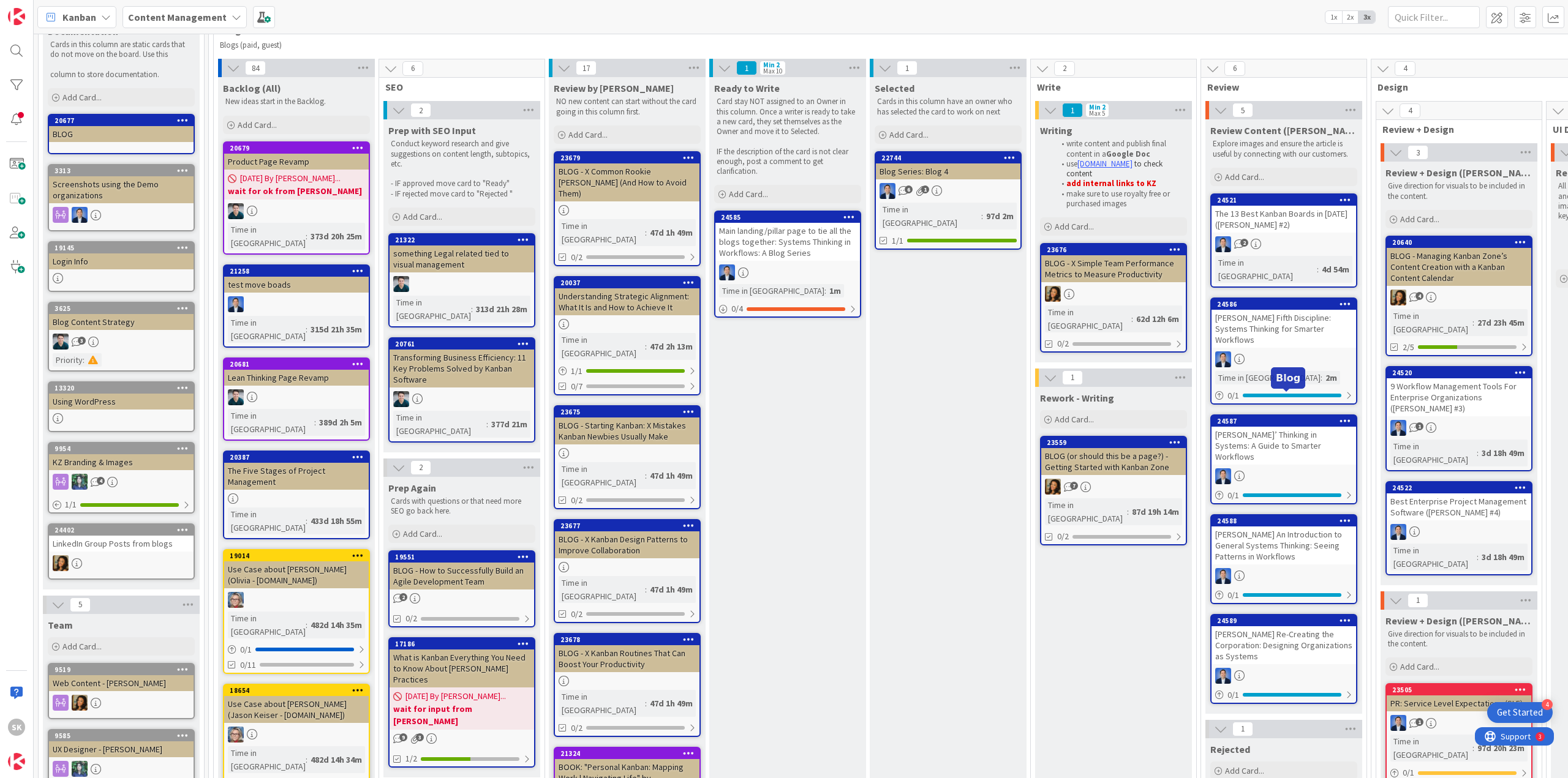
click at [1248, 427] on div "[PERSON_NAME]’ Thinking in Systems: A Guide to Smarter Workflows" at bounding box center [1283, 445] width 145 height 38
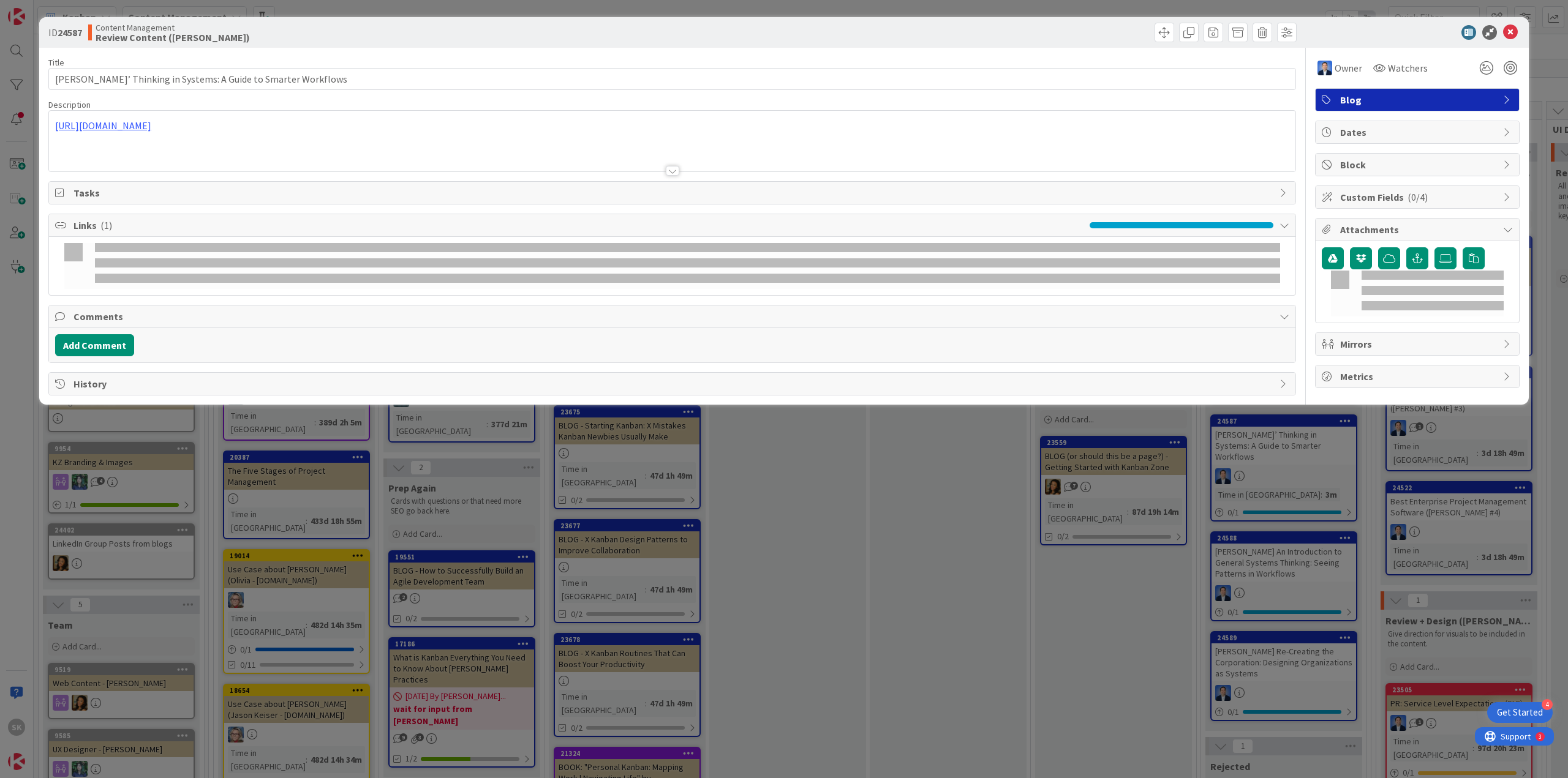
type input "[PERSON_NAME]’ Thinking in Systems: A Guide to Smarter Workflows"
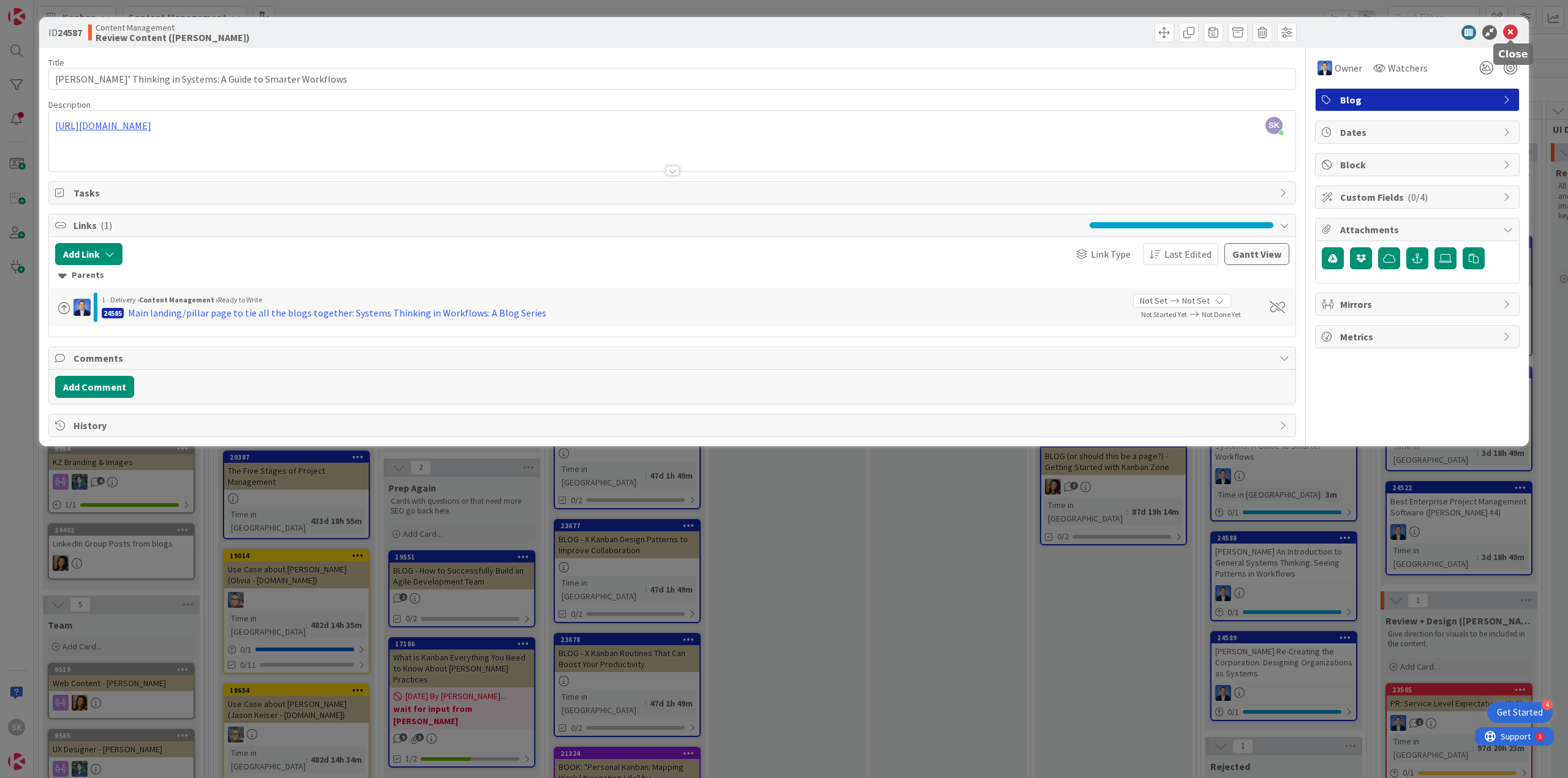
click at [1508, 30] on icon at bounding box center [1510, 32] width 14 height 14
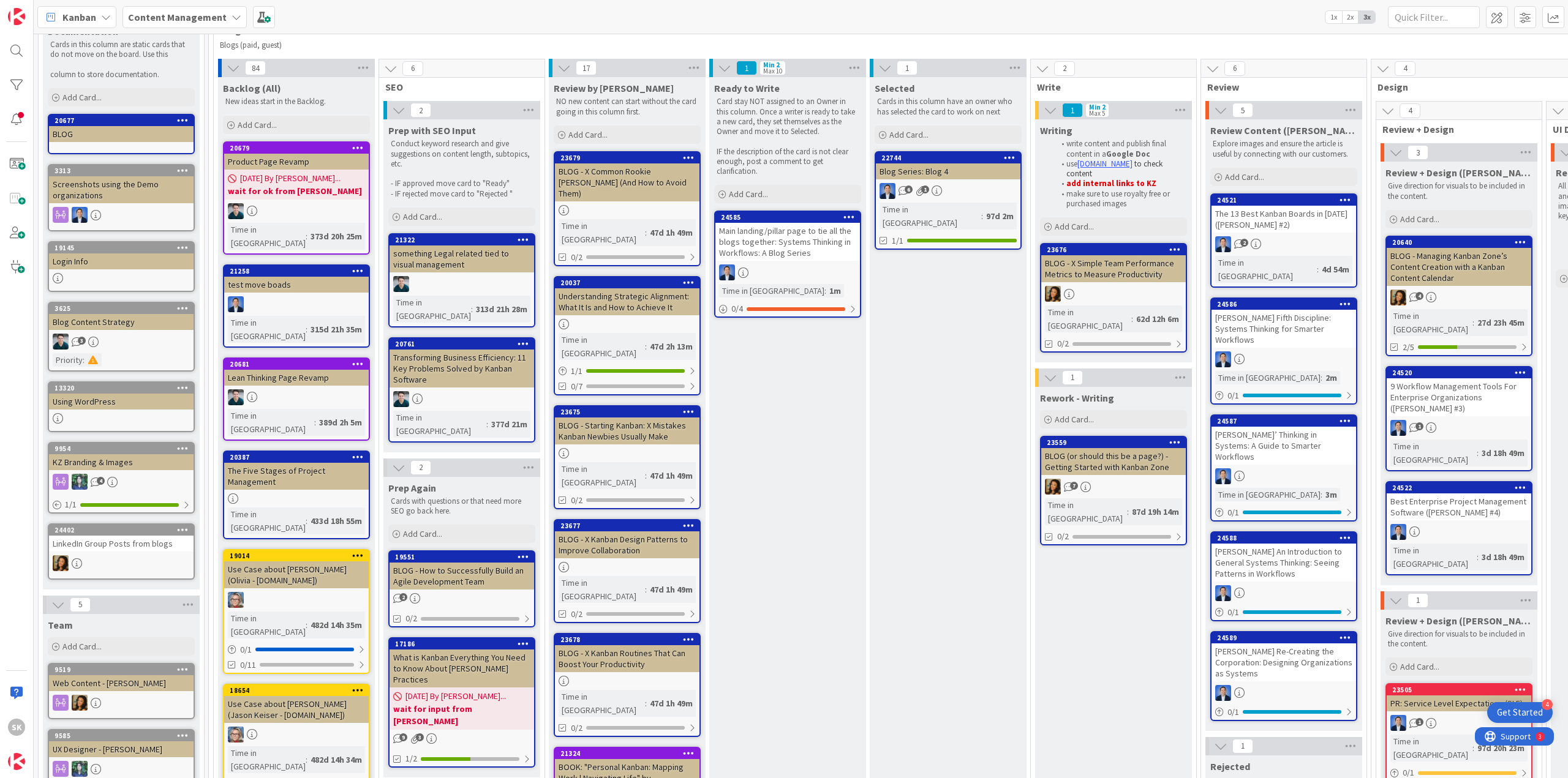
click at [1282, 543] on div "[PERSON_NAME] An Introduction to General Systems Thinking: Seeing Patterns in W…" at bounding box center [1283, 562] width 145 height 38
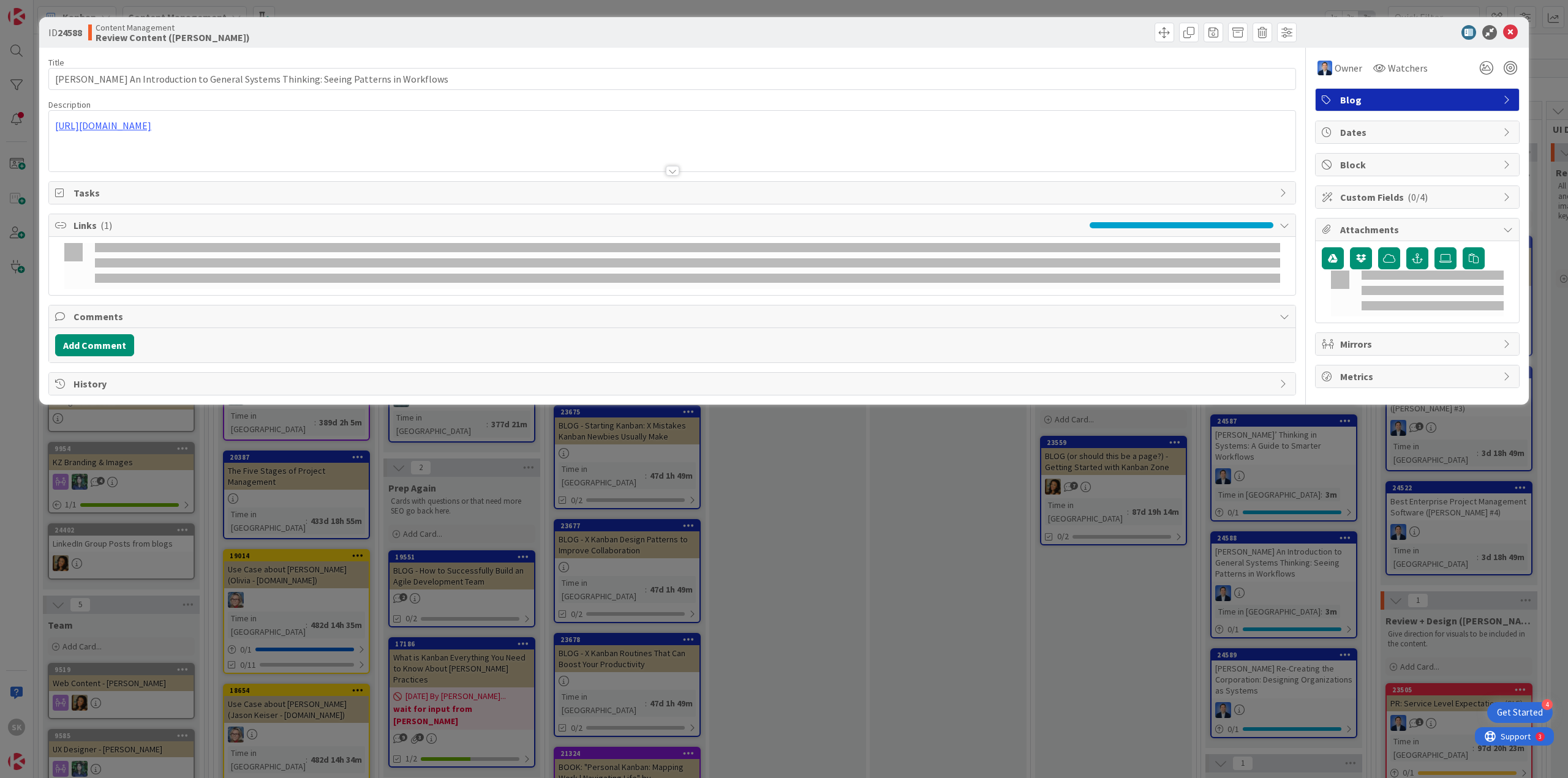
type input "[PERSON_NAME] An Introduction to General Systems Thinking: Seeing Patterns in W…"
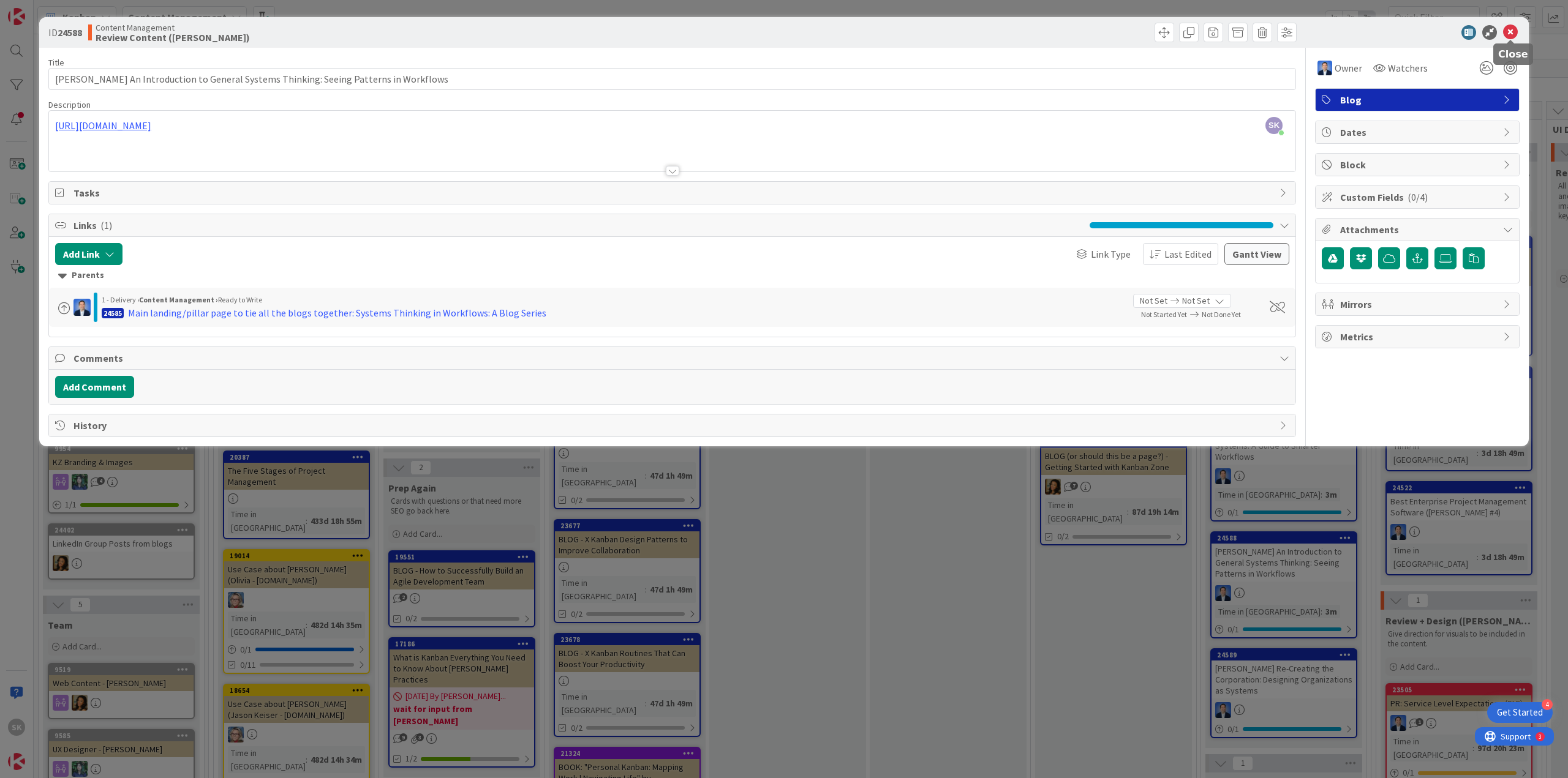
click at [1510, 32] on icon at bounding box center [1510, 32] width 14 height 14
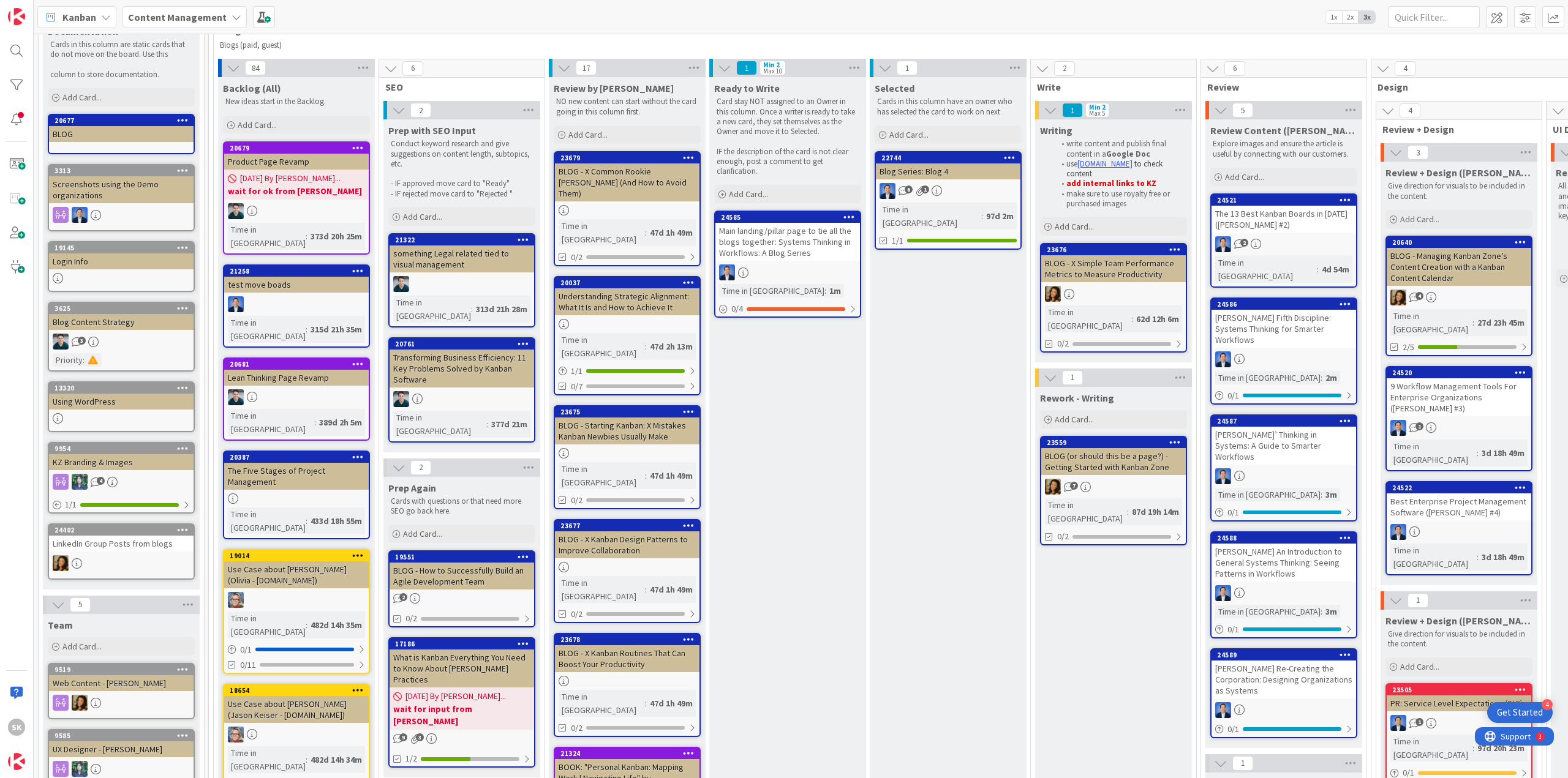
click at [1270, 660] on div "[PERSON_NAME] Re-Creating the Corporation: Designing Organizations as Systems" at bounding box center [1283, 679] width 145 height 38
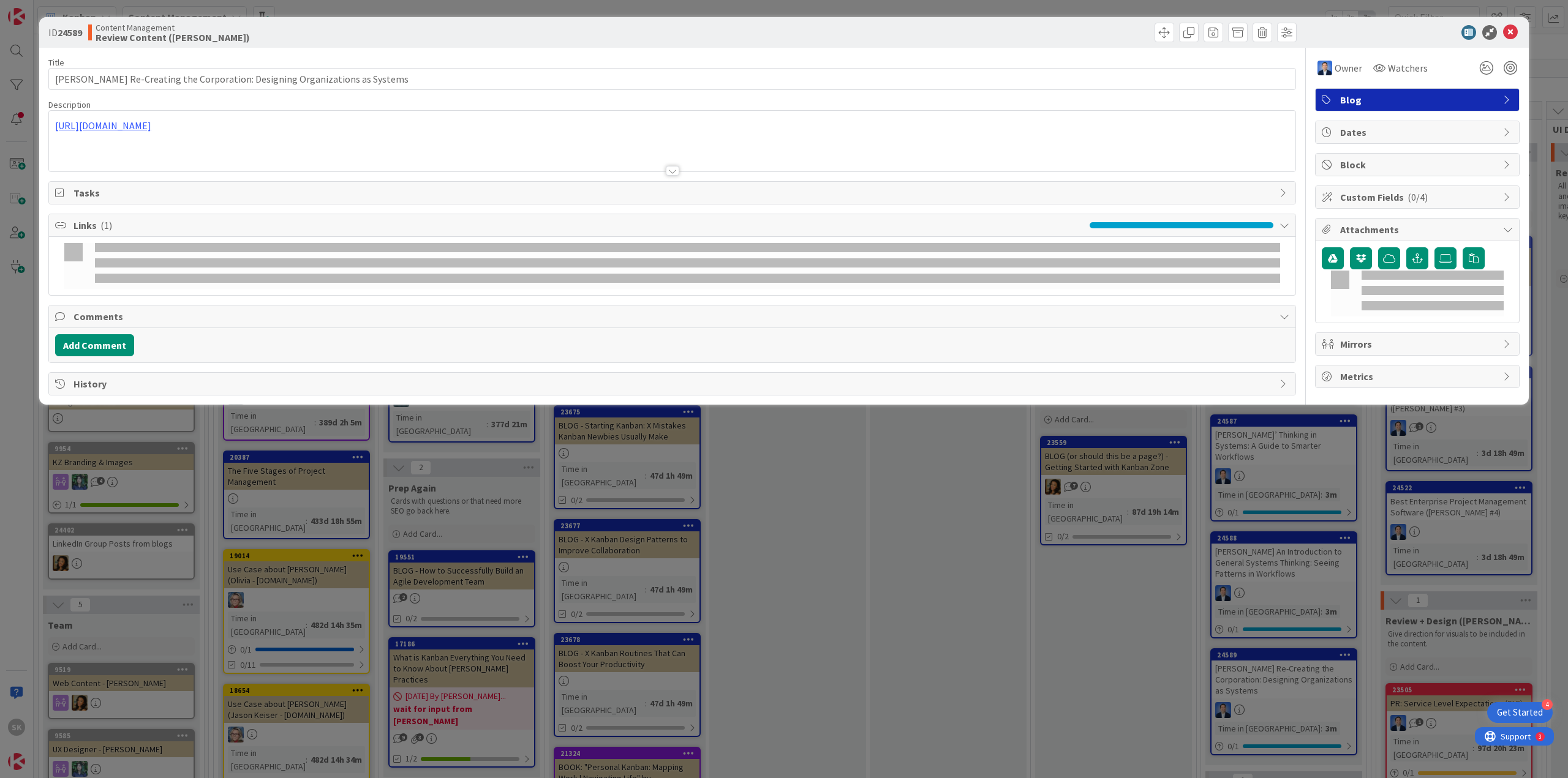
type input "[PERSON_NAME] Re-Creating the Corporation: Designing Organizations as Systems"
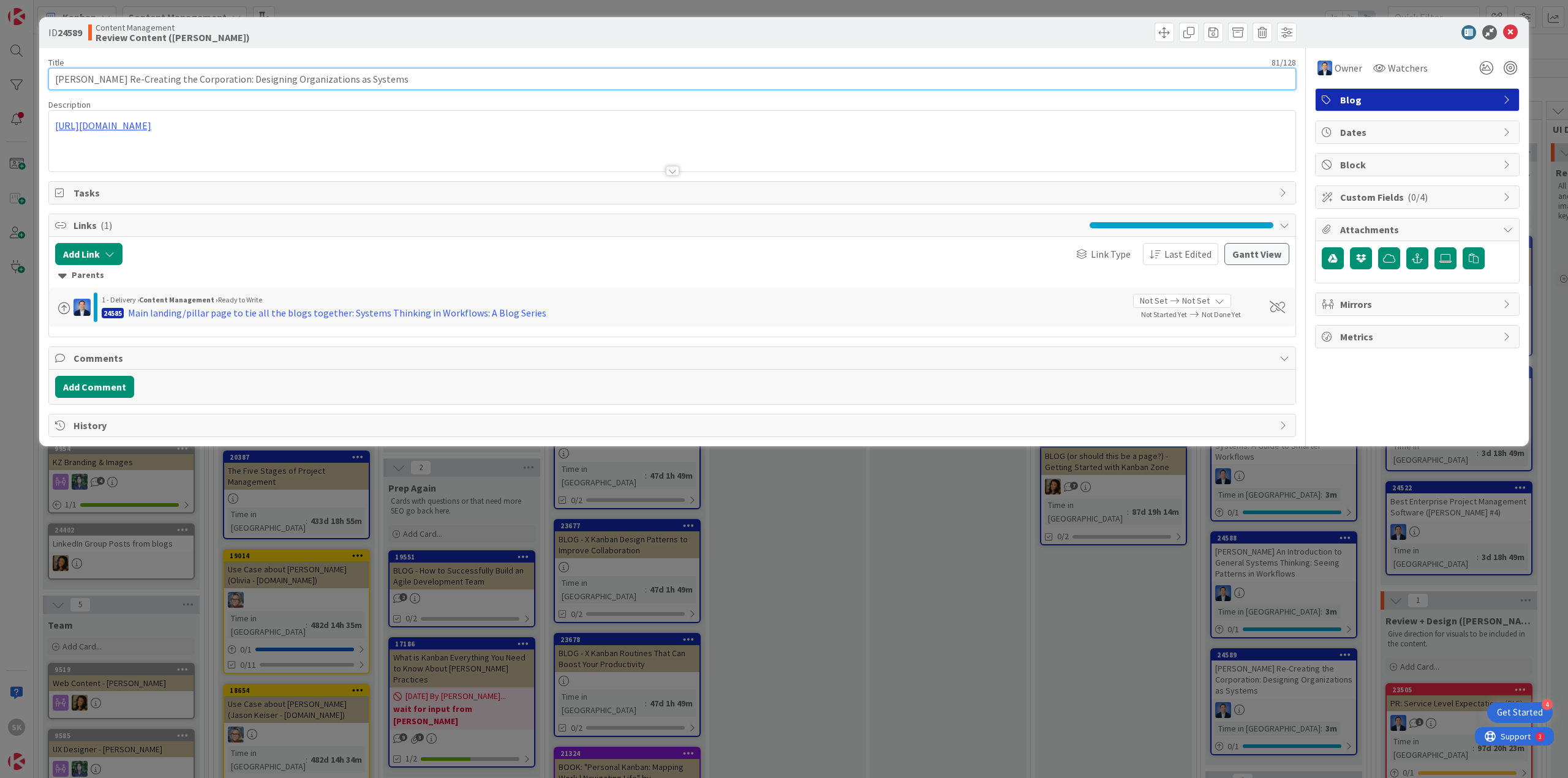
click at [371, 76] on input "[PERSON_NAME] Re-Creating the Corporation: Designing Organizations as Systems" at bounding box center [672, 79] width 1248 height 22
drag, startPoint x: 1510, startPoint y: 32, endPoint x: 1432, endPoint y: 71, distance: 87.2
click at [1510, 32] on icon at bounding box center [1510, 32] width 14 height 14
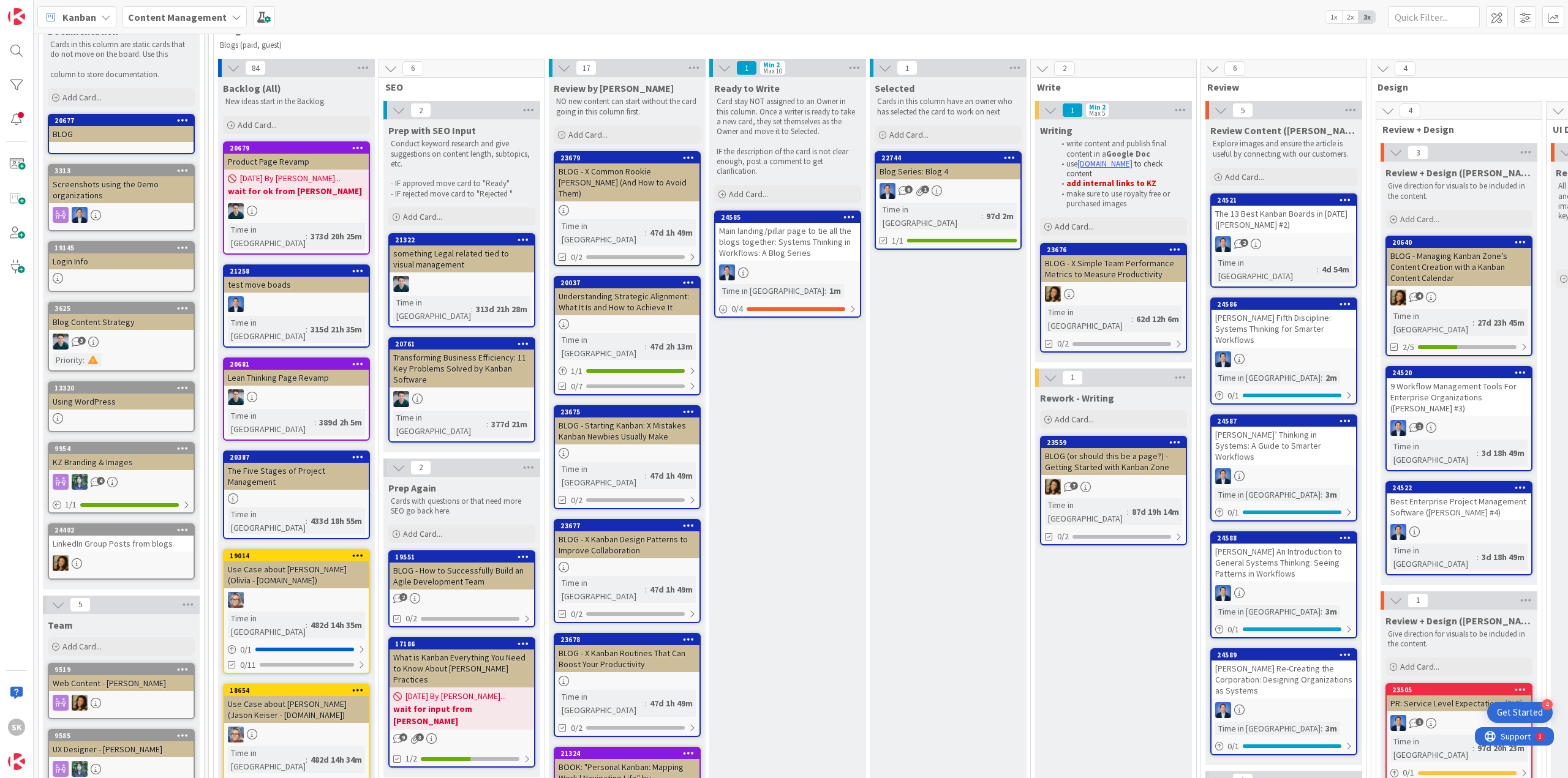
click at [765, 238] on div "Main landing/pillar page to tie all the blogs together: Systems Thinking in Wor…" at bounding box center [787, 241] width 145 height 38
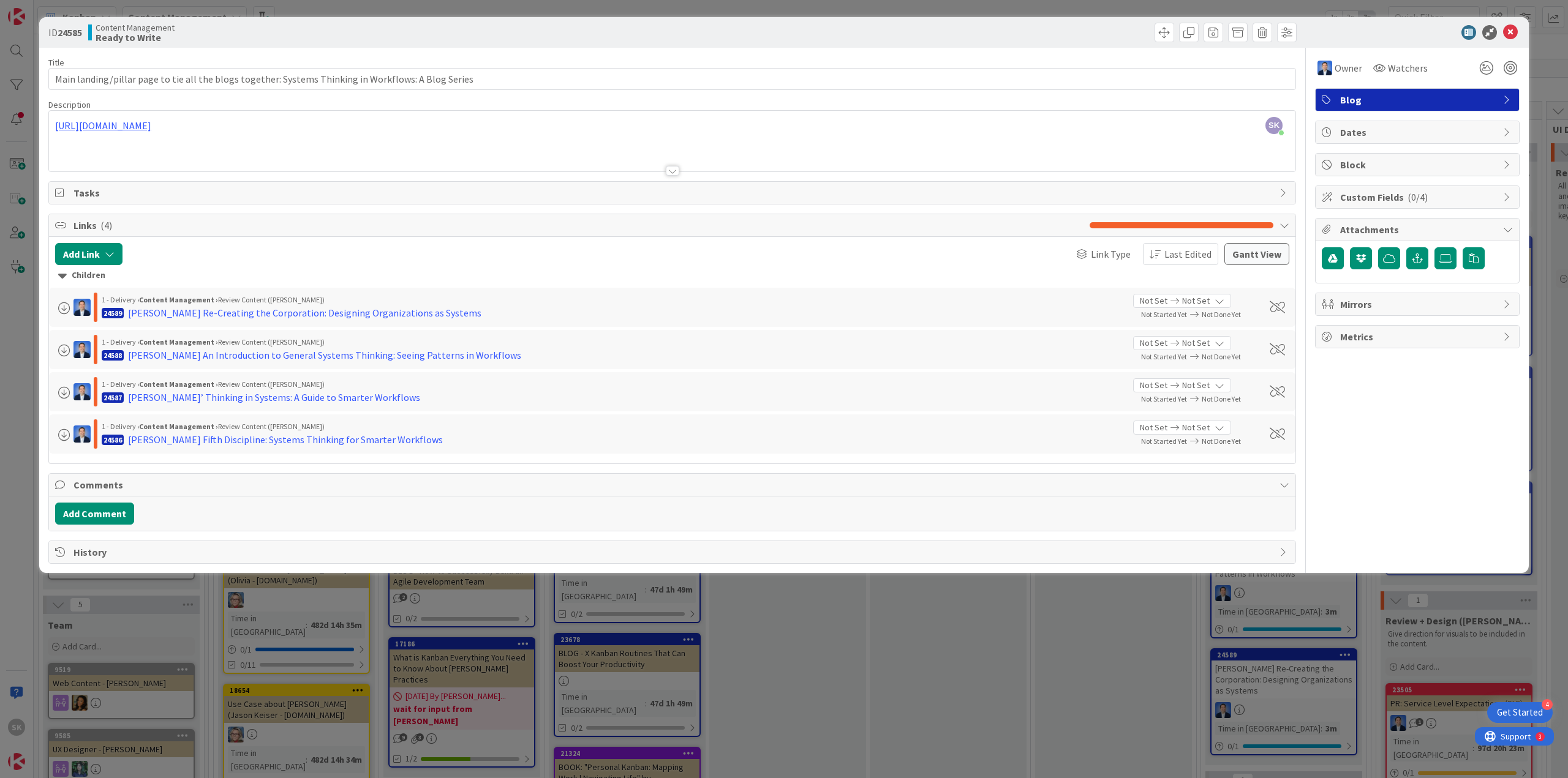
click at [820, 666] on div "ID 24585 Content Management Ready to Write Title 100 / 128 Main landing/pillar …" at bounding box center [784, 389] width 1568 height 778
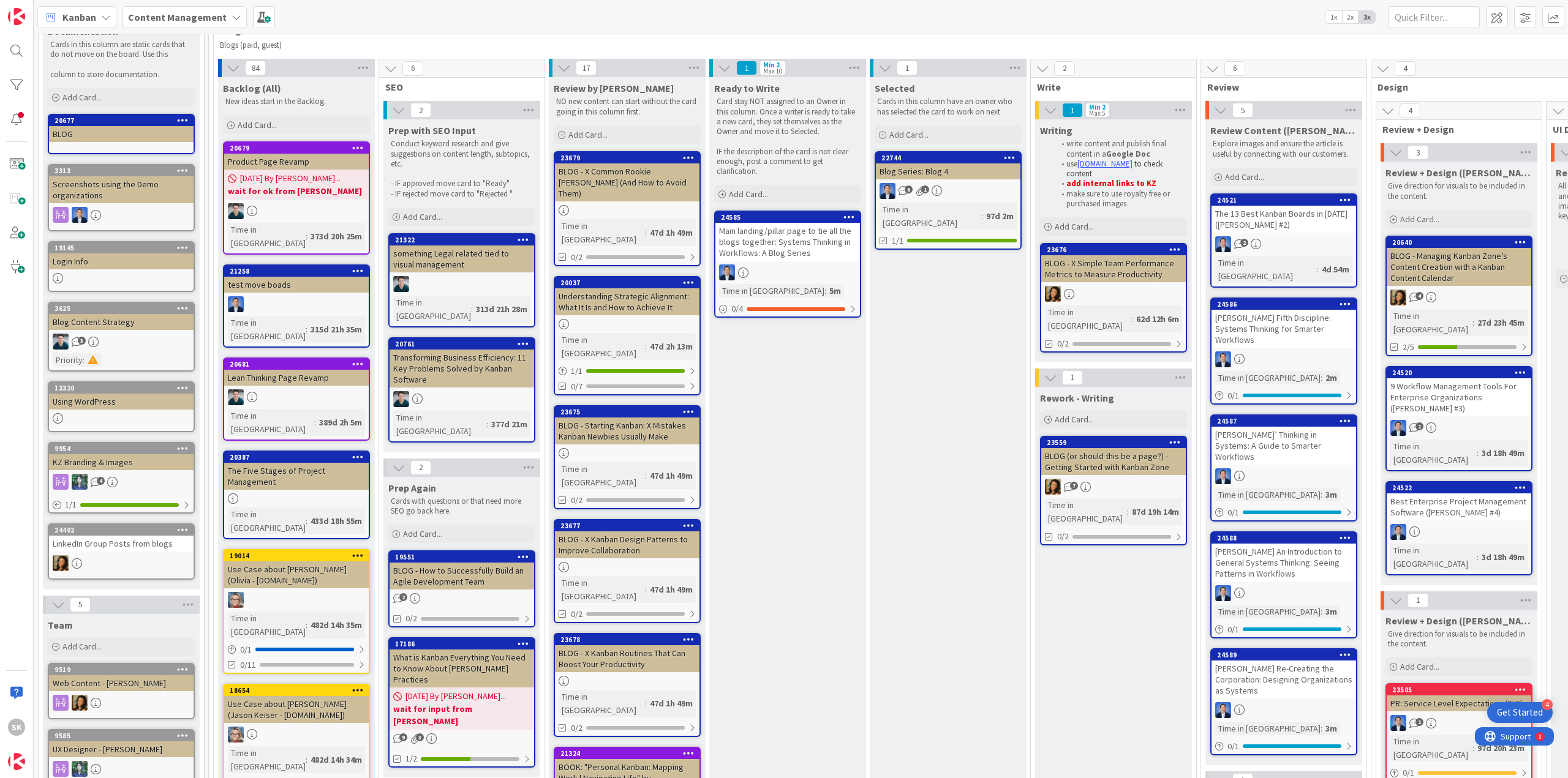
click at [884, 67] on icon at bounding box center [885, 68] width 14 height 14
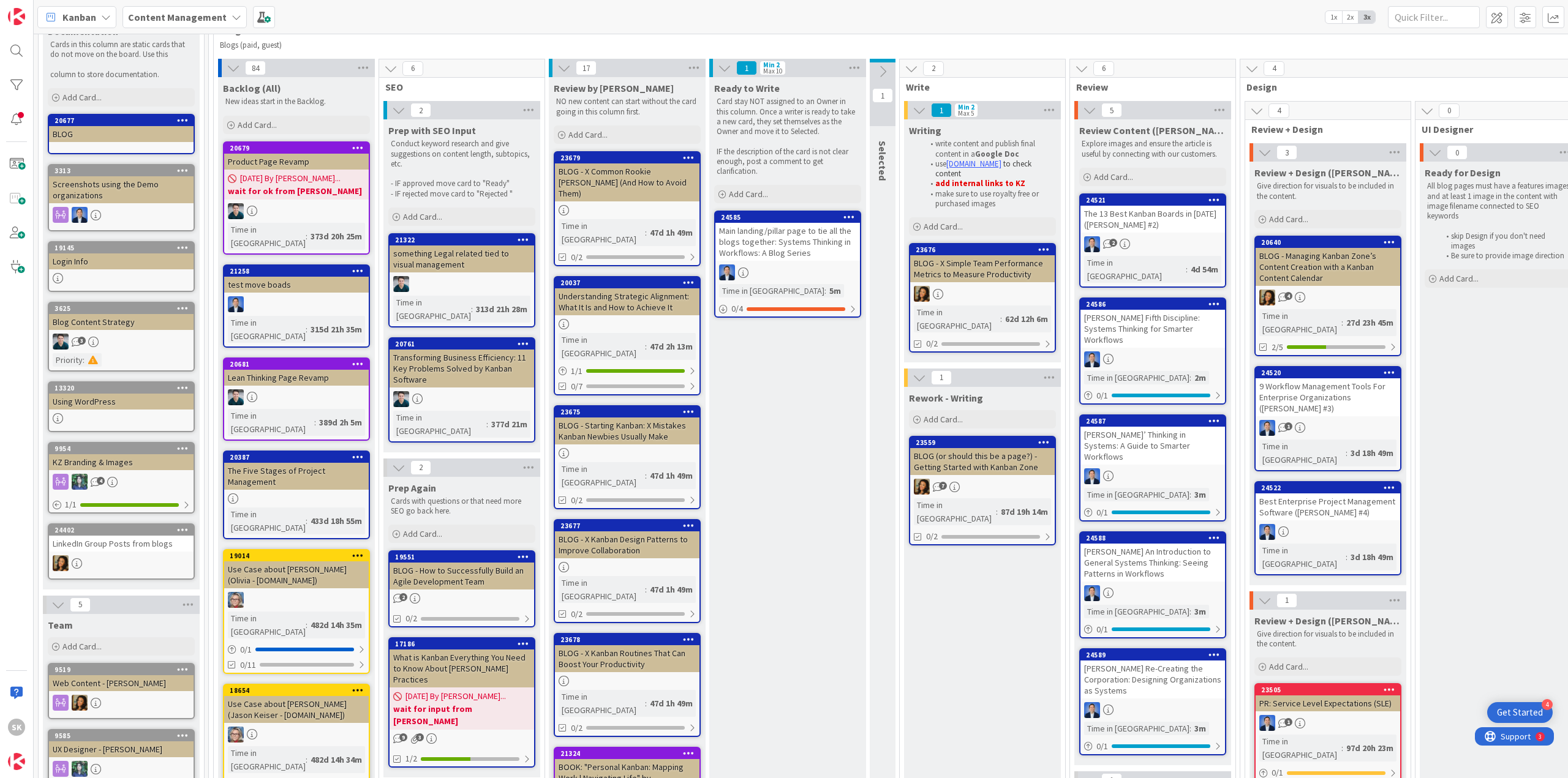
click at [912, 68] on icon at bounding box center [911, 69] width 14 height 14
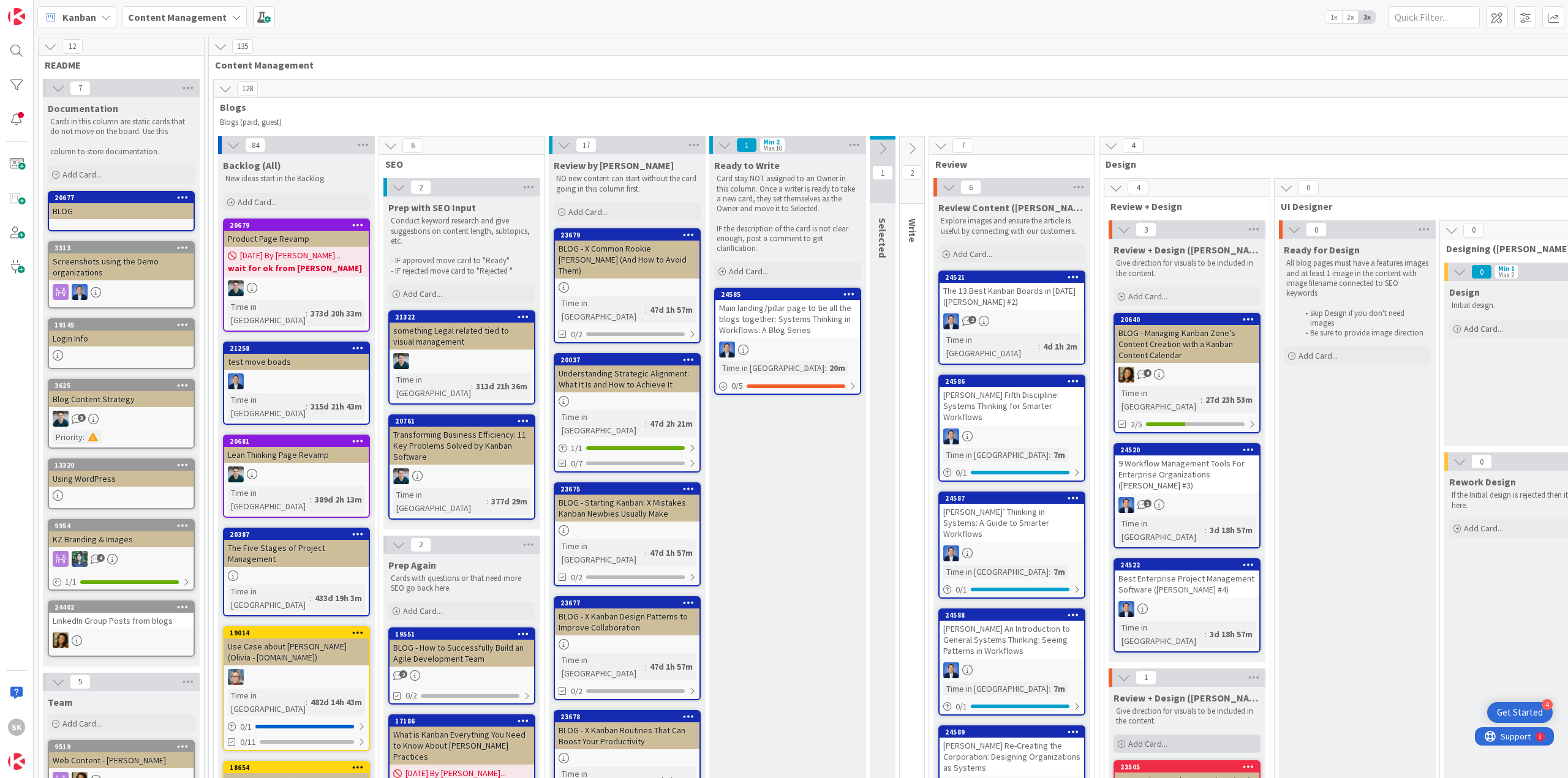
scroll to position [306, 0]
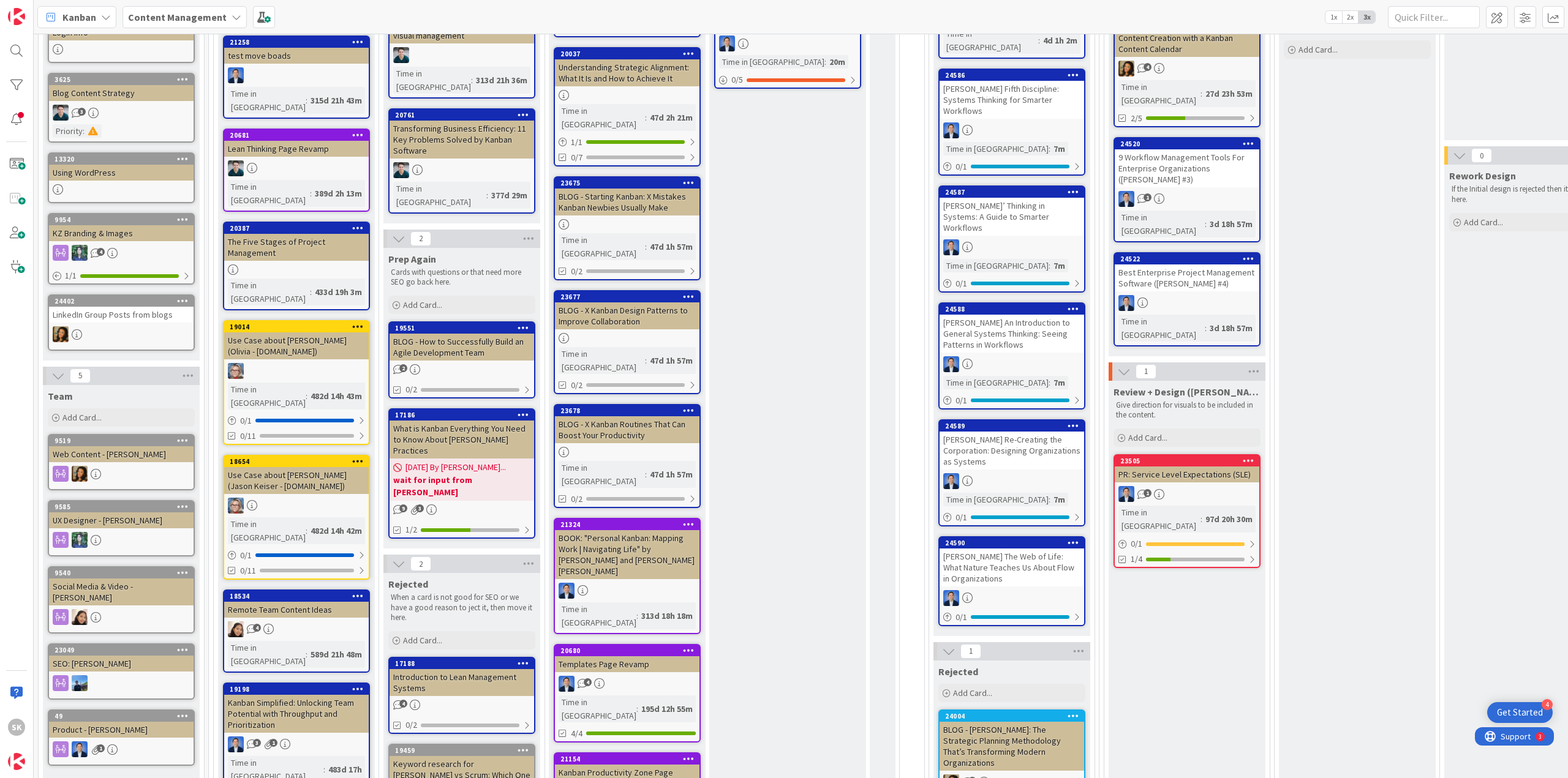
click at [1000, 549] on div "[PERSON_NAME] The Web of Life: What Nature Teaches Us About Flow in Organizatio…" at bounding box center [1011, 567] width 145 height 38
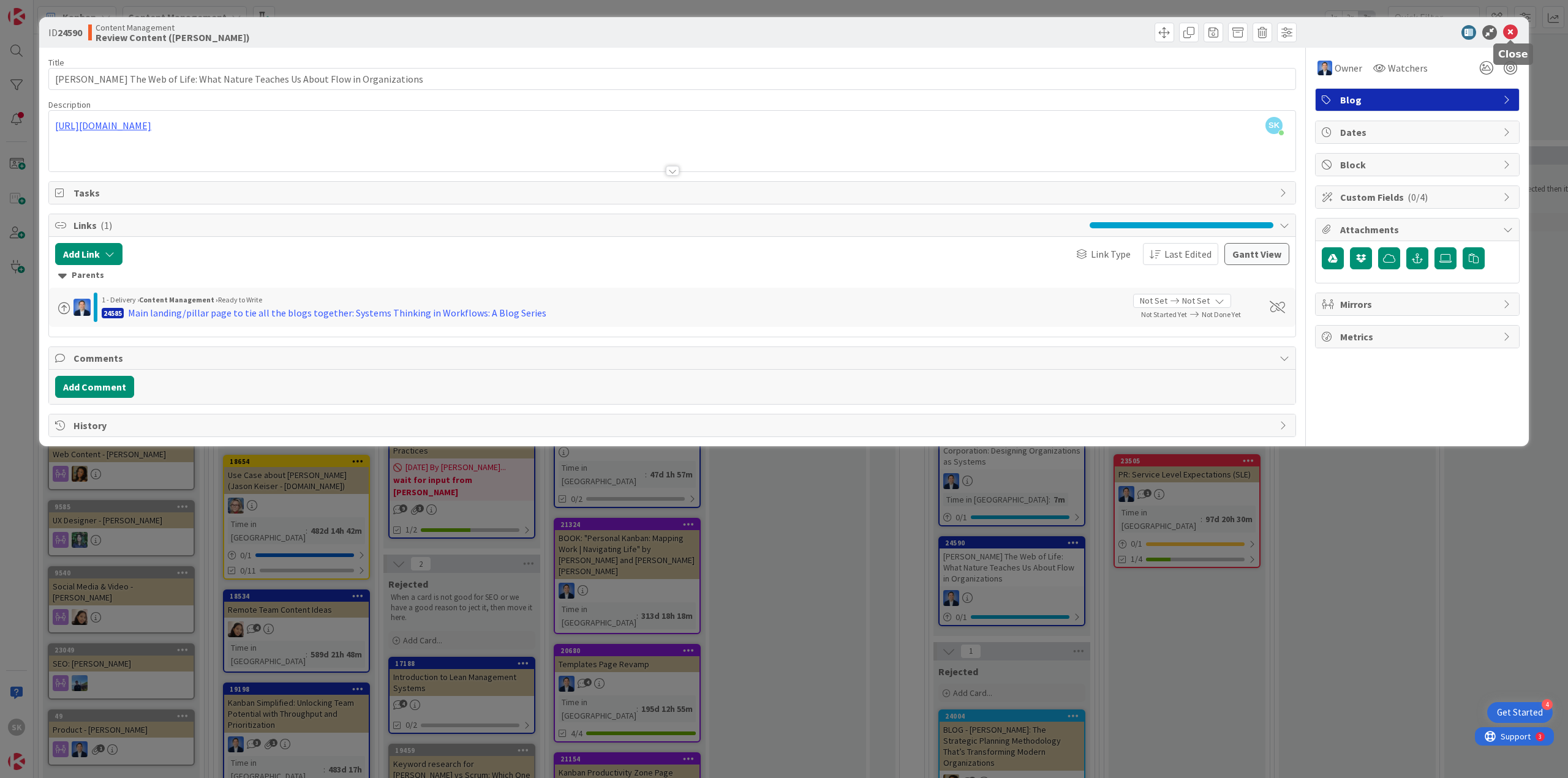
click at [1509, 33] on icon at bounding box center [1510, 32] width 14 height 14
